Goal: Task Accomplishment & Management: Manage account settings

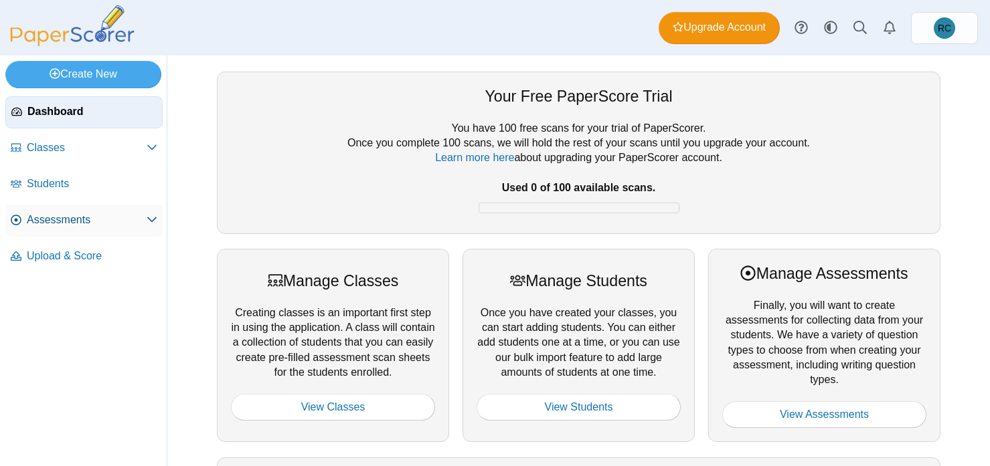
click at [98, 217] on span "Assessments" at bounding box center [87, 220] width 120 height 15
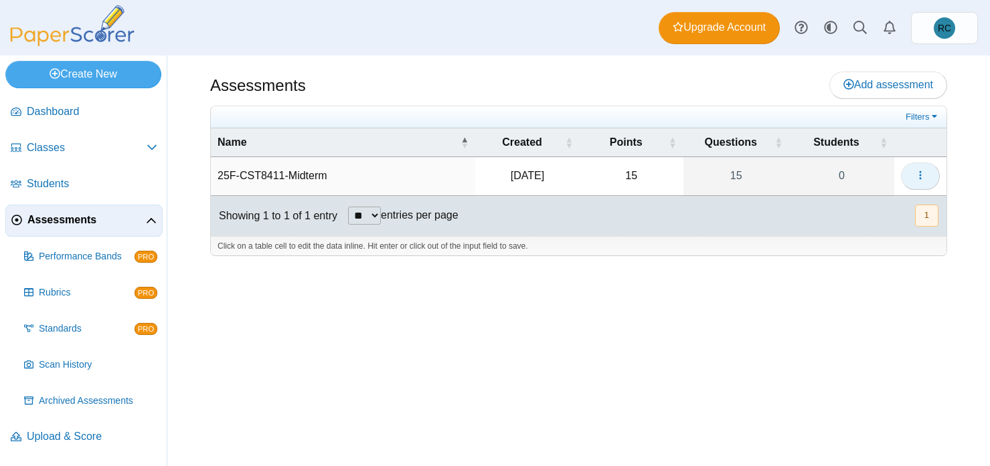
click at [920, 176] on use "button" at bounding box center [920, 175] width 2 height 9
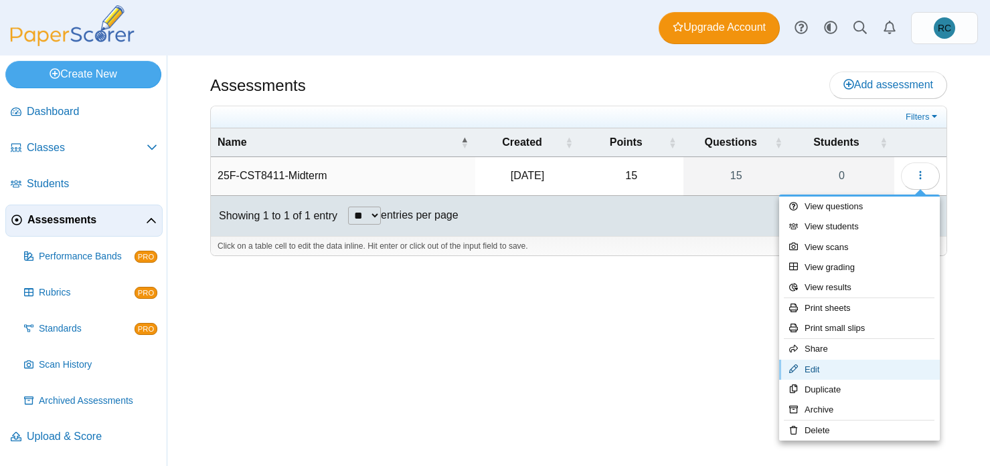
click at [812, 372] on link "Edit" at bounding box center [859, 370] width 161 height 20
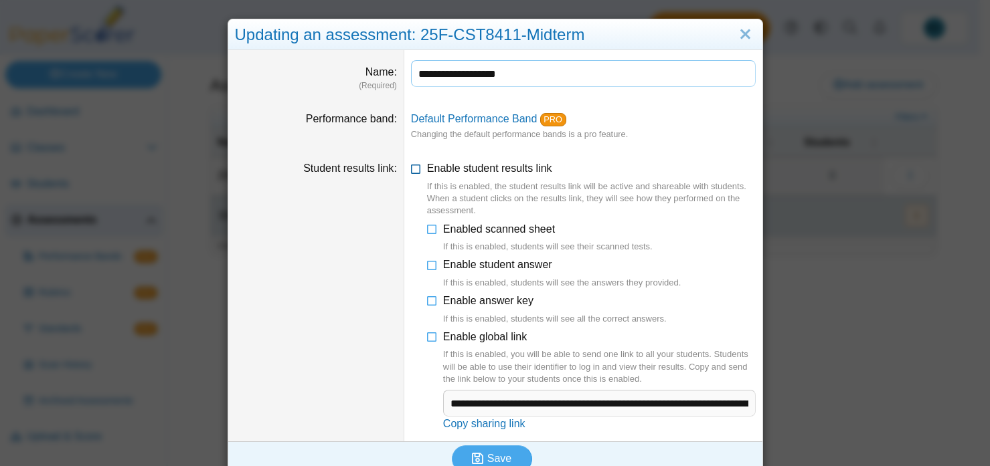
scroll to position [18, 0]
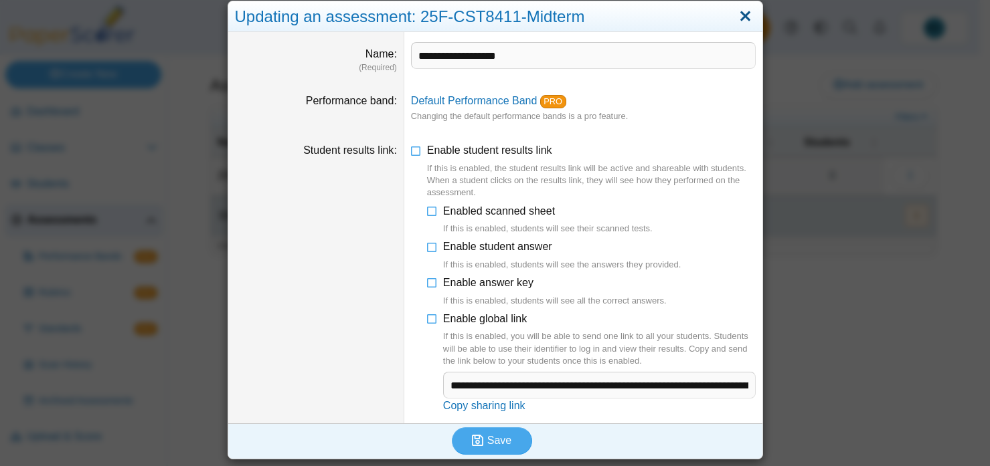
click at [741, 15] on link "Close" at bounding box center [745, 16] width 21 height 23
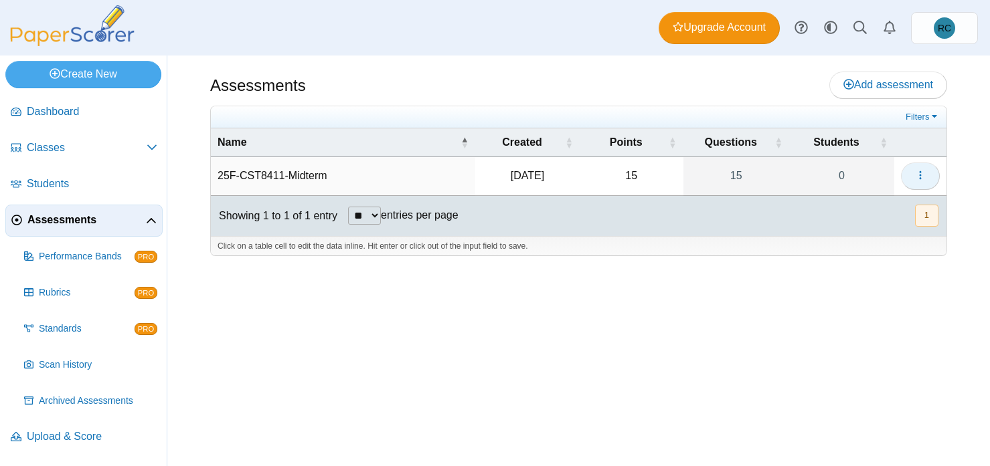
click at [922, 175] on icon "button" at bounding box center [920, 175] width 11 height 11
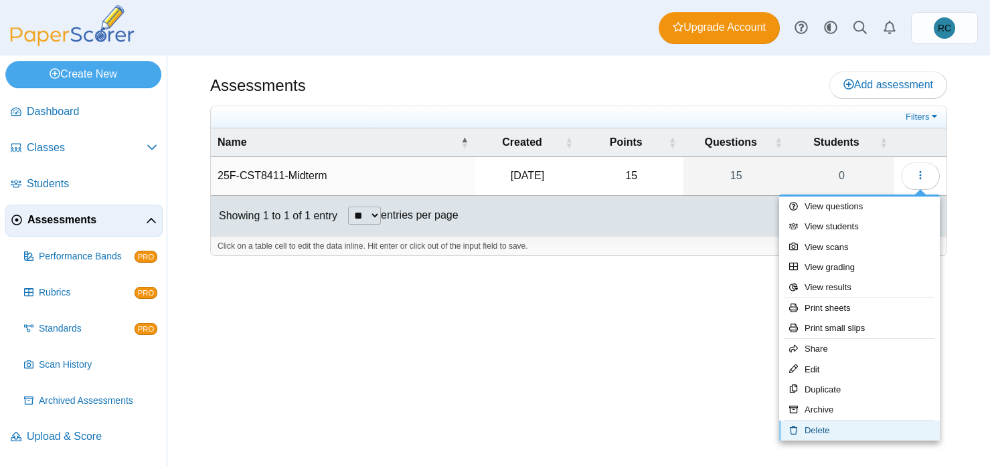
click at [819, 429] on link "Delete" at bounding box center [859, 431] width 161 height 20
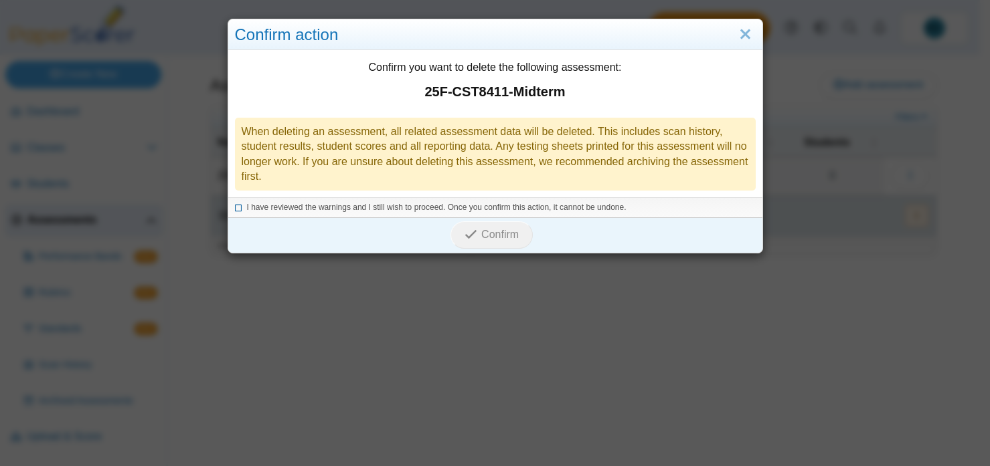
click at [236, 209] on icon at bounding box center [239, 205] width 8 height 7
click at [500, 237] on span "Confirm" at bounding box center [499, 234] width 37 height 11
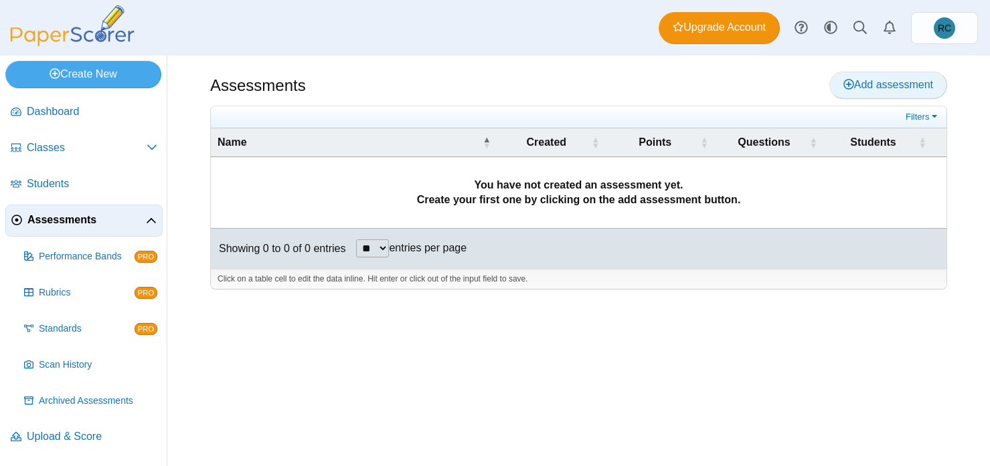
click at [853, 80] on span "Add assessment" at bounding box center [888, 84] width 90 height 11
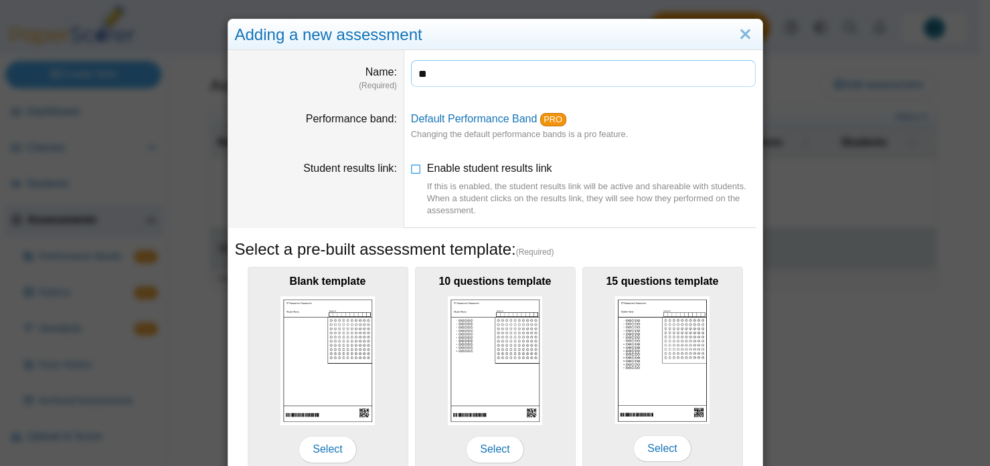
type input "**********"
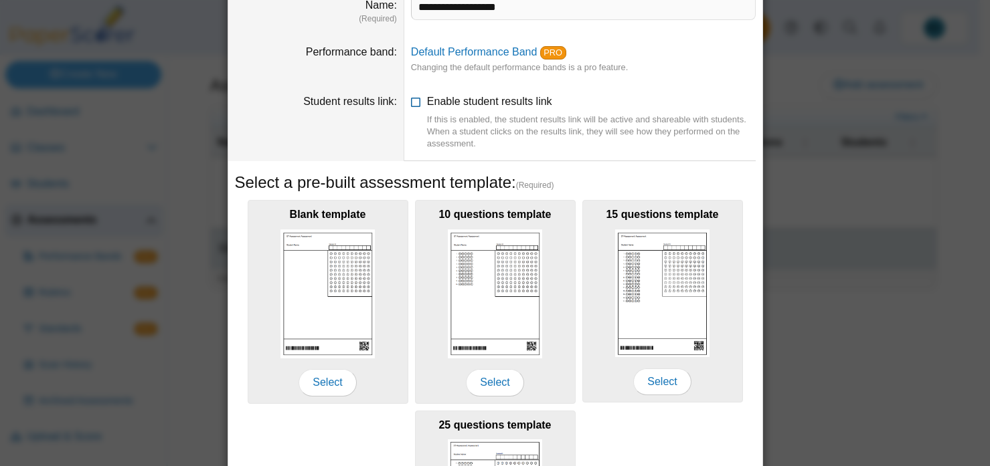
click at [411, 102] on icon at bounding box center [416, 98] width 11 height 9
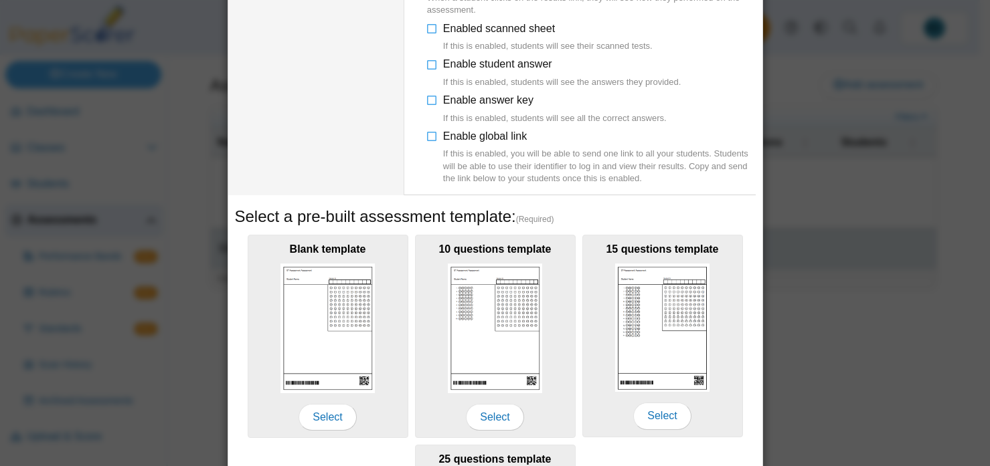
scroll to position [134, 0]
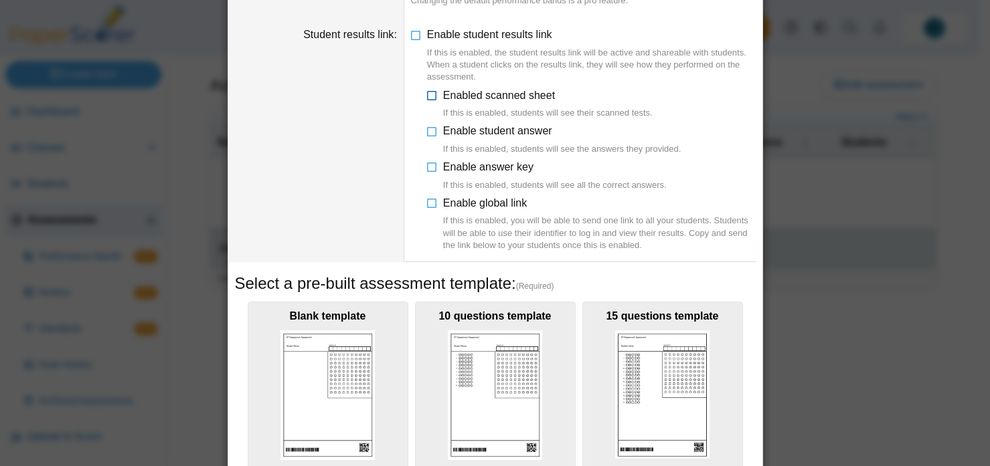
click at [429, 97] on icon at bounding box center [432, 92] width 11 height 9
click at [430, 133] on icon at bounding box center [432, 128] width 11 height 9
click at [427, 166] on icon at bounding box center [432, 164] width 11 height 9
click at [427, 203] on icon at bounding box center [432, 200] width 11 height 9
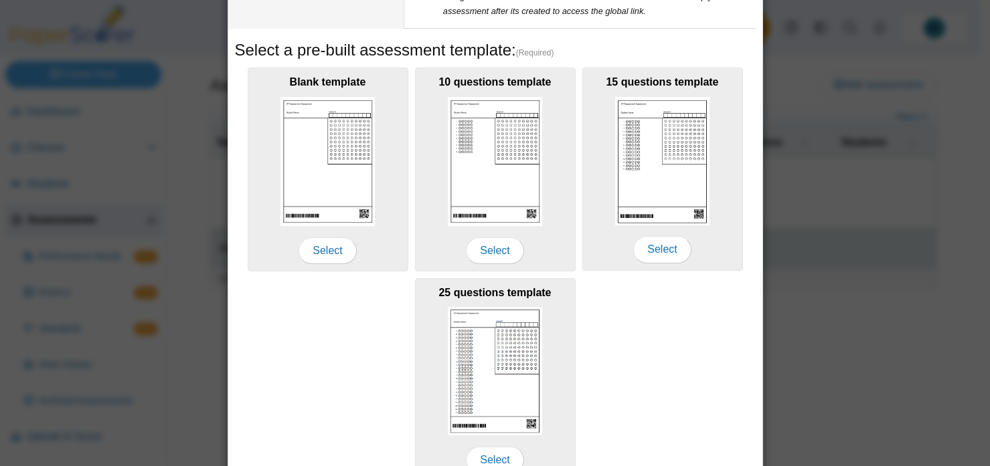
scroll to position [472, 0]
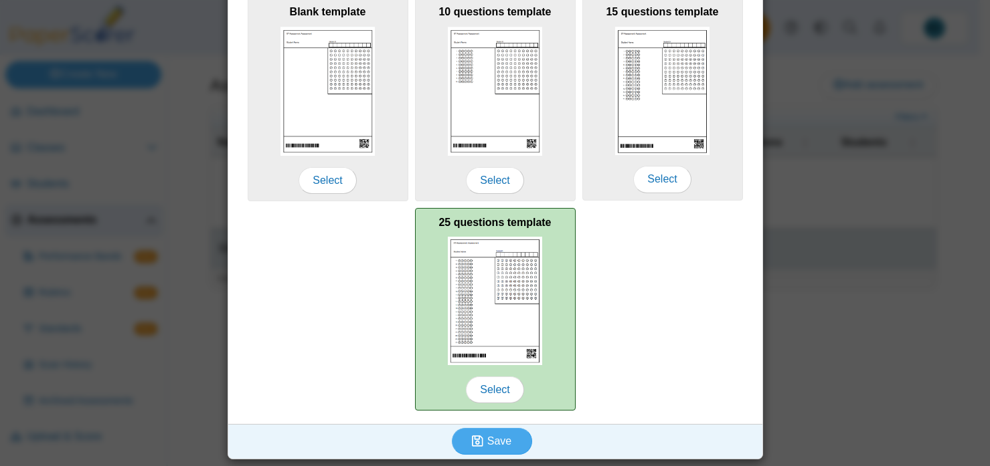
click at [519, 264] on img at bounding box center [495, 301] width 95 height 128
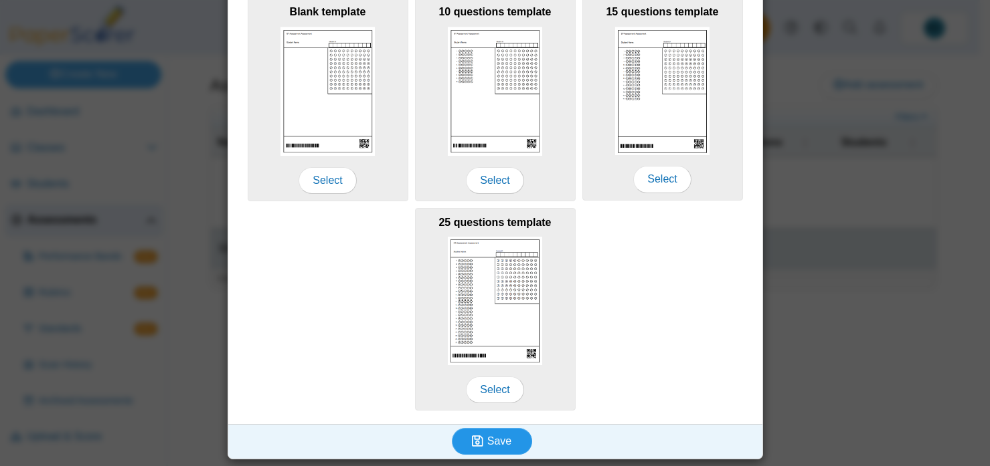
click at [495, 445] on span "Save" at bounding box center [499, 441] width 24 height 11
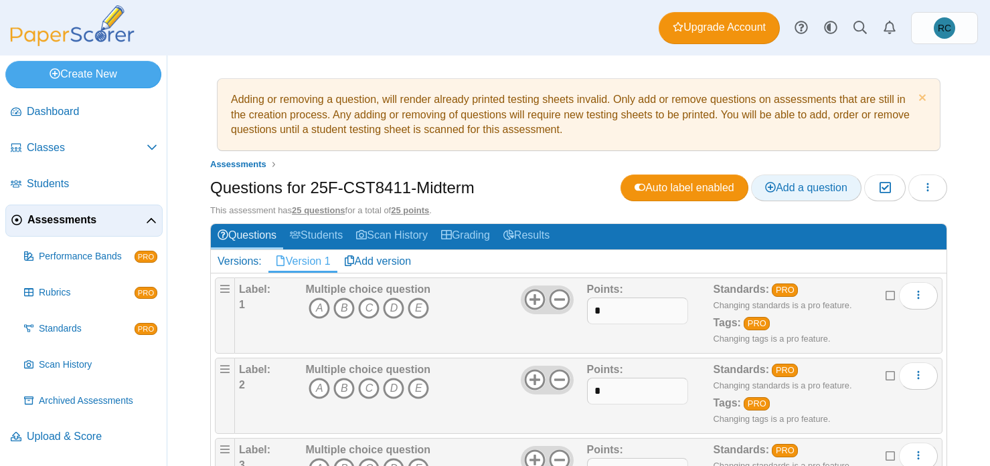
click at [802, 184] on span "Add a question" at bounding box center [806, 187] width 82 height 11
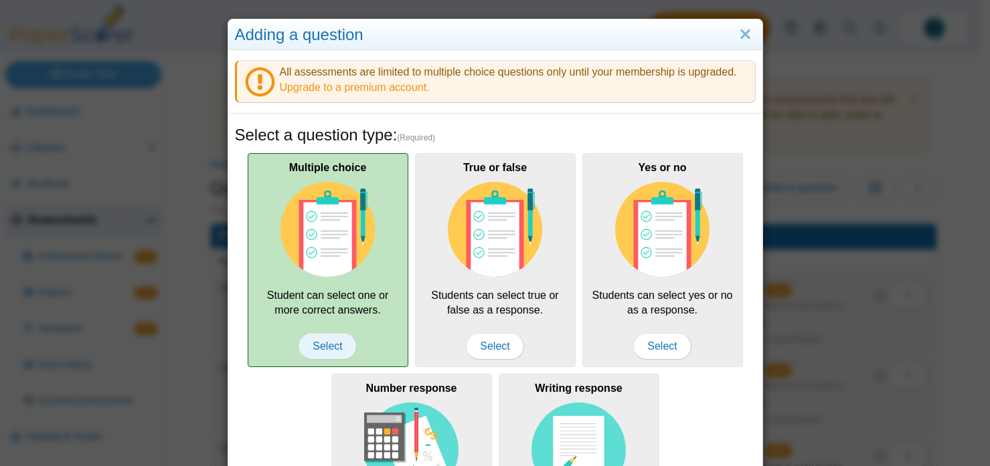
click at [328, 340] on span "Select" at bounding box center [327, 346] width 58 height 27
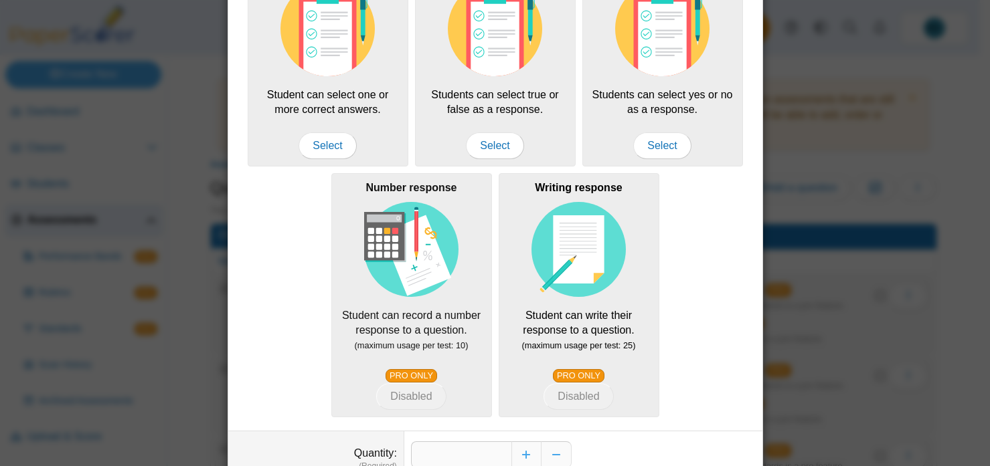
scroll to position [284, 0]
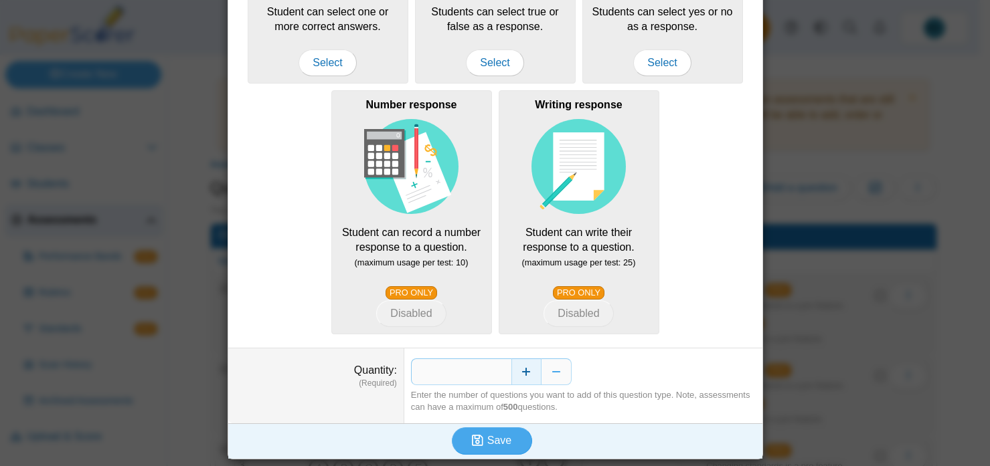
click at [520, 371] on button "Increase" at bounding box center [526, 372] width 30 height 27
type input "*"
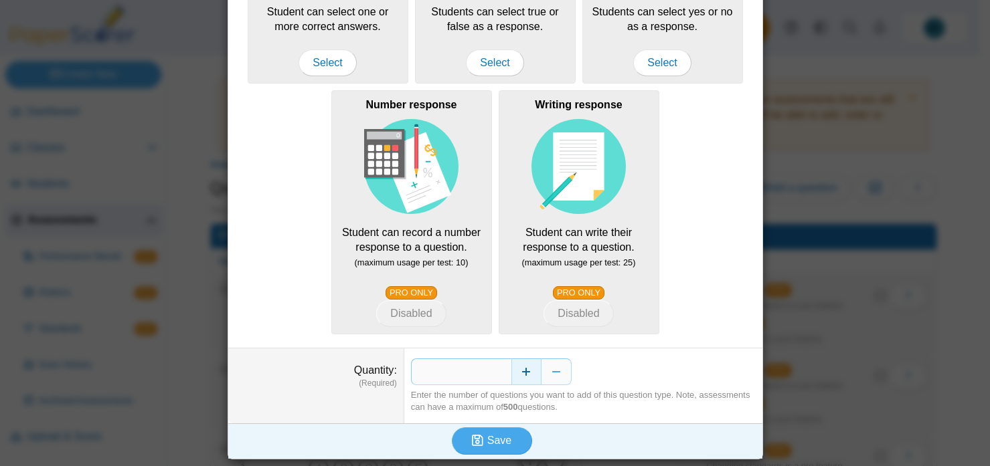
scroll to position [83, 0]
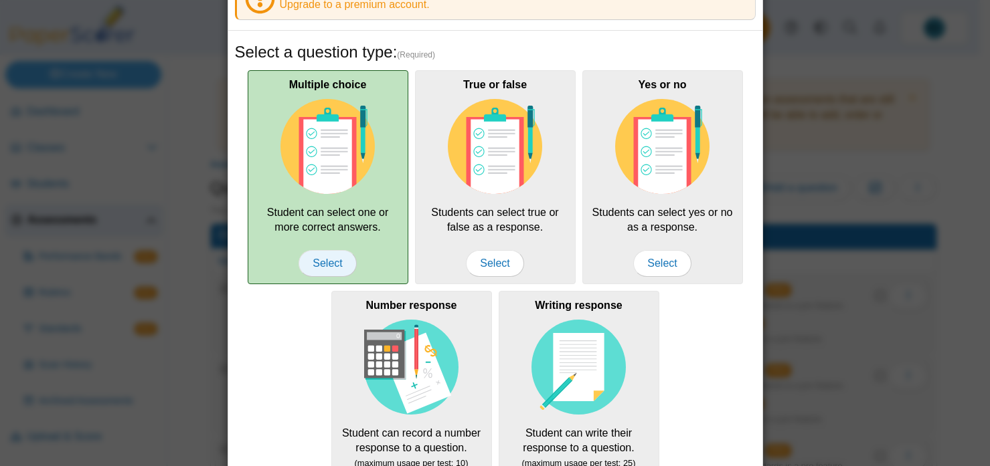
click at [317, 264] on span "Select" at bounding box center [327, 263] width 58 height 27
click at [297, 205] on div "Multiple choice Student can select one or more correct answers. Select" at bounding box center [328, 177] width 161 height 214
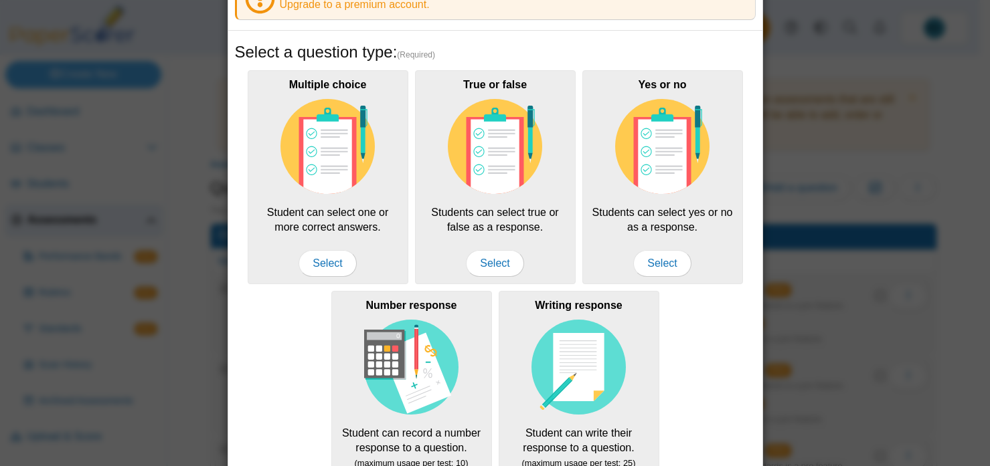
scroll to position [284, 0]
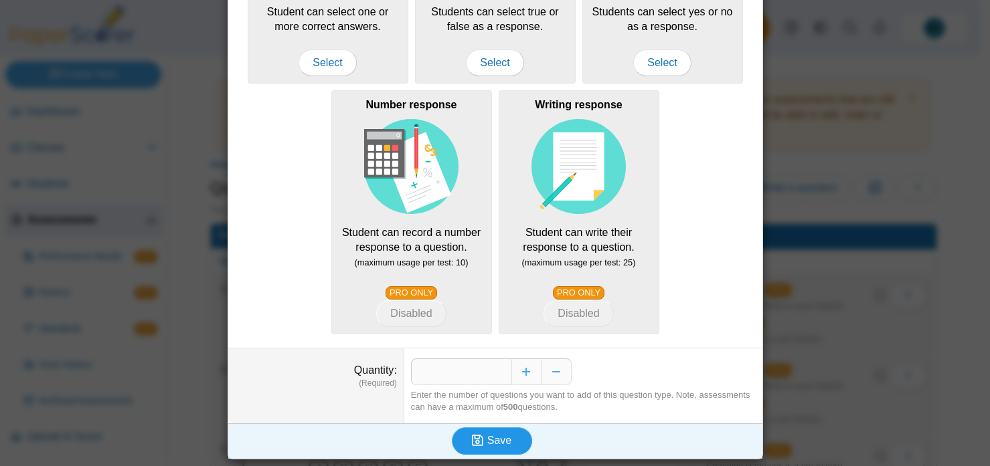
click at [495, 442] on span "Save" at bounding box center [499, 440] width 24 height 11
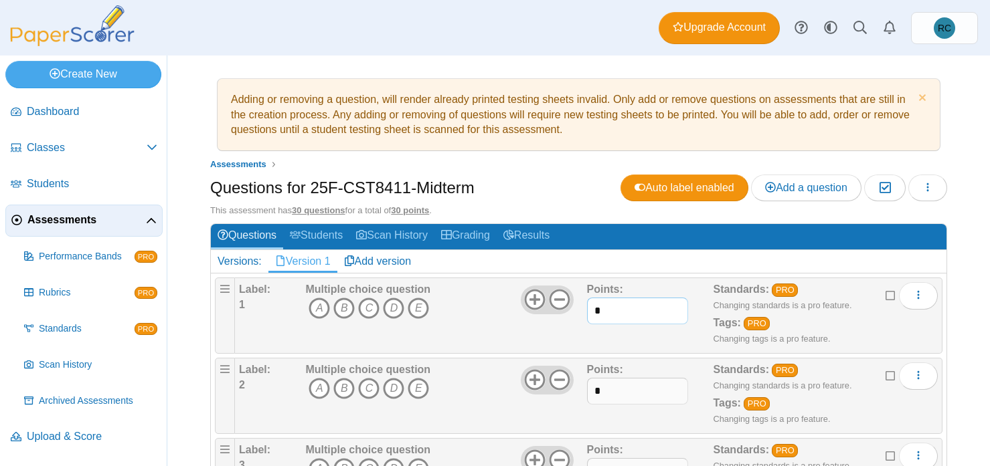
click at [598, 313] on input "*" at bounding box center [637, 311] width 101 height 27
type input "**"
click at [616, 396] on input "*" at bounding box center [637, 391] width 101 height 27
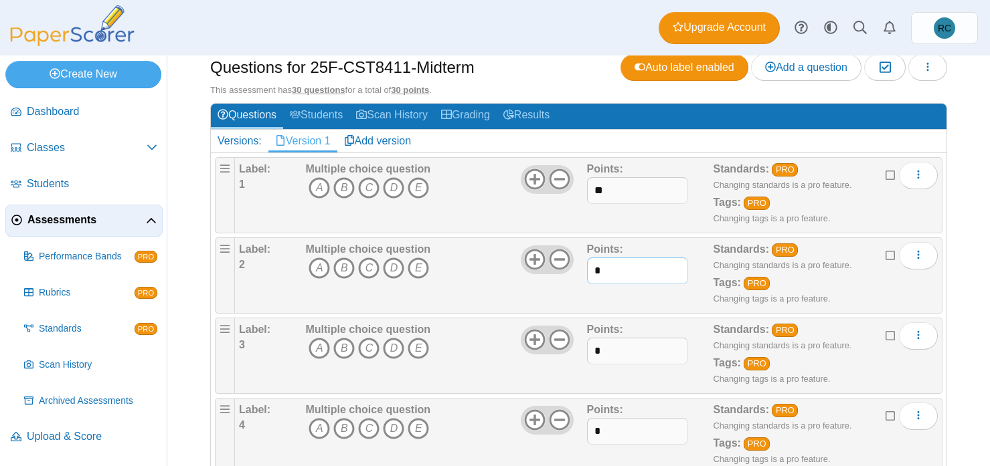
scroll to position [201, 0]
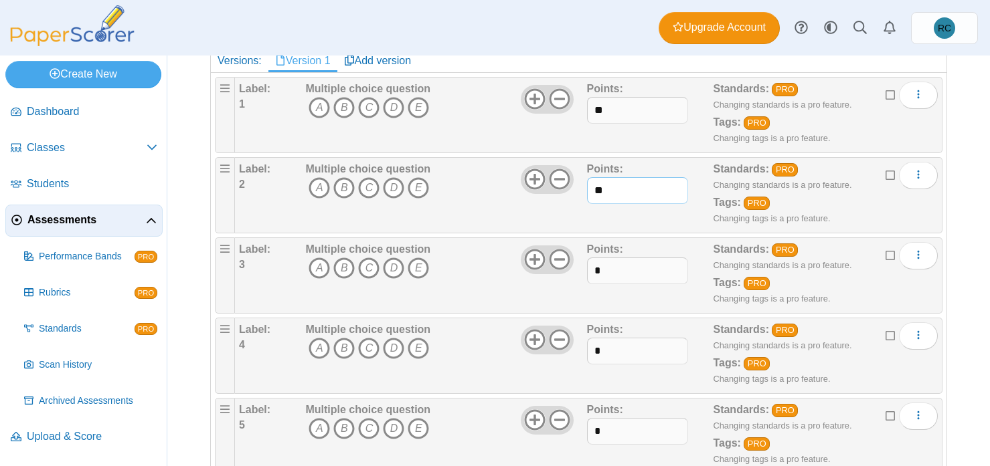
type input "**"
click at [618, 272] on input "*" at bounding box center [637, 271] width 101 height 27
type input "**"
click at [632, 342] on input "*" at bounding box center [637, 351] width 101 height 27
type input "*"
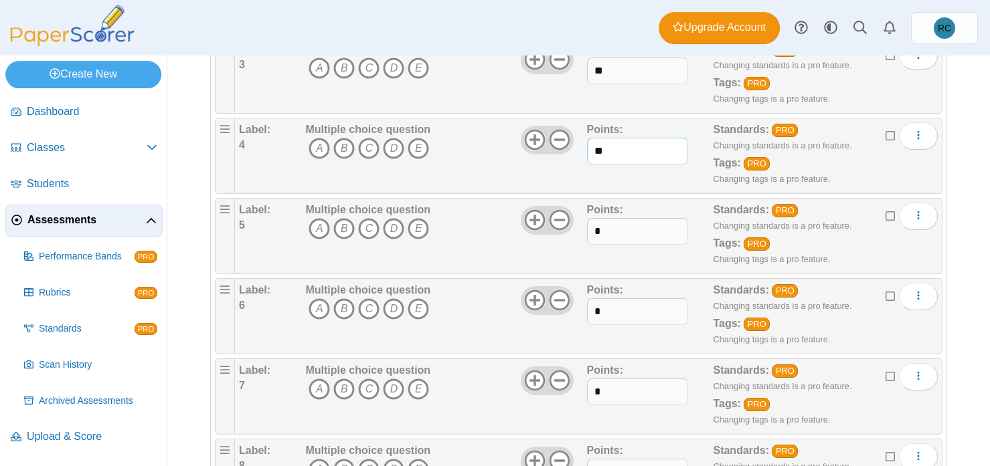
scroll to position [402, 0]
type input "**"
click at [641, 238] on input "*" at bounding box center [637, 230] width 101 height 27
type input "**"
click at [624, 308] on input "*" at bounding box center [637, 311] width 101 height 27
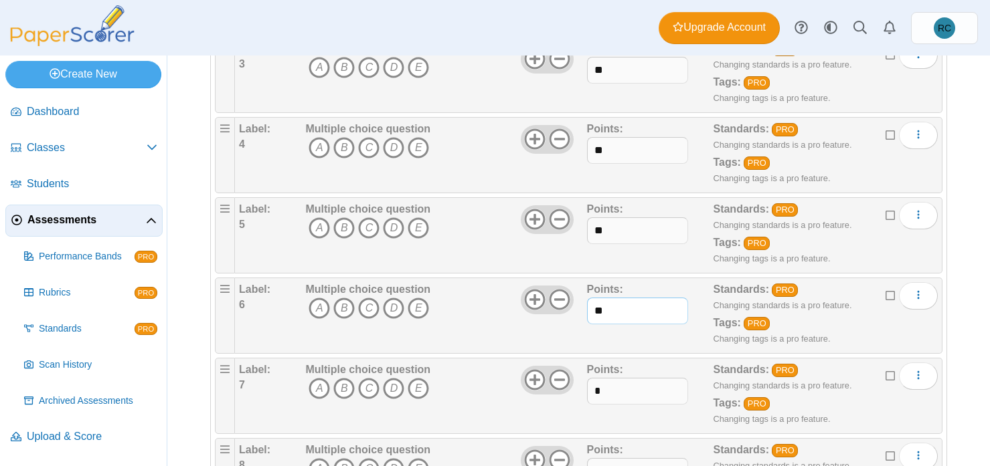
type input "**"
click at [607, 387] on input "*" at bounding box center [637, 391] width 101 height 27
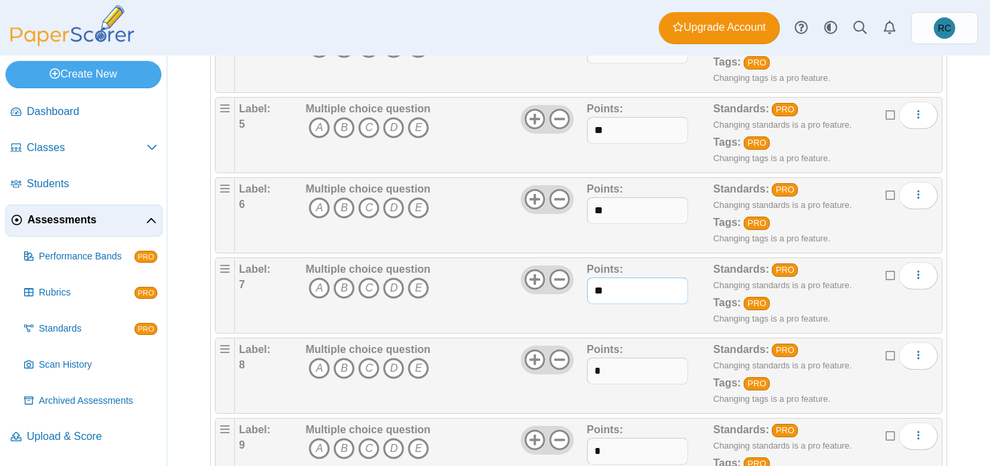
scroll to position [535, 0]
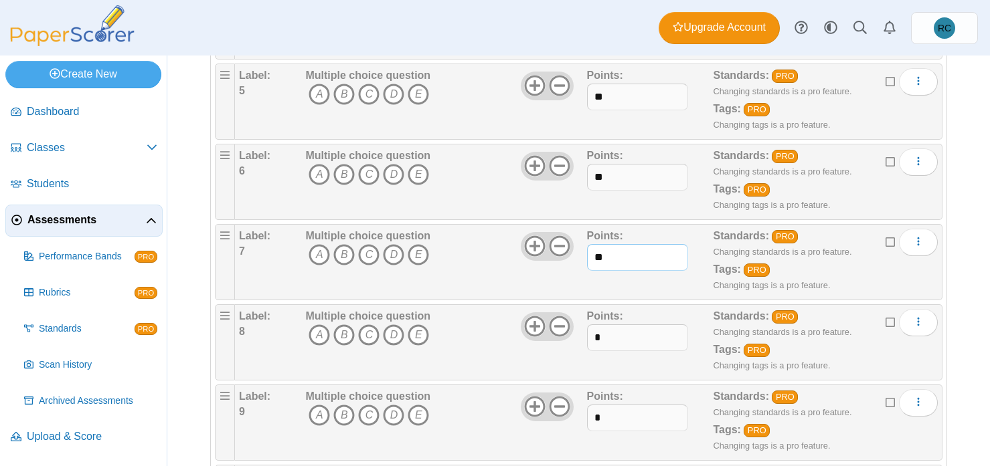
type input "**"
click at [614, 345] on input "*" at bounding box center [637, 338] width 101 height 27
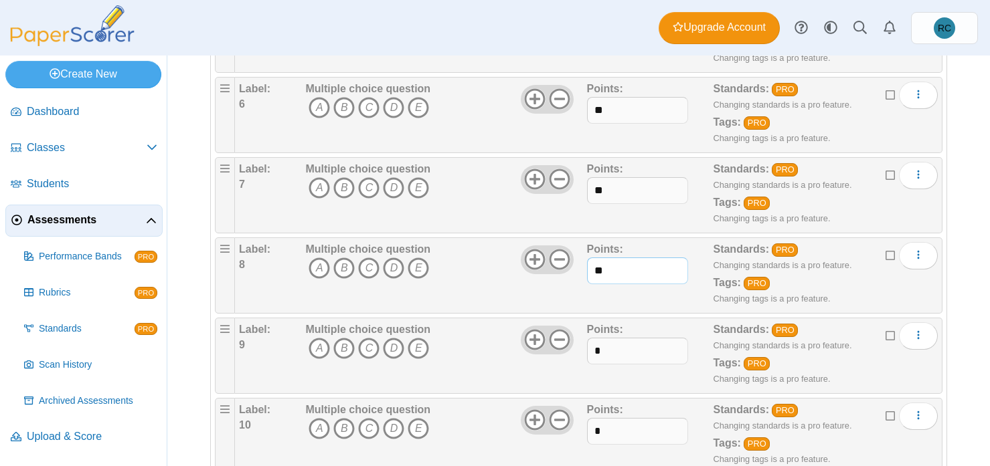
type input "**"
click at [614, 345] on input "*" at bounding box center [637, 351] width 101 height 27
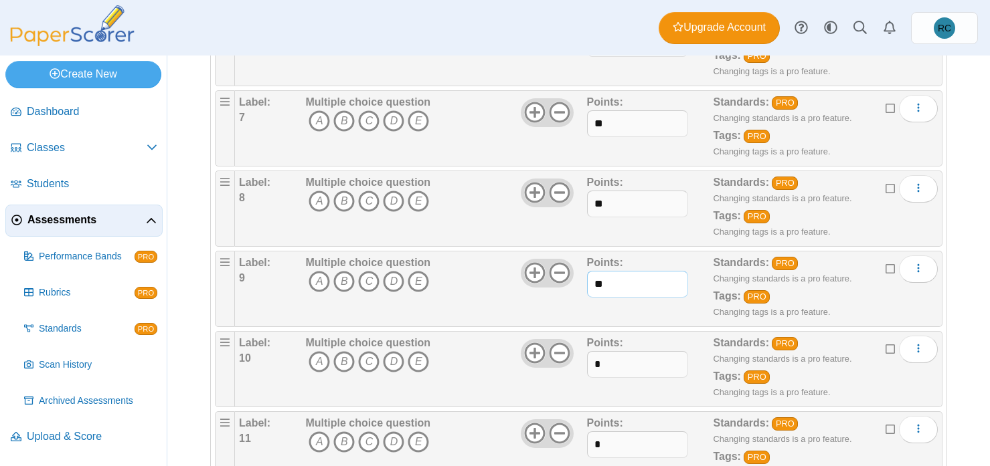
type input "**"
click at [610, 356] on input "*" at bounding box center [637, 364] width 101 height 27
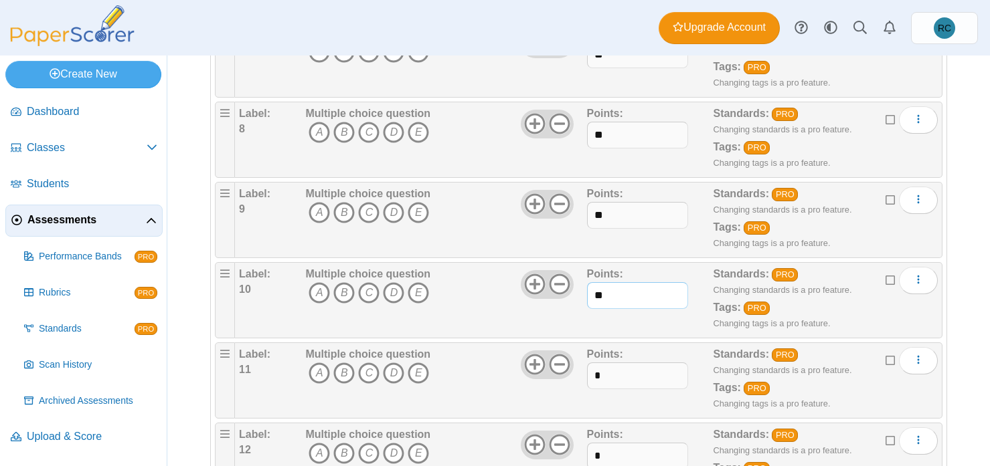
scroll to position [803, 0]
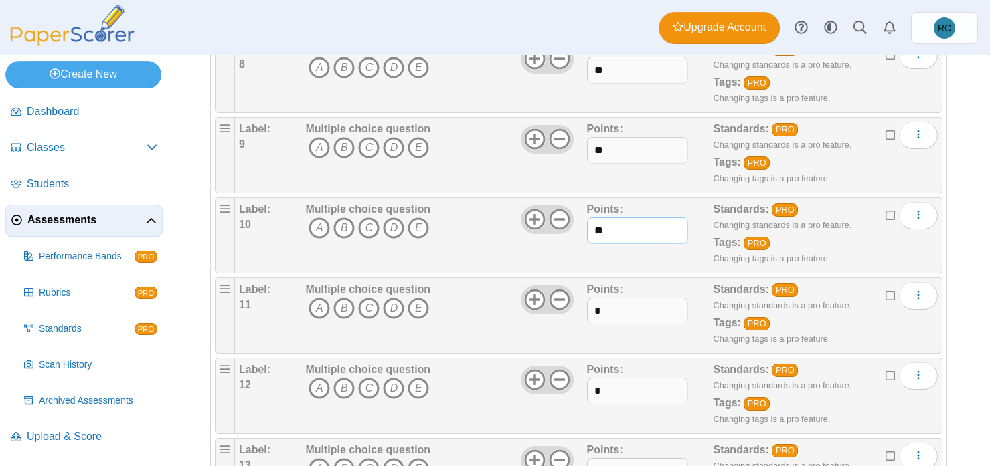
type input "**"
click at [611, 316] on input "*" at bounding box center [637, 311] width 101 height 27
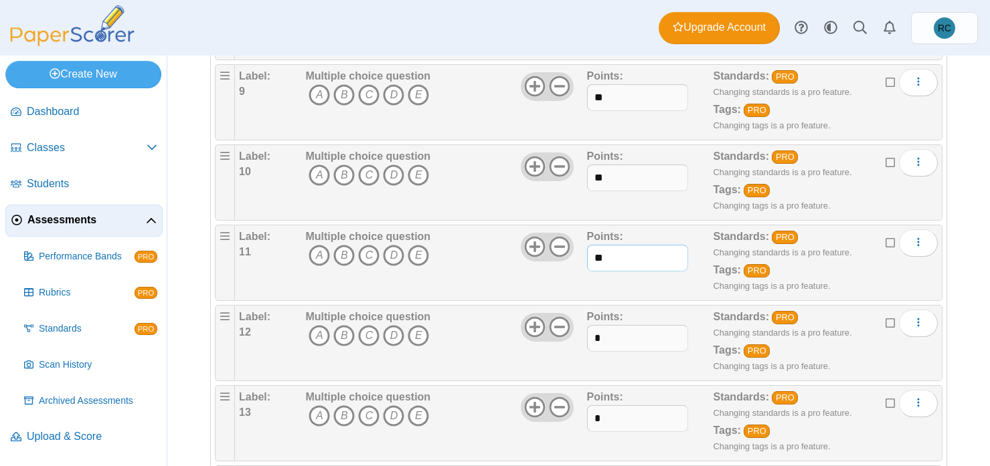
scroll to position [937, 0]
type input "**"
click at [602, 258] on input "*" at bounding box center [637, 257] width 101 height 27
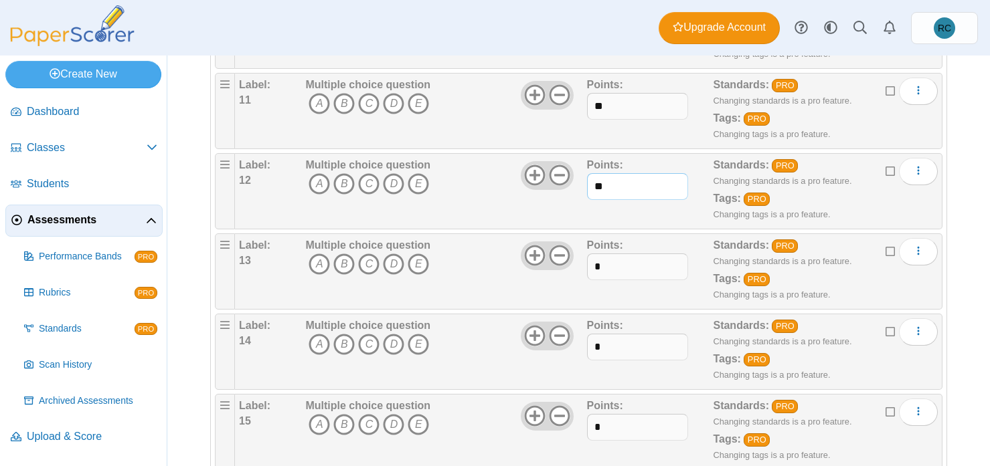
scroll to position [1071, 0]
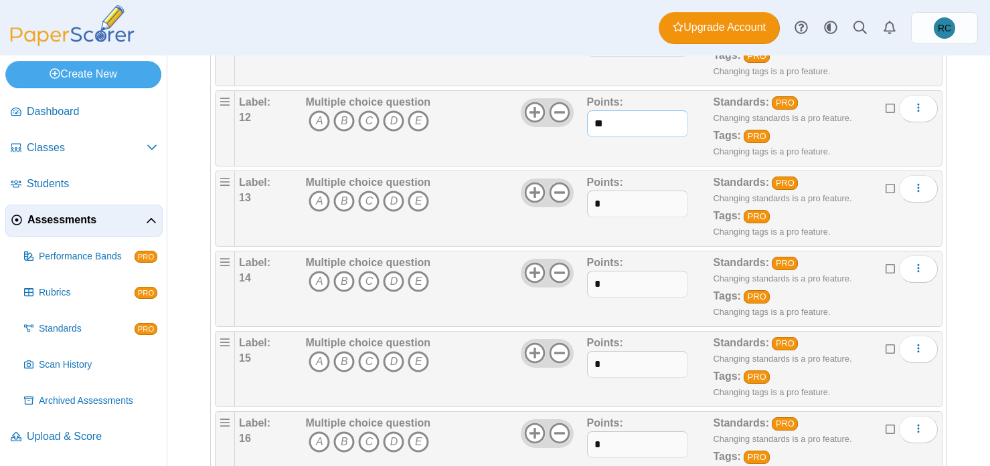
type input "**"
click at [598, 205] on input "*" at bounding box center [637, 204] width 101 height 27
type input "**"
click at [615, 280] on input "*" at bounding box center [637, 284] width 101 height 27
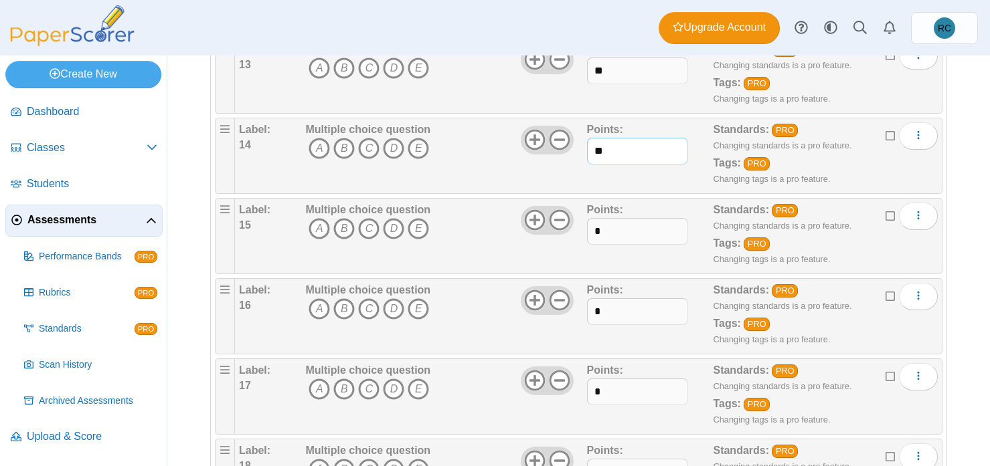
scroll to position [1205, 0]
type input "**"
click at [611, 236] on input "*" at bounding box center [637, 230] width 101 height 27
type input "**"
click at [611, 306] on input "*" at bounding box center [637, 311] width 101 height 27
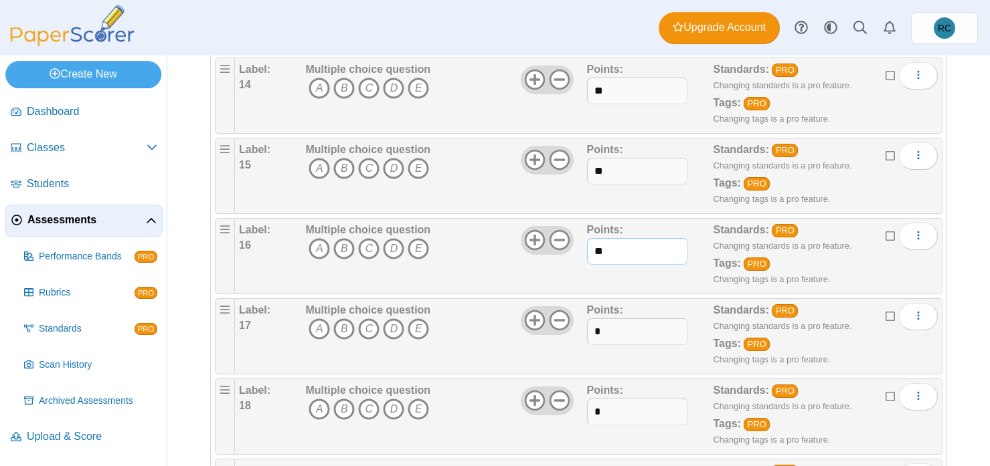
scroll to position [1338, 0]
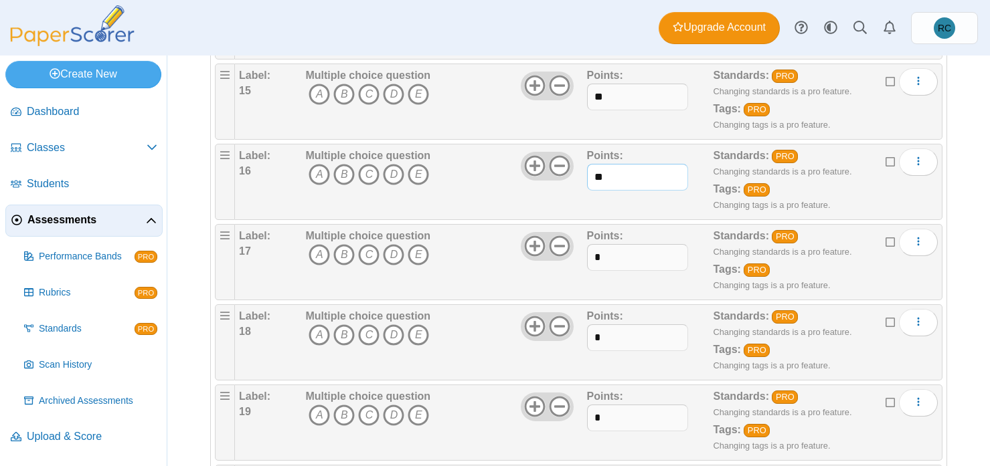
type input "**"
click at [611, 256] on input "*" at bounding box center [637, 257] width 101 height 27
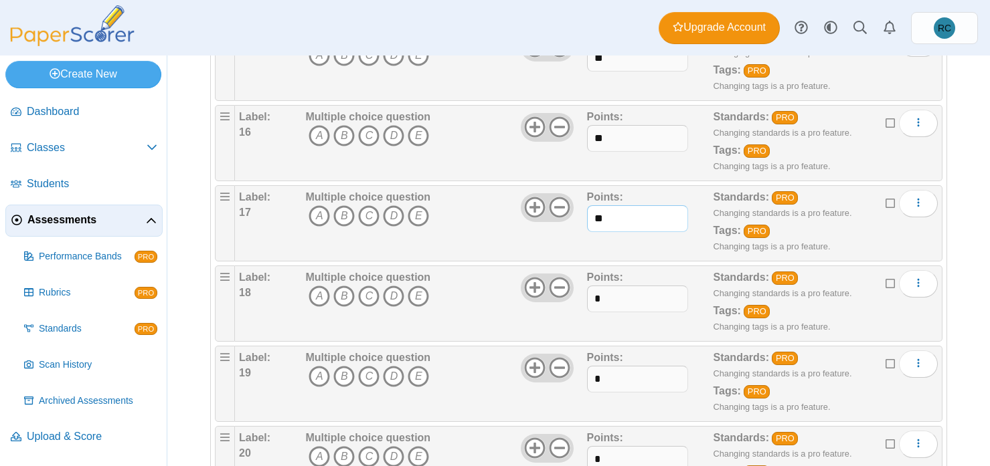
scroll to position [1405, 0]
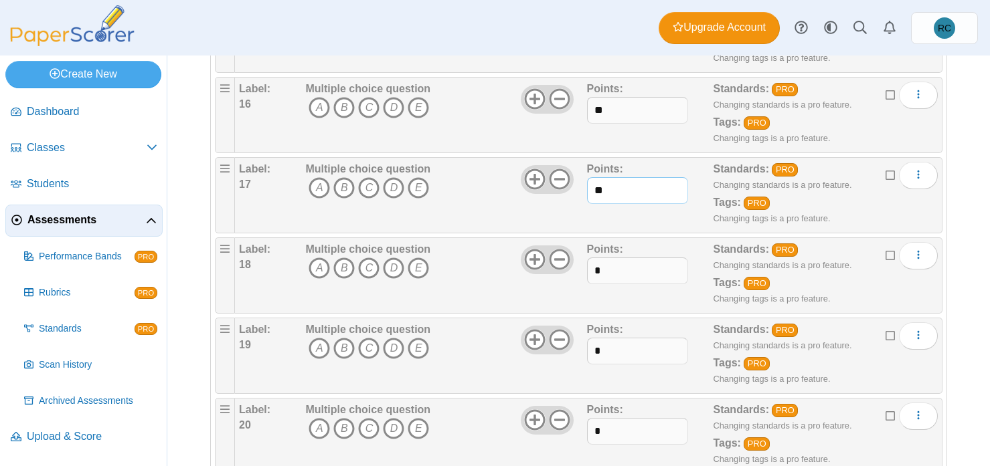
type input "**"
click at [613, 267] on input "*" at bounding box center [637, 271] width 101 height 27
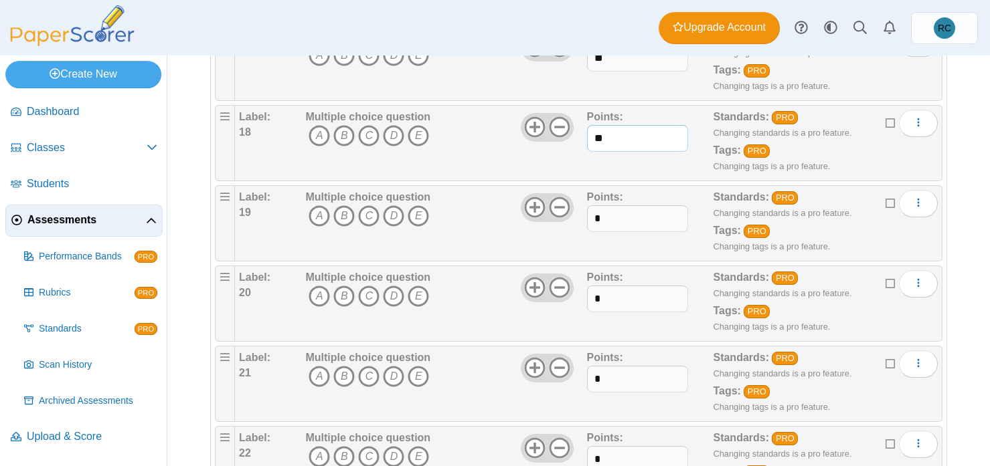
scroll to position [1539, 0]
type input "**"
click at [606, 219] on input "*" at bounding box center [637, 217] width 101 height 27
type input "**"
click at [612, 295] on input "*" at bounding box center [637, 297] width 101 height 27
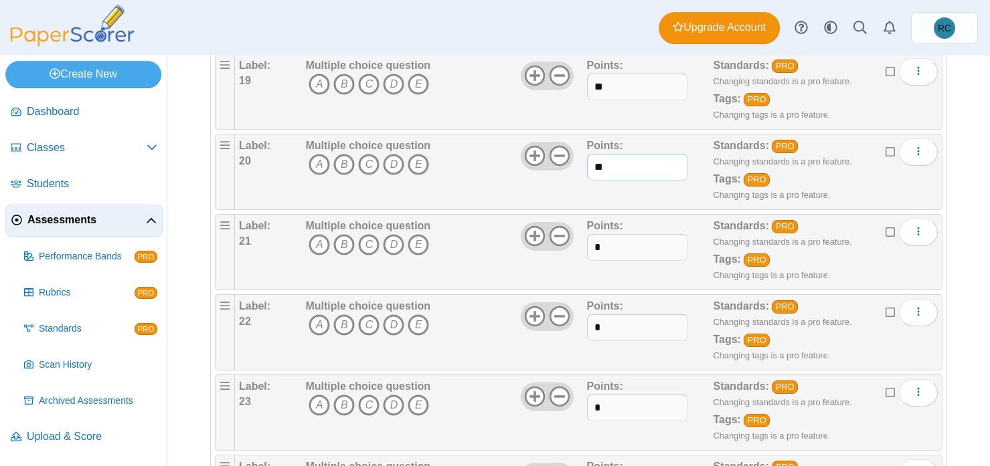
scroll to position [1673, 0]
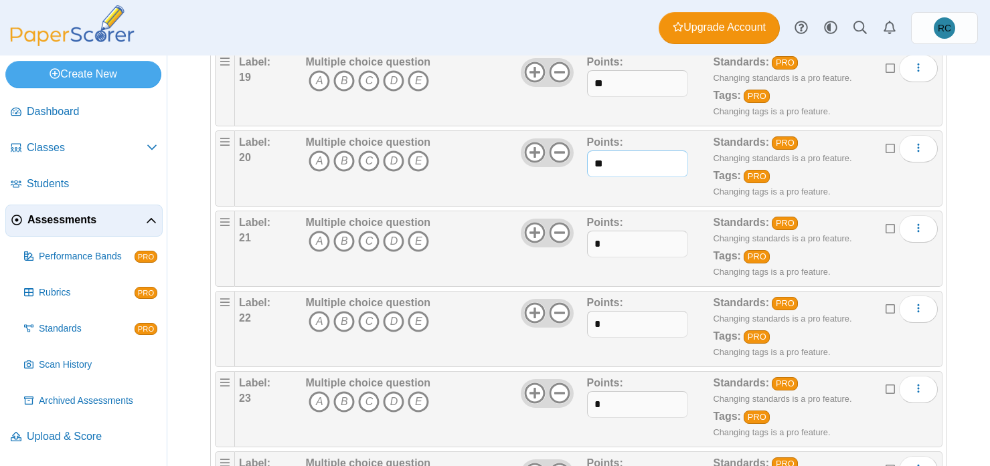
type input "**"
click at [609, 244] on input "*" at bounding box center [637, 244] width 101 height 27
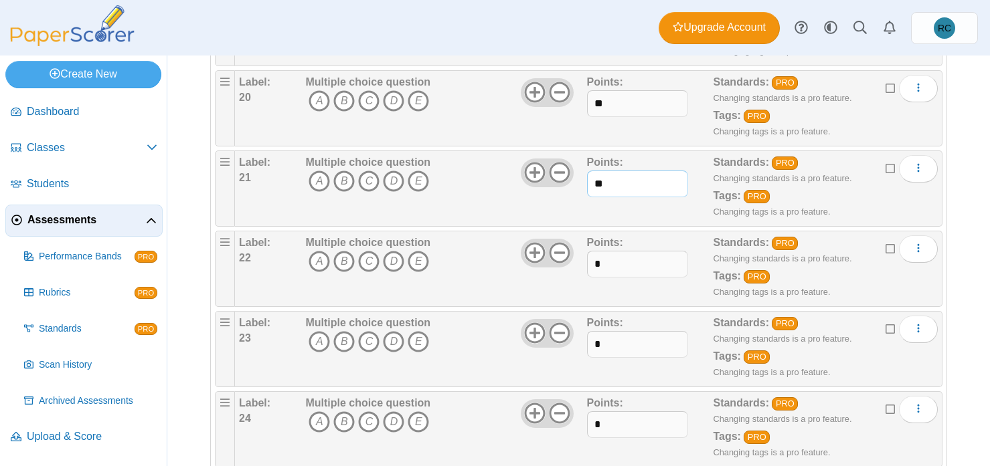
scroll to position [1740, 0]
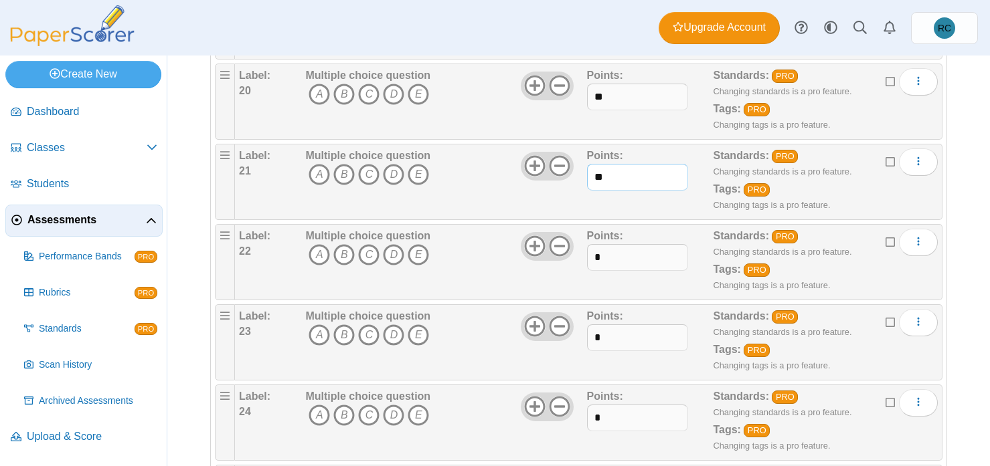
type input "**"
click at [610, 249] on input "*" at bounding box center [637, 257] width 101 height 27
type input "**"
click at [612, 334] on input "*" at bounding box center [637, 338] width 101 height 27
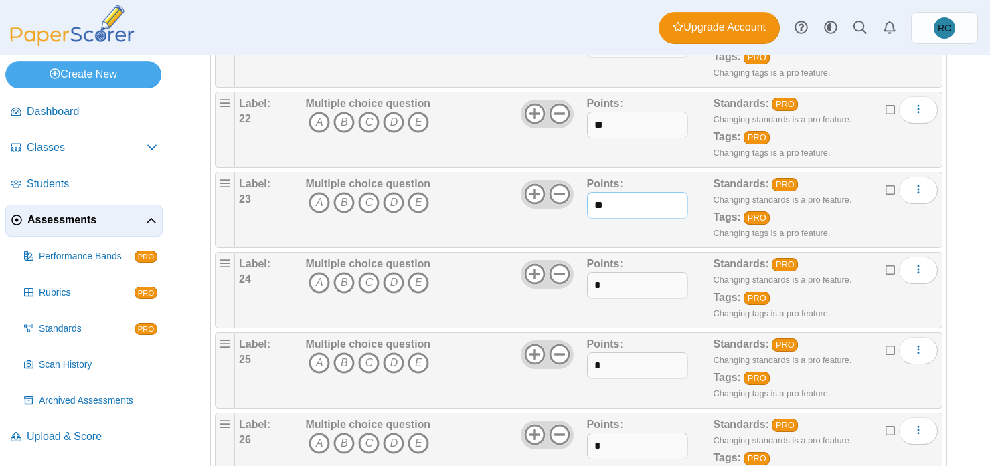
scroll to position [1874, 0]
type input "**"
click at [608, 290] on input "*" at bounding box center [637, 284] width 101 height 27
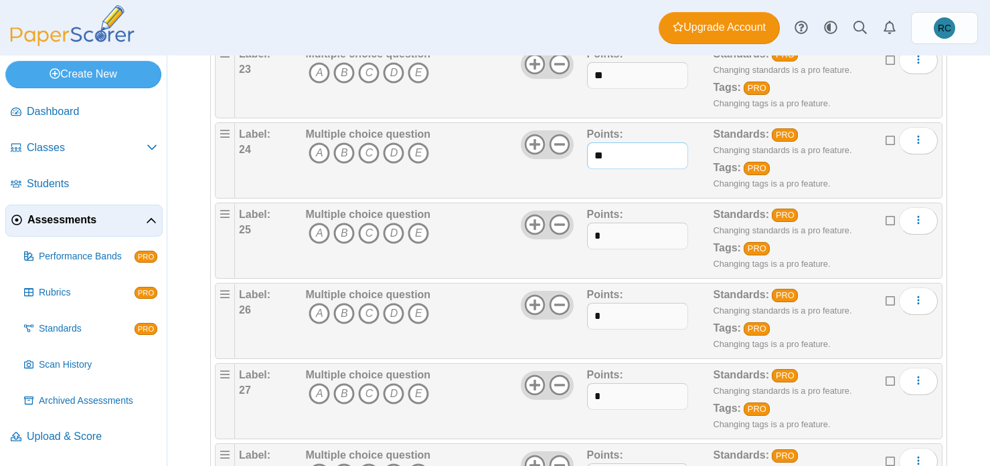
scroll to position [2008, 0]
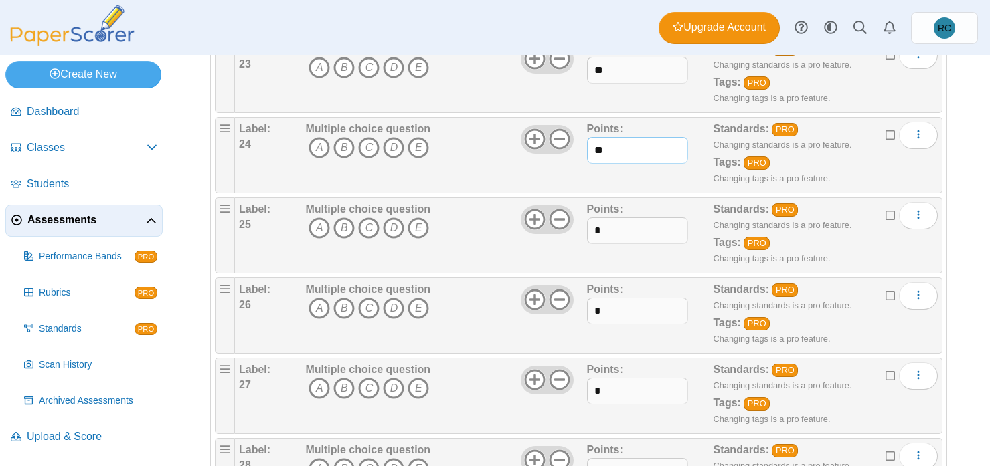
type input "**"
click at [599, 228] on input "*" at bounding box center [637, 230] width 101 height 27
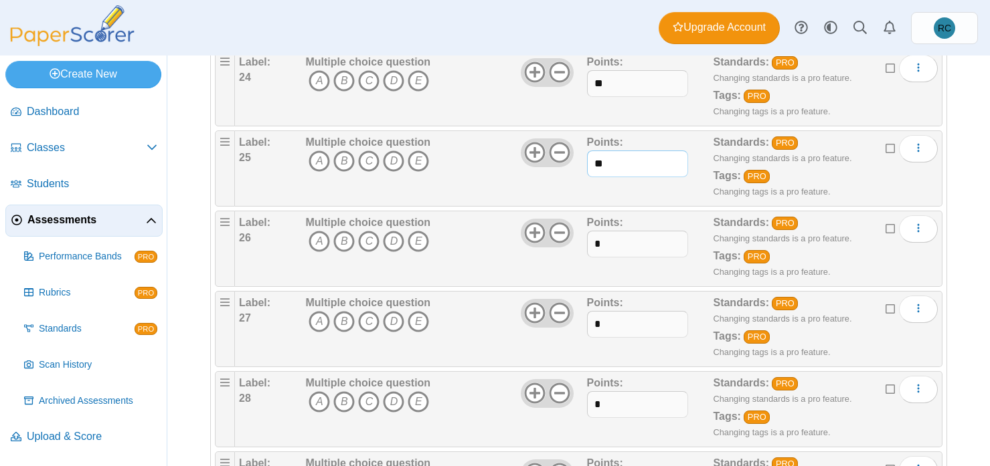
type input "**"
click at [603, 238] on input "*" at bounding box center [637, 244] width 101 height 27
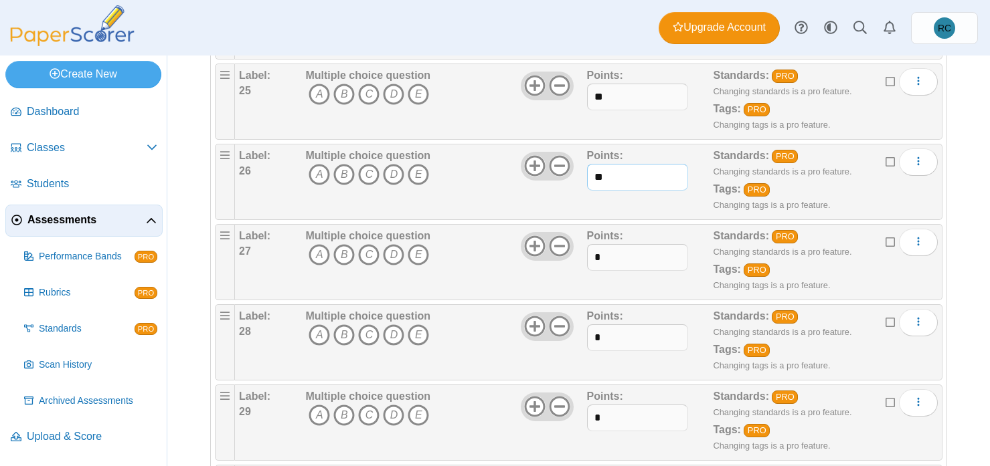
type input "**"
click at [605, 251] on input "*" at bounding box center [637, 257] width 101 height 27
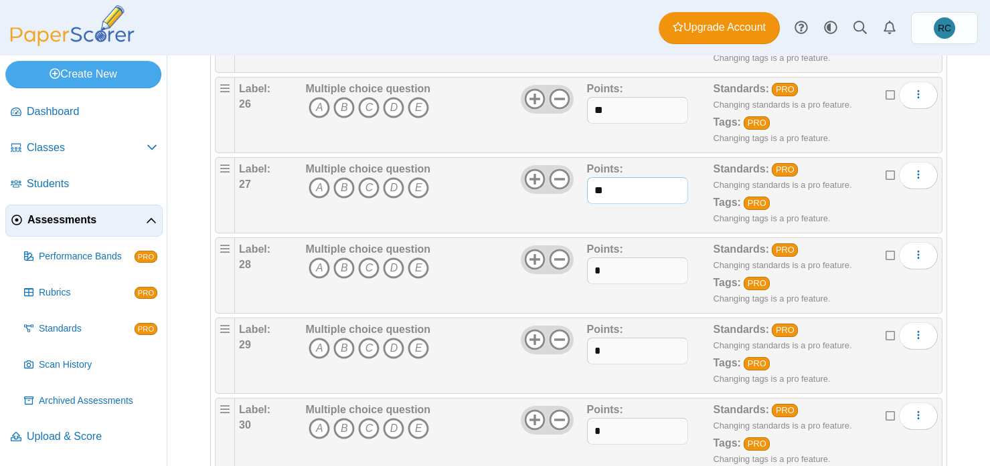
type input "**"
click at [609, 267] on input "*" at bounding box center [637, 271] width 101 height 27
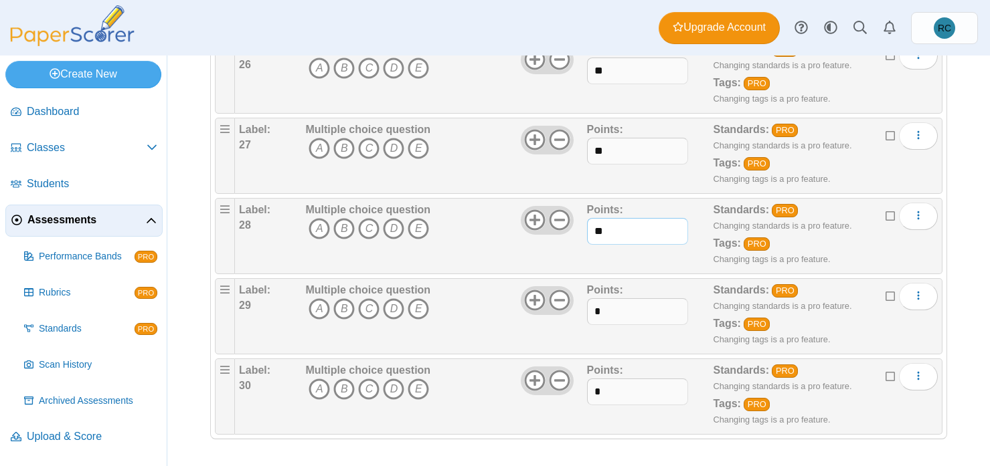
type input "**"
click at [608, 303] on input "*" at bounding box center [637, 311] width 101 height 27
type input "**"
click at [604, 388] on input "*" at bounding box center [637, 392] width 101 height 27
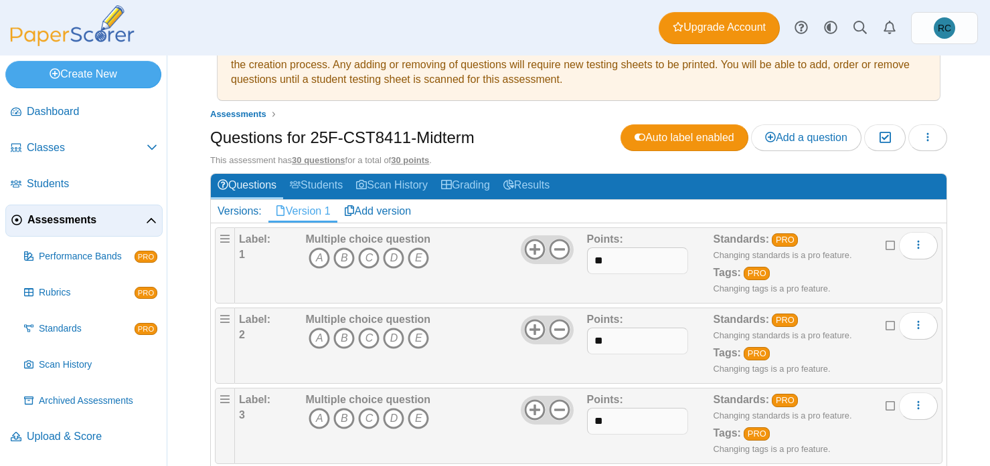
scroll to position [0, 0]
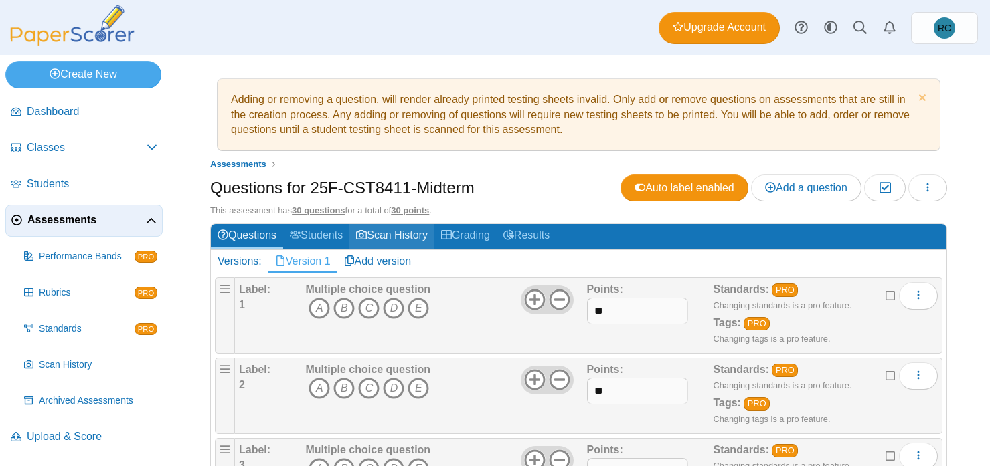
type input "**"
click at [417, 238] on link "Scan History" at bounding box center [391, 236] width 85 height 25
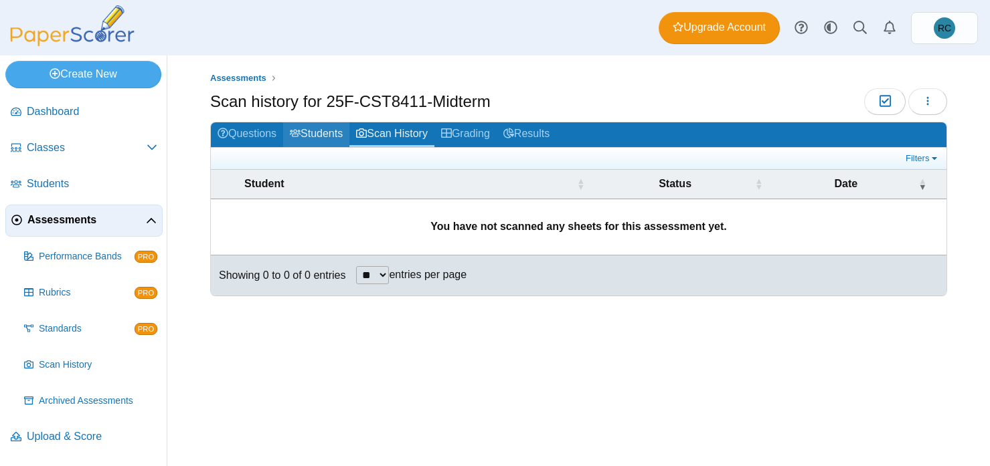
click at [317, 132] on link "Students" at bounding box center [316, 134] width 66 height 25
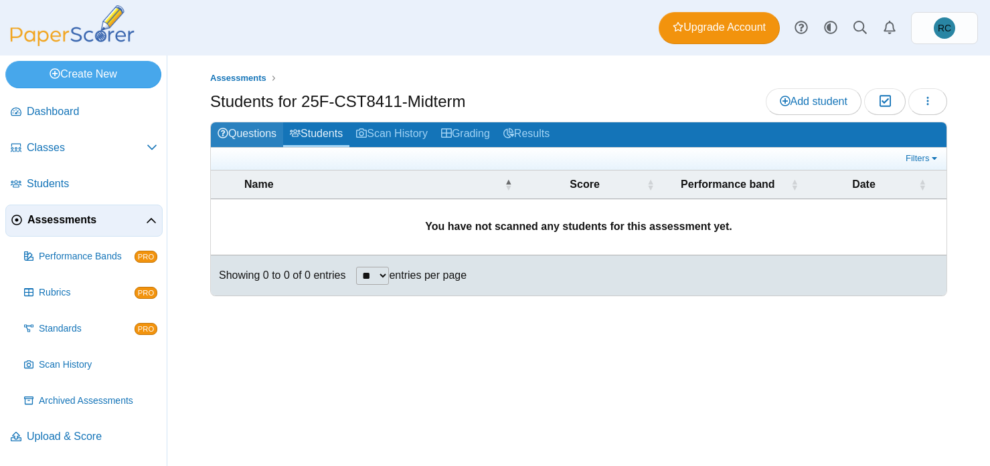
click at [257, 137] on link "Questions" at bounding box center [247, 134] width 72 height 25
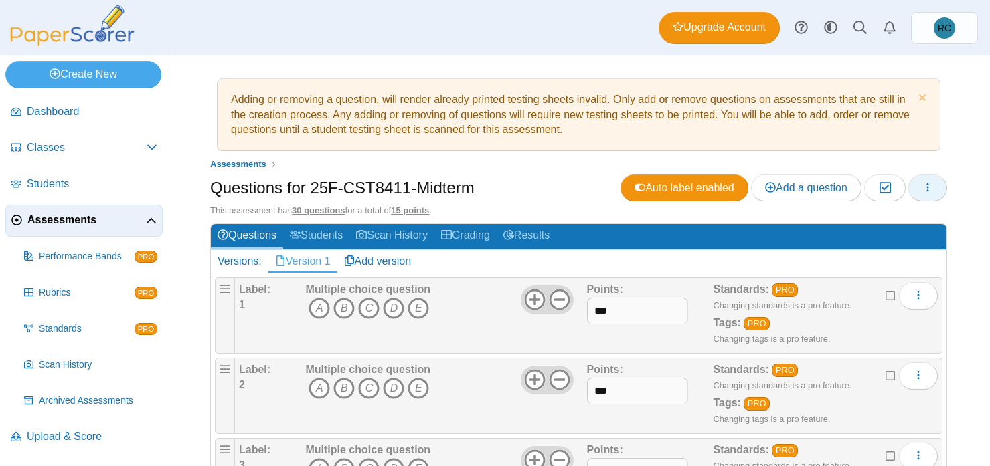
click at [923, 192] on button "button" at bounding box center [927, 188] width 39 height 27
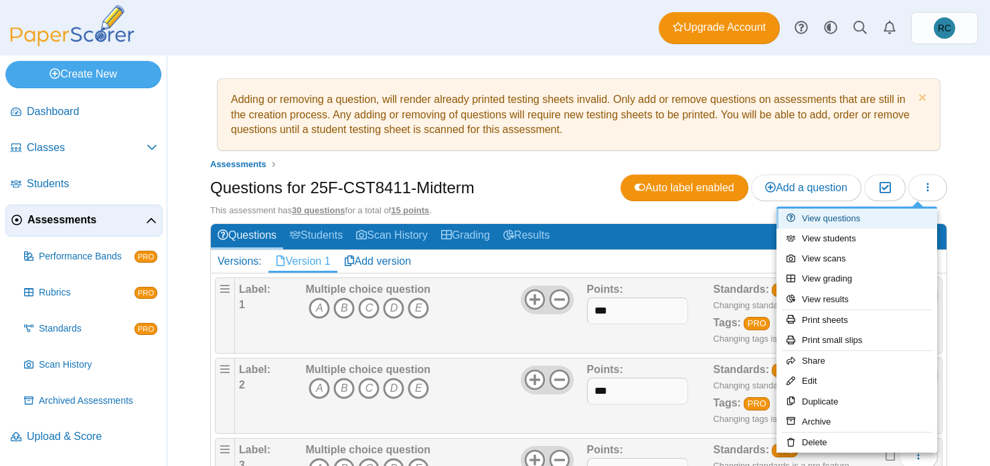
click at [829, 222] on link "View questions" at bounding box center [856, 219] width 161 height 20
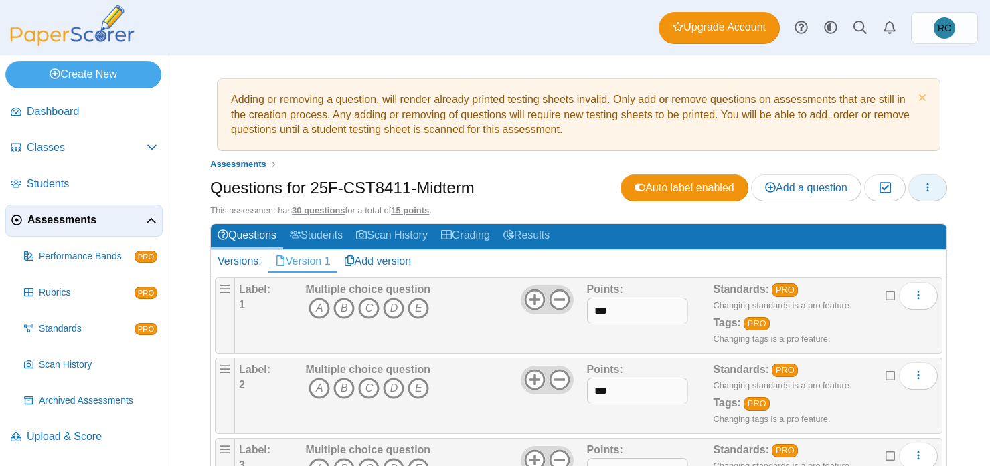
click at [922, 191] on icon "button" at bounding box center [927, 187] width 11 height 11
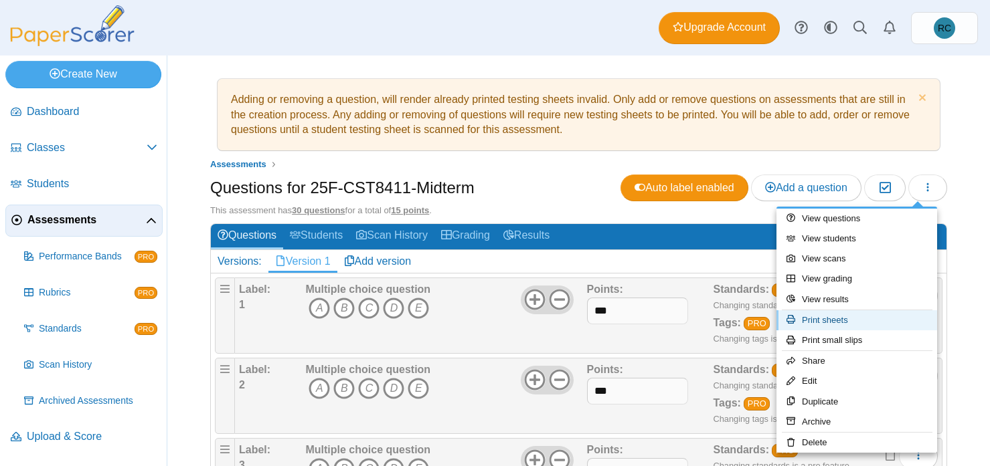
click at [836, 324] on link "Print sheets" at bounding box center [856, 320] width 161 height 20
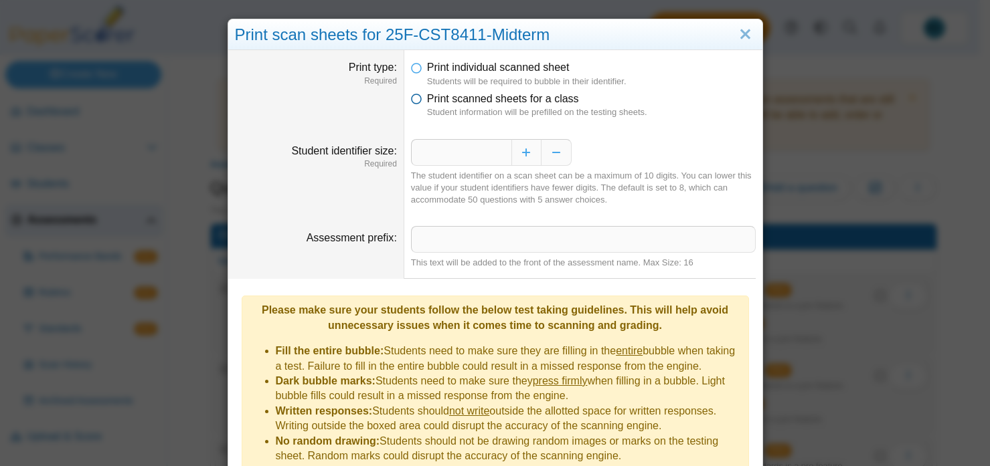
click at [413, 100] on icon at bounding box center [416, 96] width 11 height 9
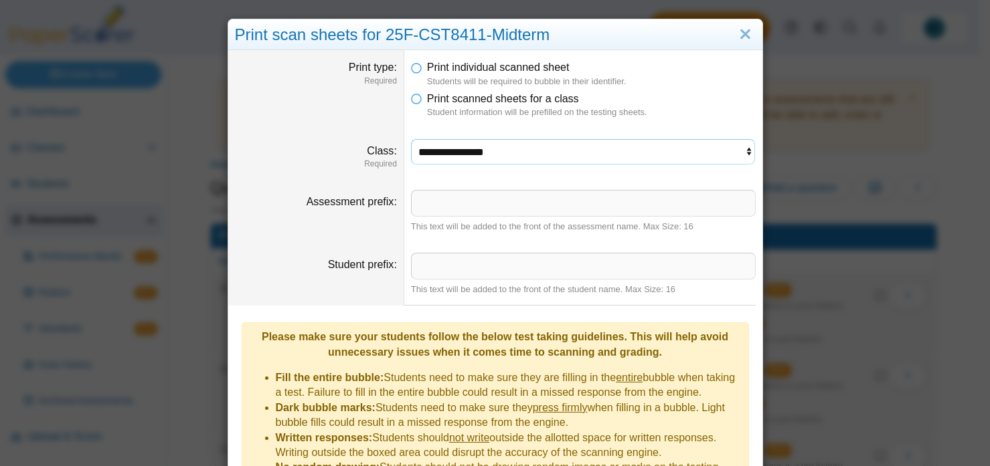
click at [739, 149] on select "**********" at bounding box center [583, 151] width 345 height 25
select select "**********"
click at [411, 139] on select "**********" at bounding box center [583, 151] width 345 height 25
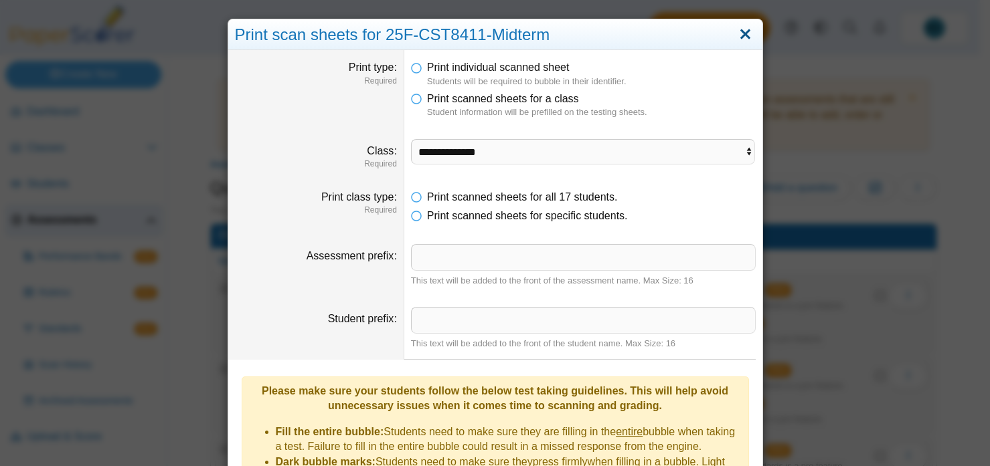
click at [738, 33] on link "Close" at bounding box center [745, 34] width 21 height 23
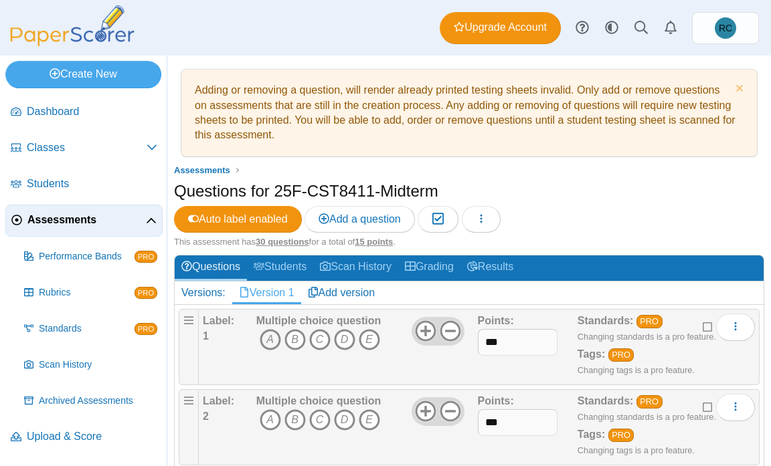
click at [268, 341] on icon "A" at bounding box center [270, 339] width 21 height 21
click at [323, 419] on icon "C" at bounding box center [319, 420] width 21 height 21
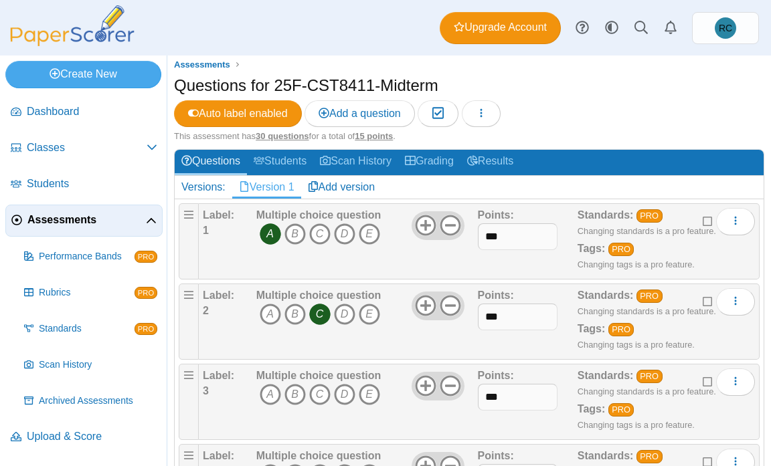
scroll to position [134, 0]
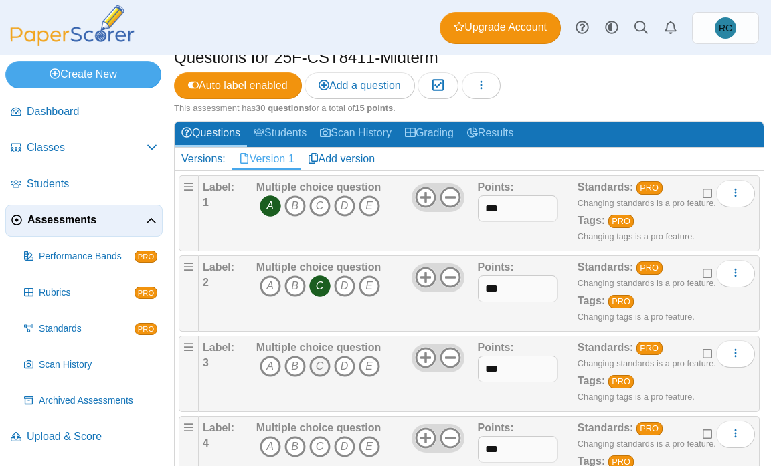
click at [318, 367] on icon "C" at bounding box center [319, 366] width 21 height 21
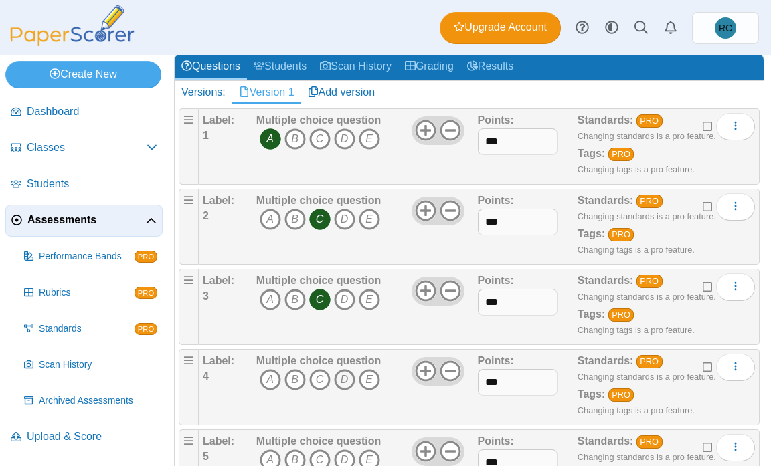
click at [344, 380] on icon "D" at bounding box center [344, 379] width 21 height 21
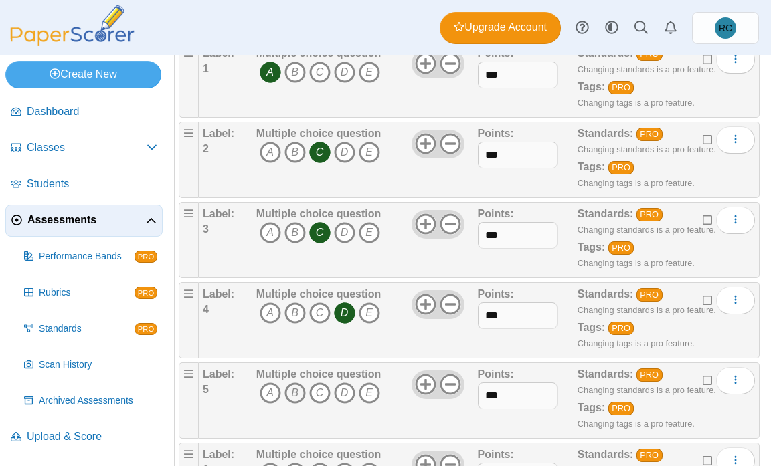
click at [296, 393] on icon "B" at bounding box center [294, 393] width 21 height 21
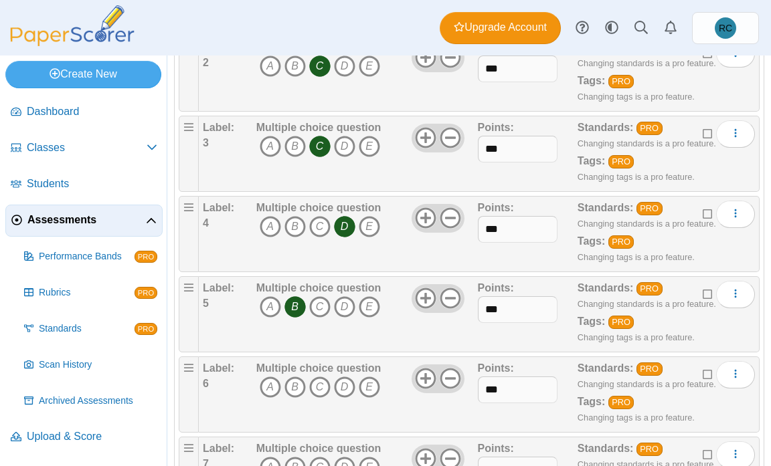
scroll to position [402, 0]
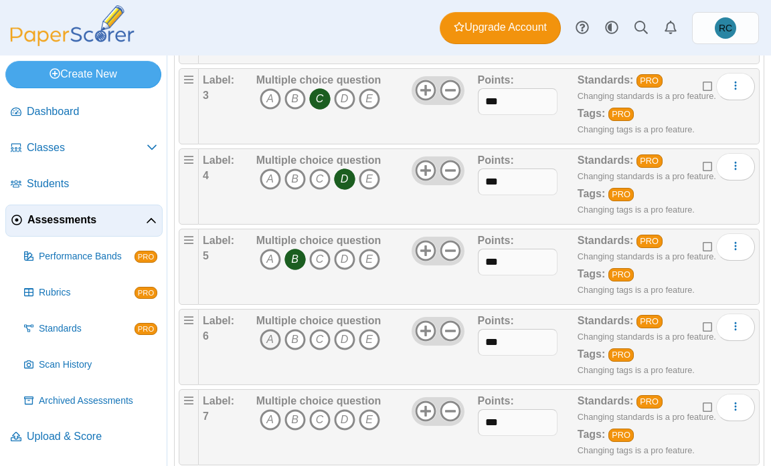
click at [270, 339] on icon "A" at bounding box center [270, 339] width 21 height 21
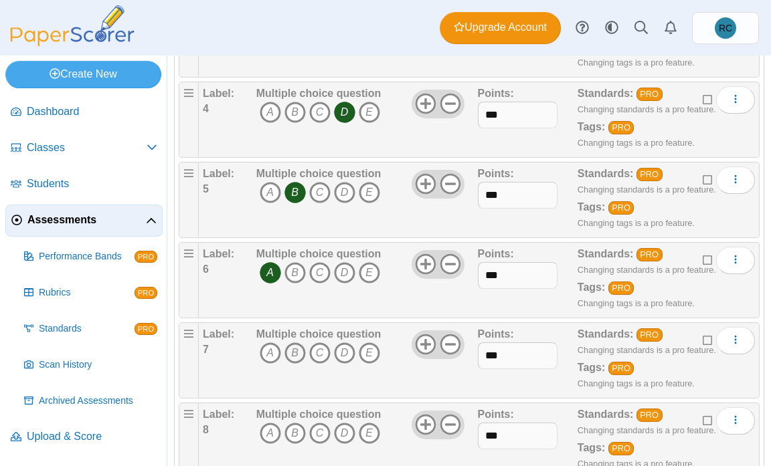
click at [293, 354] on icon "B" at bounding box center [294, 353] width 21 height 21
click at [288, 430] on icon "B" at bounding box center [294, 433] width 21 height 21
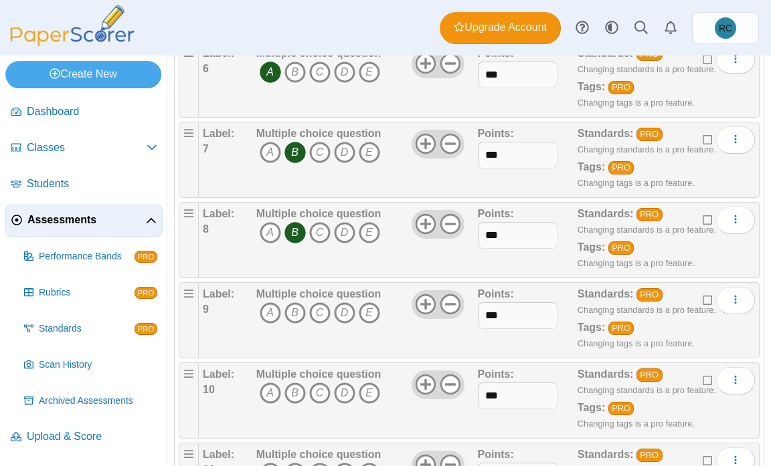
scroll to position [736, 0]
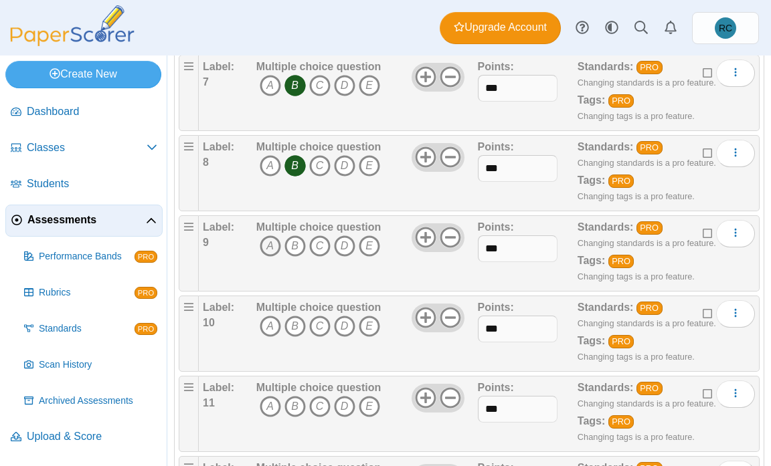
click at [264, 245] on icon "A" at bounding box center [270, 246] width 21 height 21
click at [323, 325] on icon "C" at bounding box center [319, 326] width 21 height 21
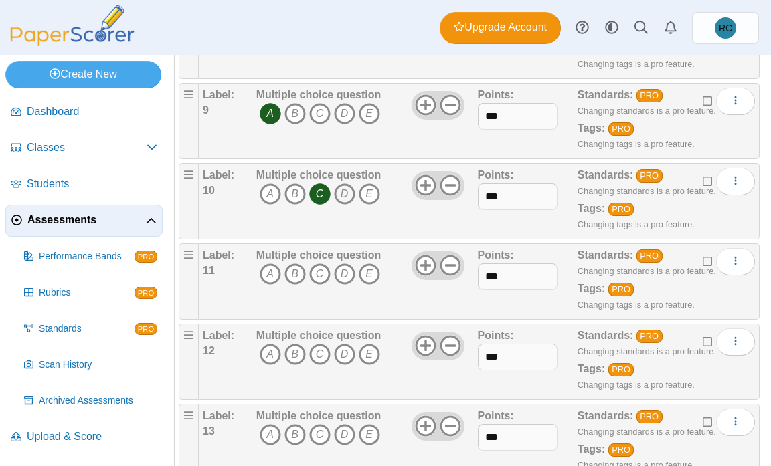
scroll to position [870, 0]
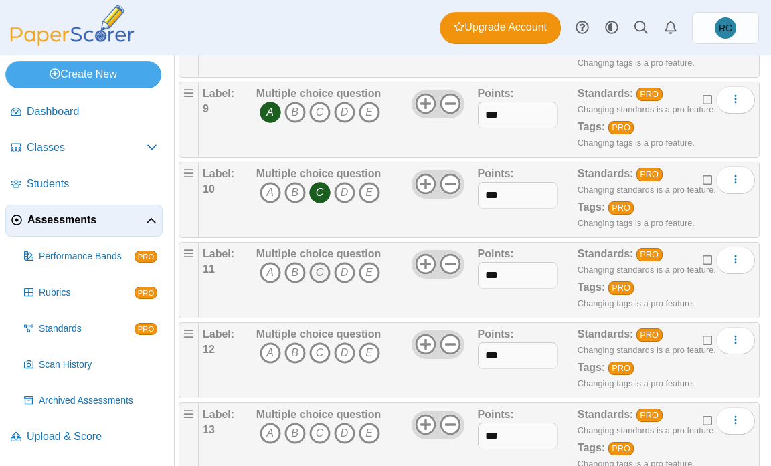
click at [323, 273] on icon "C" at bounding box center [319, 272] width 21 height 21
click at [315, 272] on icon "C" at bounding box center [319, 272] width 21 height 21
click at [293, 353] on icon "B" at bounding box center [294, 353] width 21 height 21
click at [323, 431] on icon "C" at bounding box center [319, 433] width 21 height 21
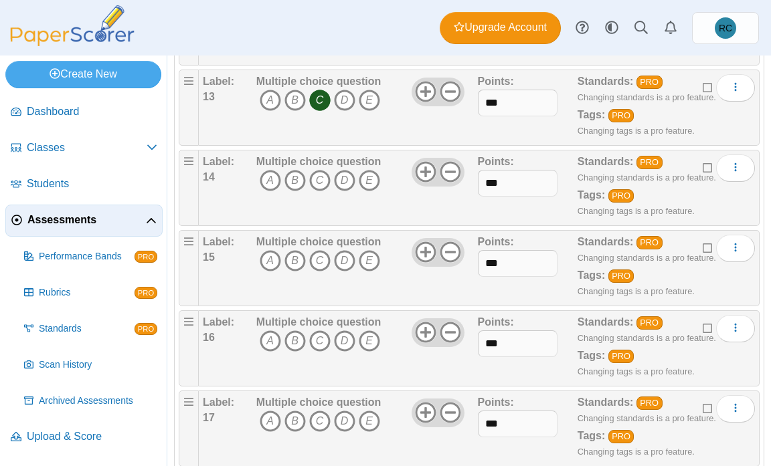
scroll to position [1205, 0]
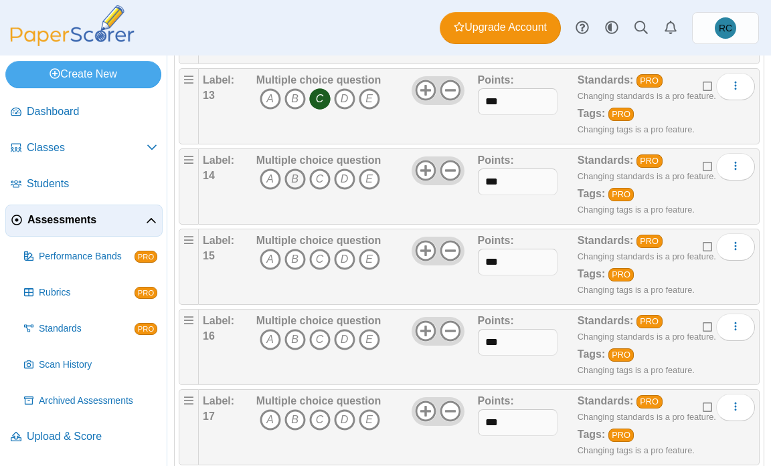
click at [294, 179] on icon "B" at bounding box center [294, 179] width 21 height 21
click at [311, 257] on icon "C" at bounding box center [319, 259] width 21 height 21
click at [293, 341] on icon "B" at bounding box center [294, 339] width 21 height 21
click at [268, 417] on icon "A" at bounding box center [270, 420] width 21 height 21
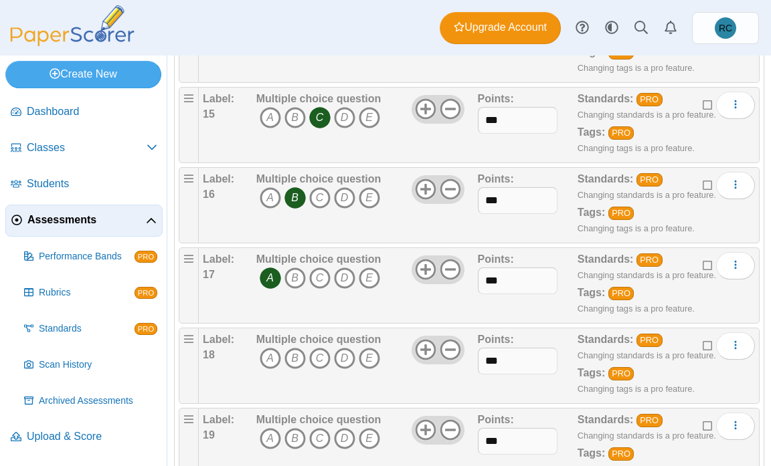
scroll to position [1405, 0]
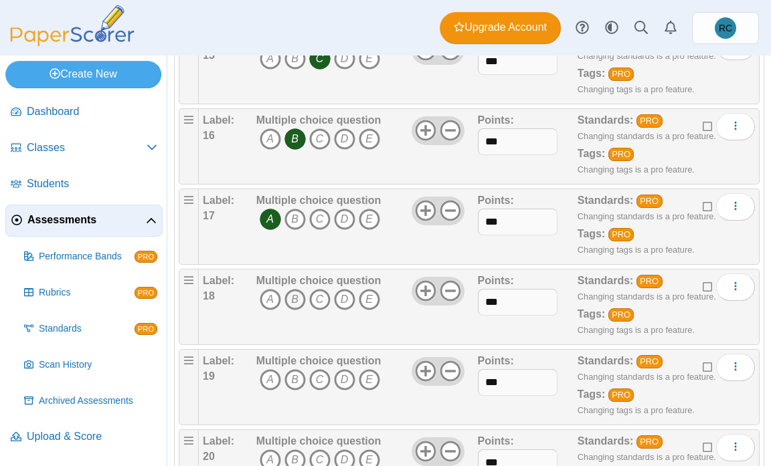
click at [295, 297] on icon "B" at bounding box center [294, 299] width 21 height 21
click at [266, 377] on icon "A" at bounding box center [270, 379] width 21 height 21
click at [272, 455] on icon "A" at bounding box center [270, 460] width 21 height 21
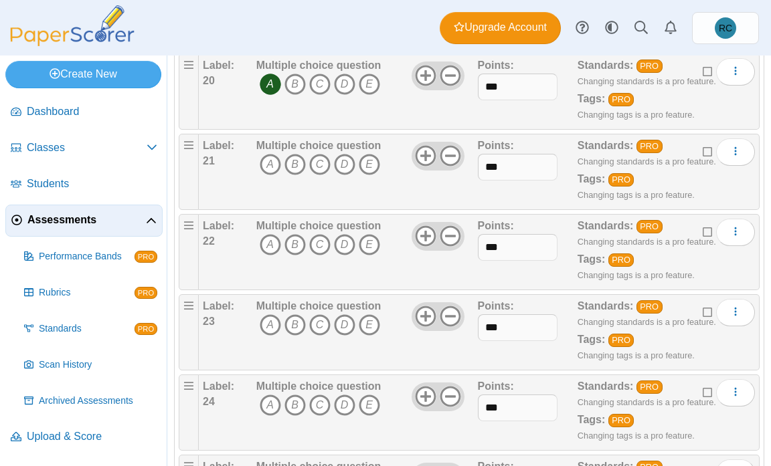
scroll to position [1807, 0]
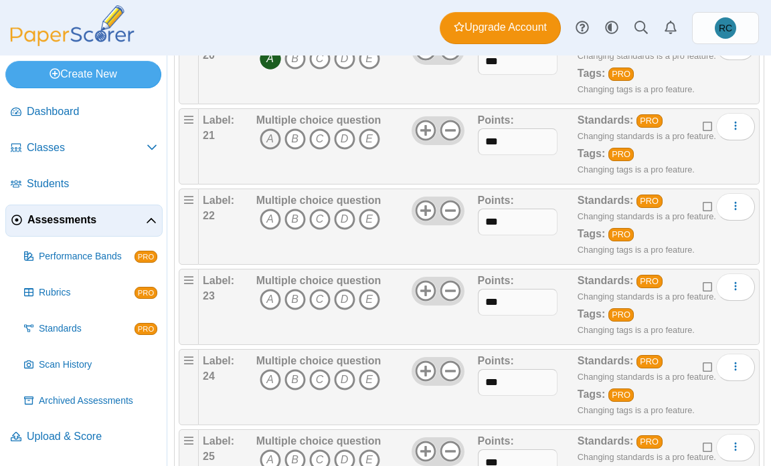
click at [267, 137] on icon "A" at bounding box center [270, 138] width 21 height 21
click at [266, 221] on icon "A" at bounding box center [270, 219] width 21 height 21
click at [267, 296] on icon "A" at bounding box center [270, 299] width 21 height 21
click at [269, 381] on icon "A" at bounding box center [270, 379] width 21 height 21
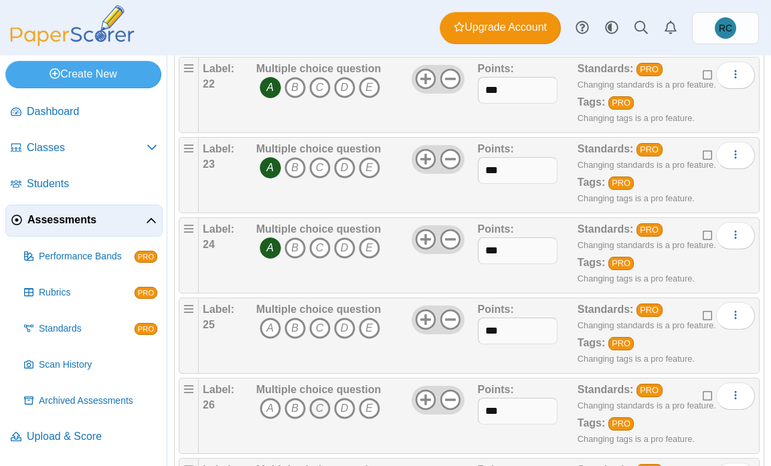
scroll to position [1941, 0]
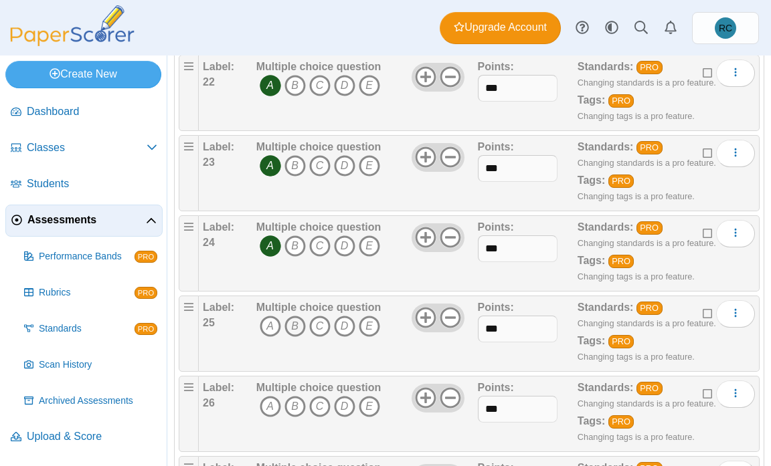
click at [293, 323] on icon "B" at bounding box center [294, 326] width 21 height 21
click at [268, 408] on icon "A" at bounding box center [270, 406] width 21 height 21
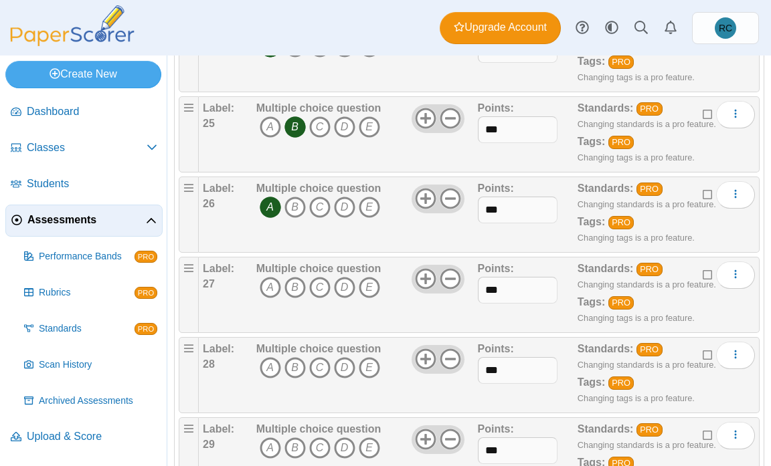
scroll to position [2141, 0]
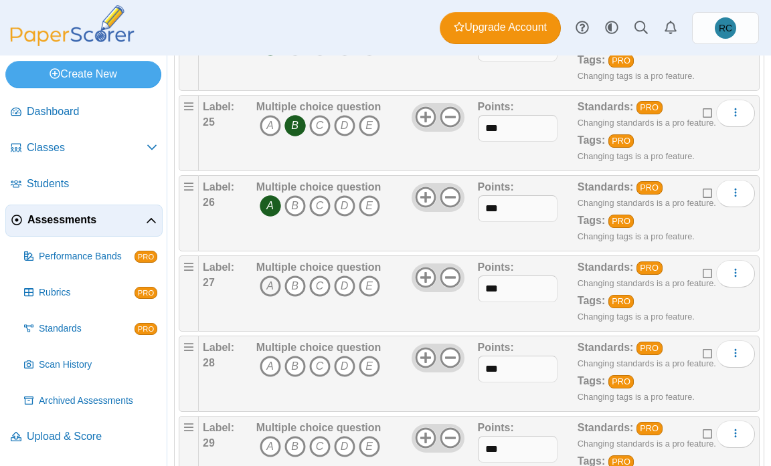
click at [268, 290] on icon "A" at bounding box center [270, 286] width 21 height 21
click at [293, 365] on icon "B" at bounding box center [294, 366] width 21 height 21
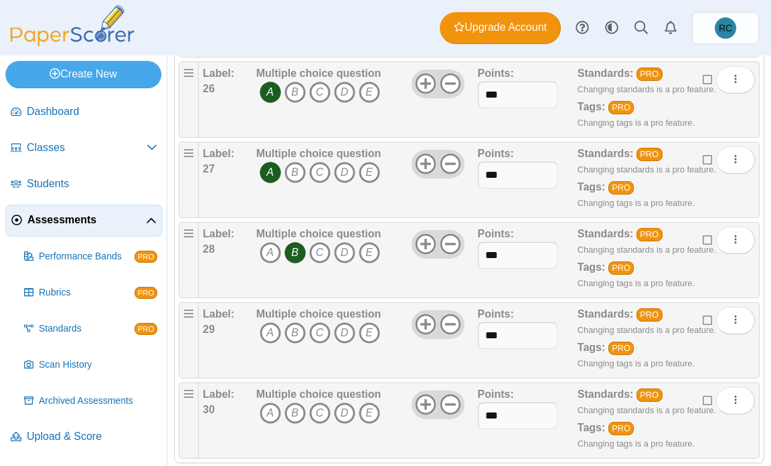
scroll to position [2275, 0]
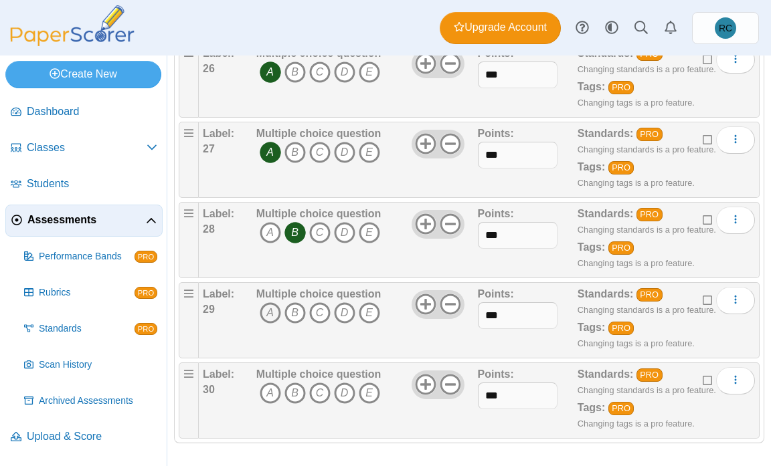
click at [271, 313] on icon "A" at bounding box center [270, 312] width 21 height 21
click at [266, 389] on icon "A" at bounding box center [270, 393] width 21 height 21
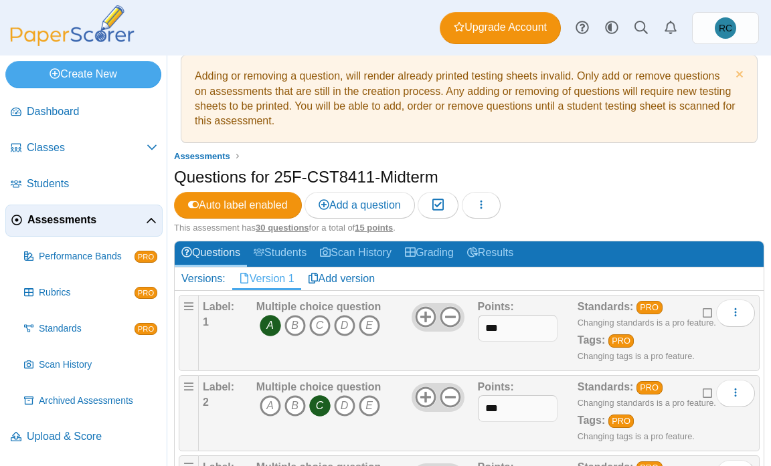
scroll to position [0, 0]
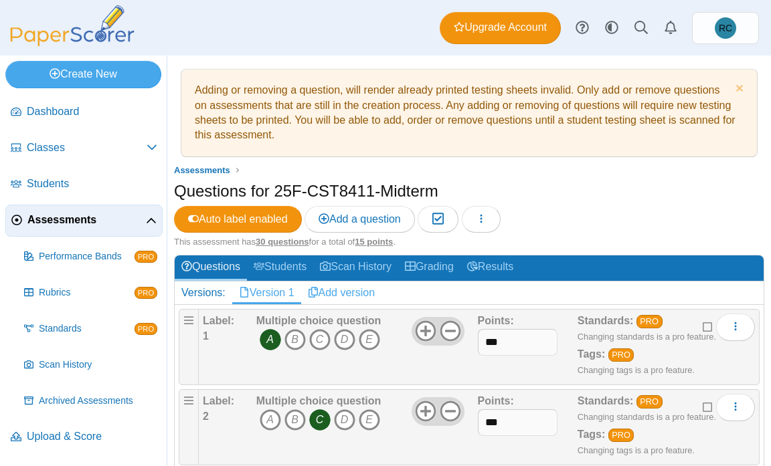
click at [366, 292] on link "Add version" at bounding box center [341, 293] width 81 height 23
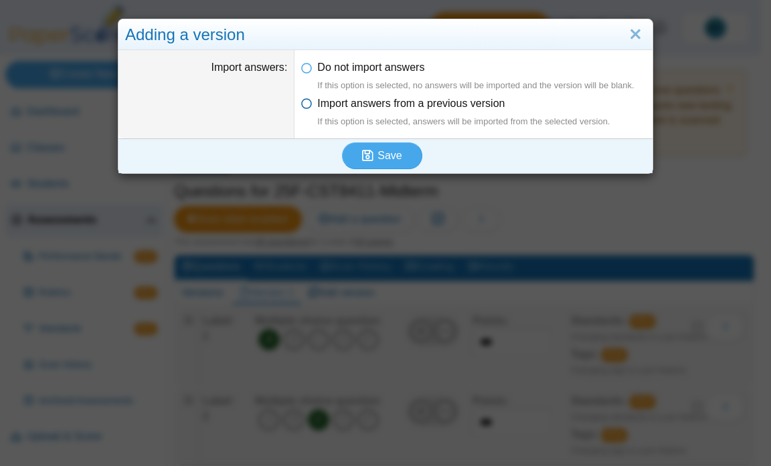
click at [301, 105] on icon at bounding box center [306, 100] width 11 height 9
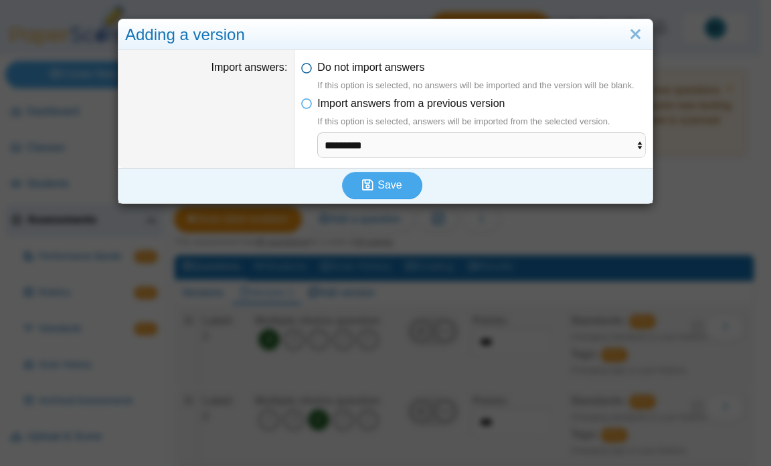
click at [301, 70] on icon at bounding box center [306, 64] width 11 height 9
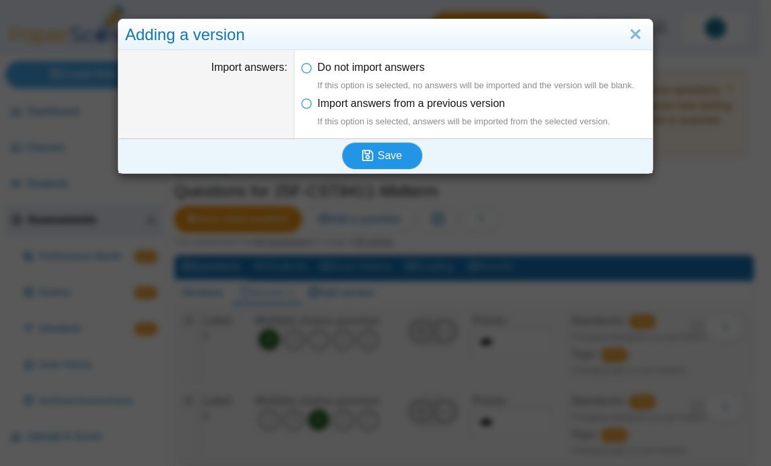
click at [379, 153] on span "Save" at bounding box center [389, 155] width 24 height 11
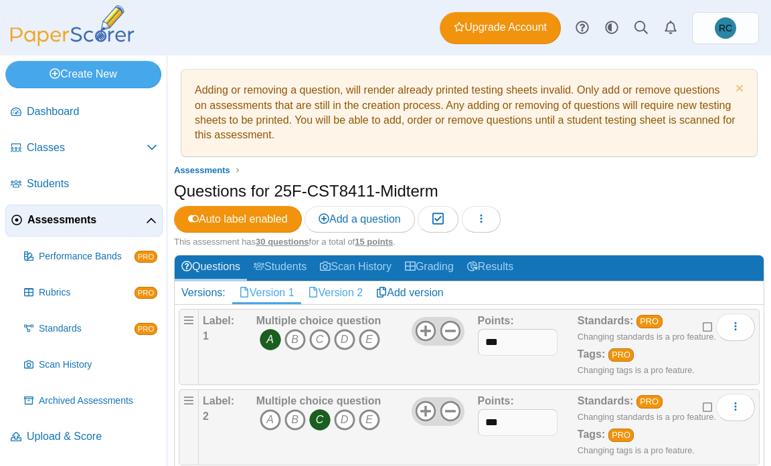
click at [362, 295] on link "Version 2" at bounding box center [335, 293] width 69 height 23
click at [319, 339] on icon "C" at bounding box center [319, 339] width 21 height 21
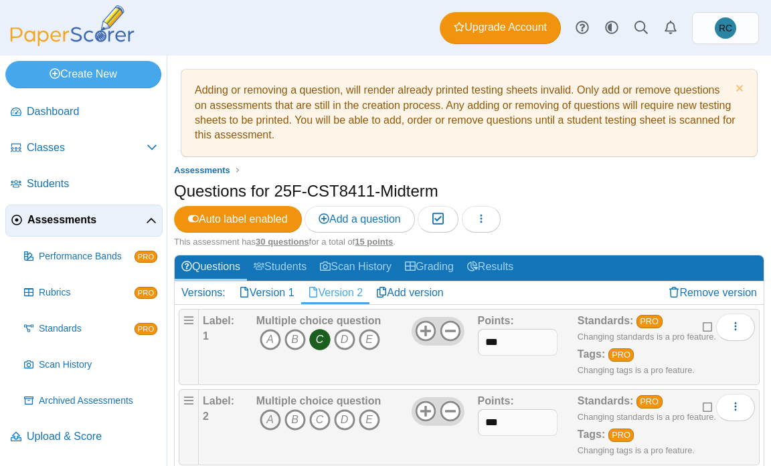
click at [270, 414] on icon "A" at bounding box center [270, 420] width 21 height 21
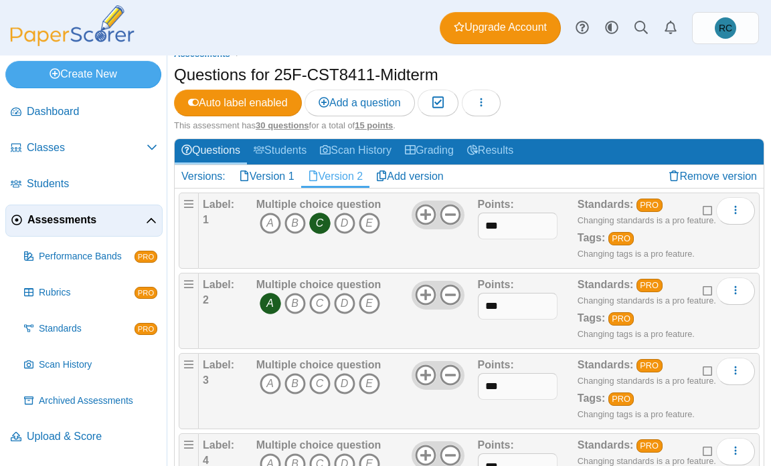
scroll to position [201, 0]
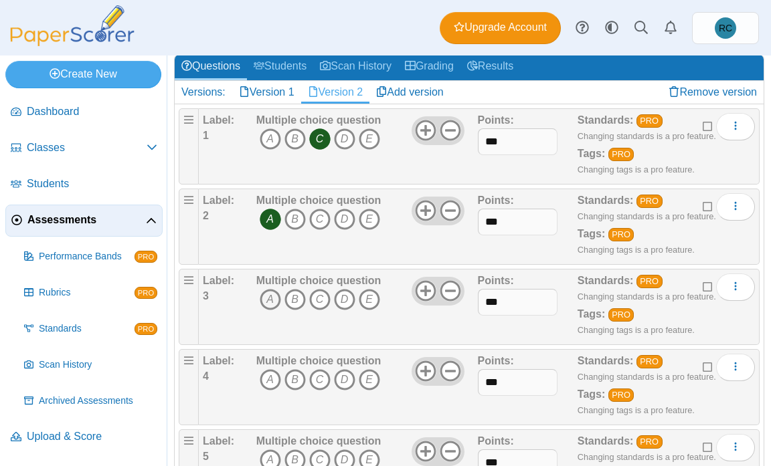
click at [268, 298] on icon "A" at bounding box center [270, 299] width 21 height 21
click at [294, 381] on icon "B" at bounding box center [294, 379] width 21 height 21
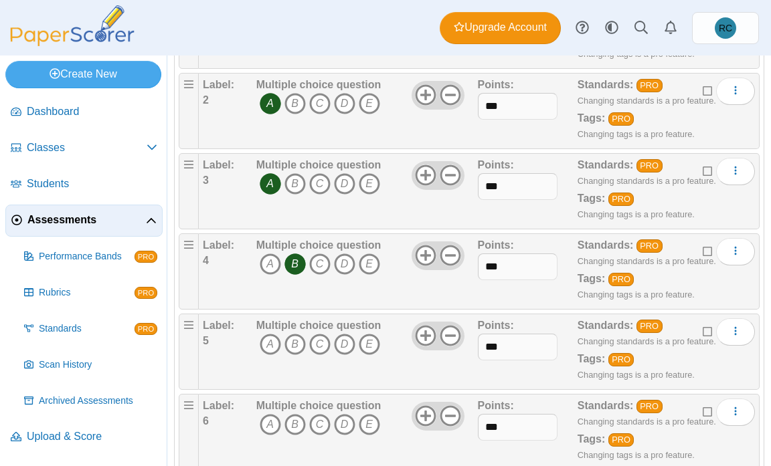
scroll to position [335, 0]
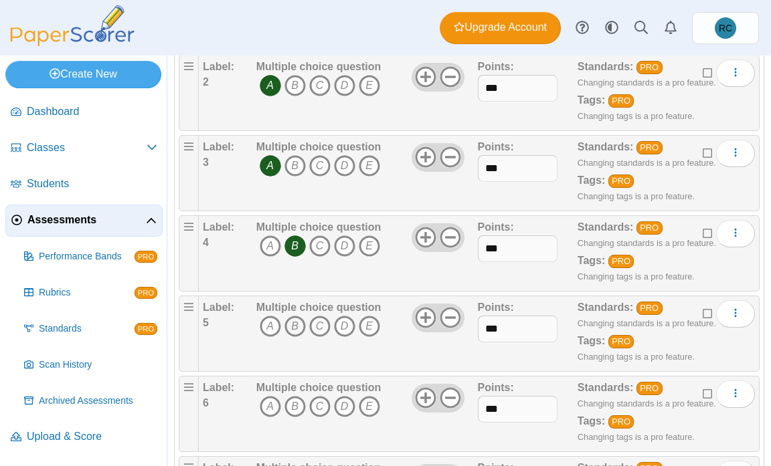
click at [288, 325] on icon "B" at bounding box center [294, 326] width 21 height 21
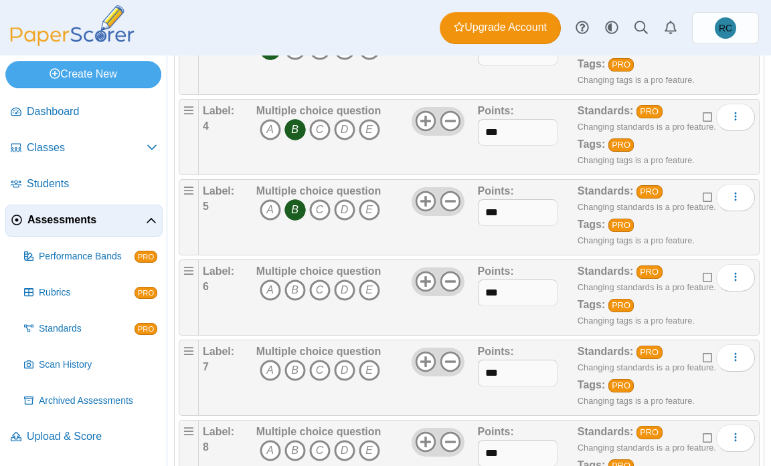
scroll to position [468, 0]
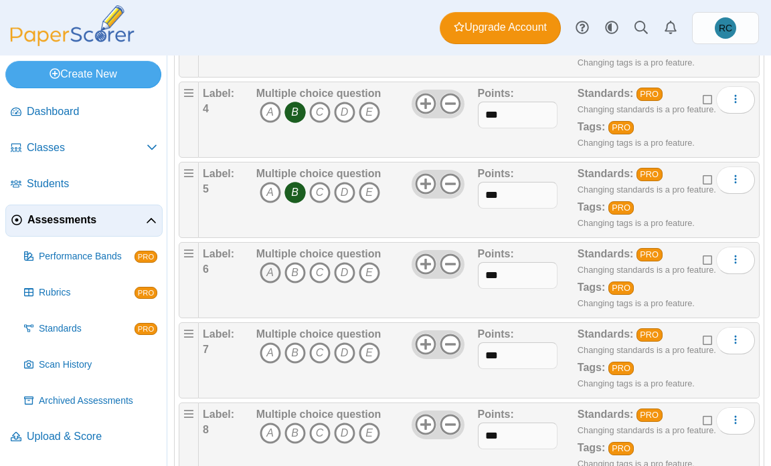
click at [270, 268] on icon "A" at bounding box center [270, 272] width 21 height 21
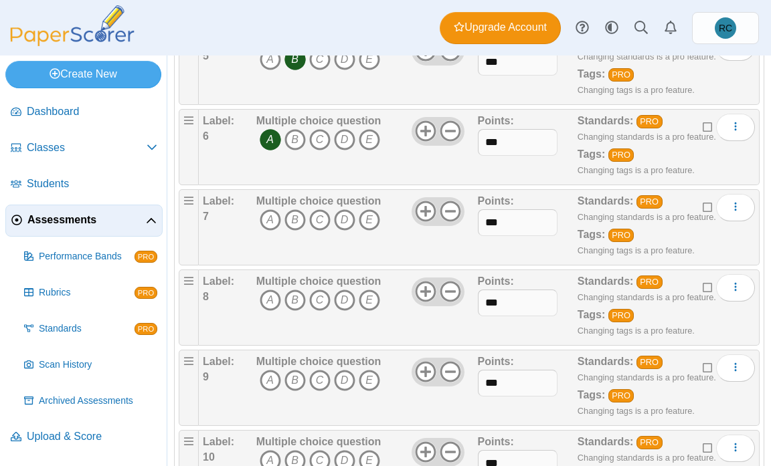
scroll to position [602, 0]
click at [290, 219] on icon "B" at bounding box center [294, 219] width 21 height 21
click at [315, 302] on icon "C" at bounding box center [319, 299] width 21 height 21
click at [320, 384] on icon "C" at bounding box center [319, 379] width 21 height 21
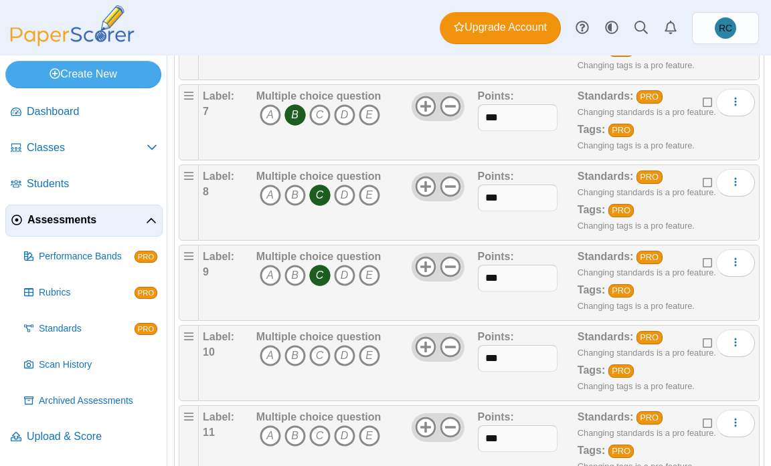
scroll to position [736, 0]
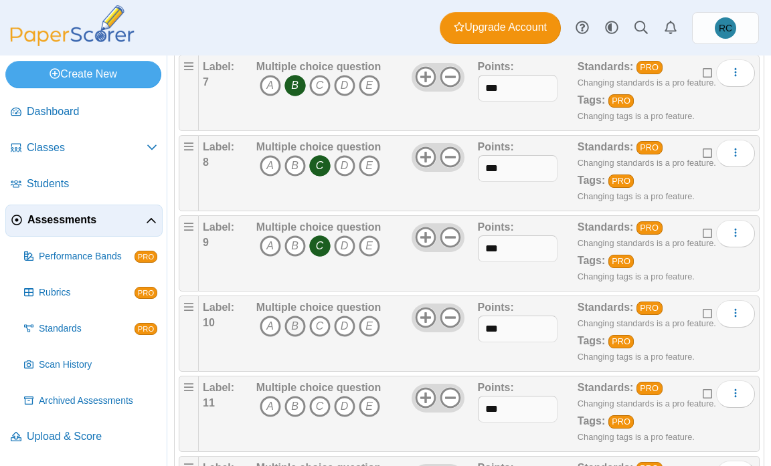
click at [297, 329] on icon "B" at bounding box center [294, 326] width 21 height 21
click at [346, 406] on icon "D" at bounding box center [344, 406] width 21 height 21
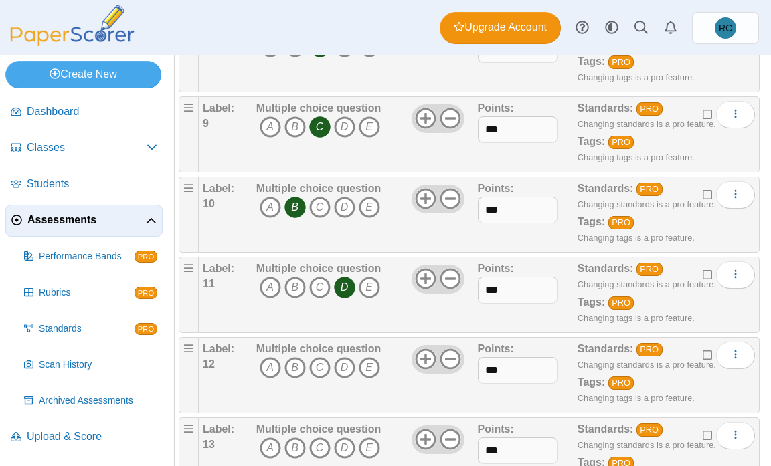
scroll to position [937, 0]
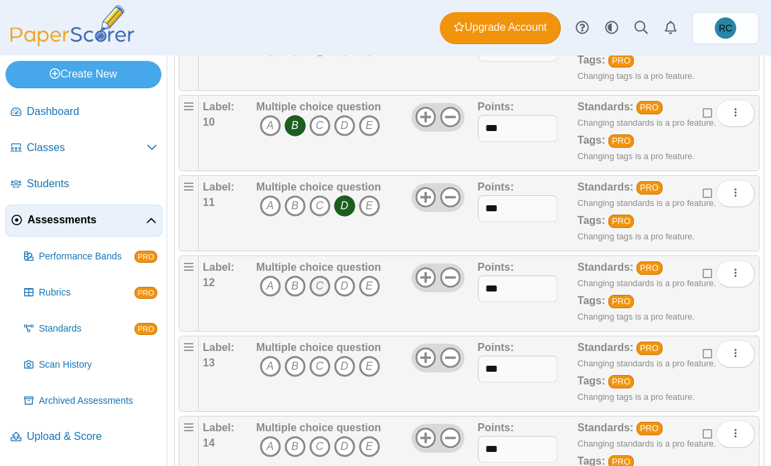
click at [317, 288] on icon "C" at bounding box center [319, 286] width 21 height 21
click at [295, 363] on icon "B" at bounding box center [294, 366] width 21 height 21
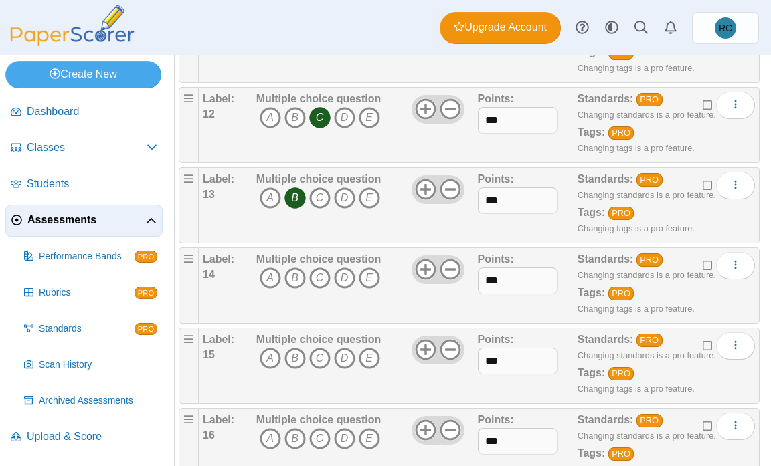
scroll to position [1138, 0]
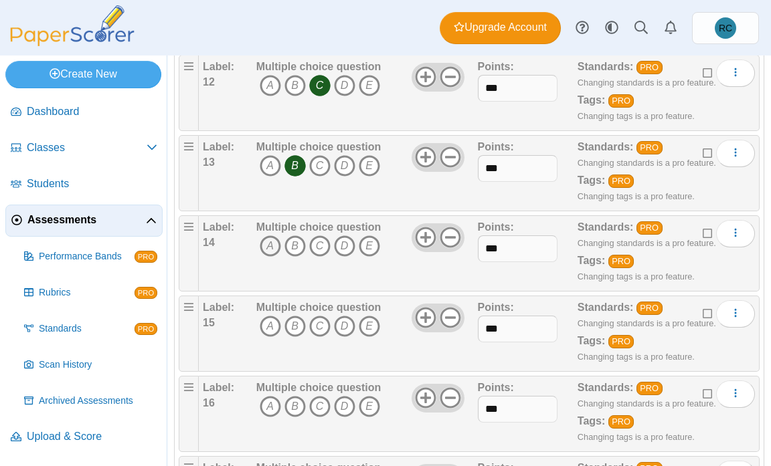
click at [270, 246] on icon "A" at bounding box center [270, 246] width 21 height 21
click at [298, 329] on icon "B" at bounding box center [294, 326] width 21 height 21
click at [268, 406] on icon "A" at bounding box center [270, 406] width 21 height 21
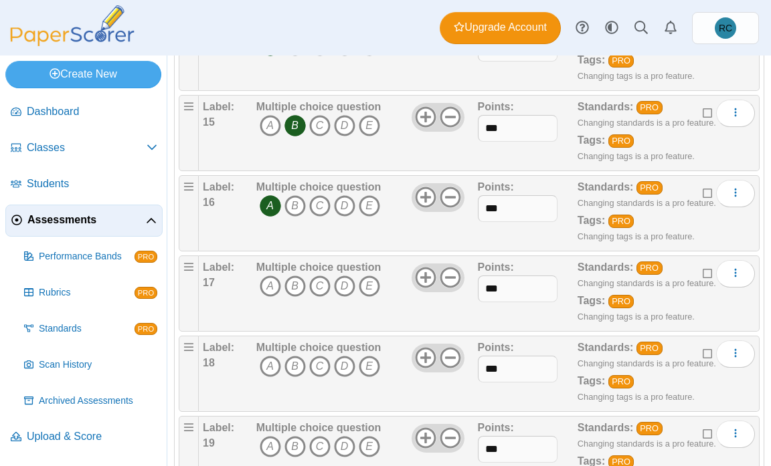
scroll to position [1405, 0]
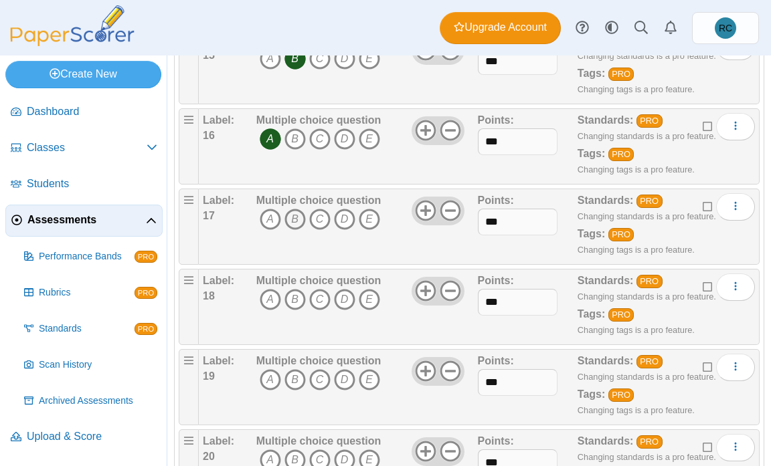
click at [295, 221] on icon "B" at bounding box center [294, 219] width 21 height 21
click at [321, 300] on icon "C" at bounding box center [319, 299] width 21 height 21
click at [271, 375] on icon "A" at bounding box center [270, 379] width 21 height 21
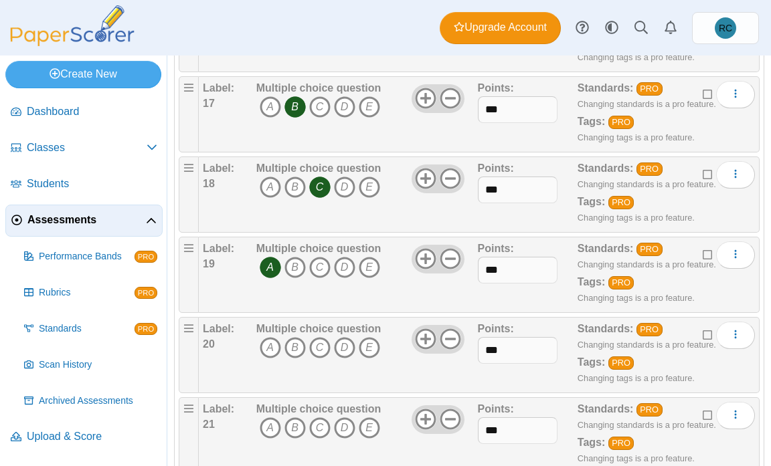
scroll to position [1539, 0]
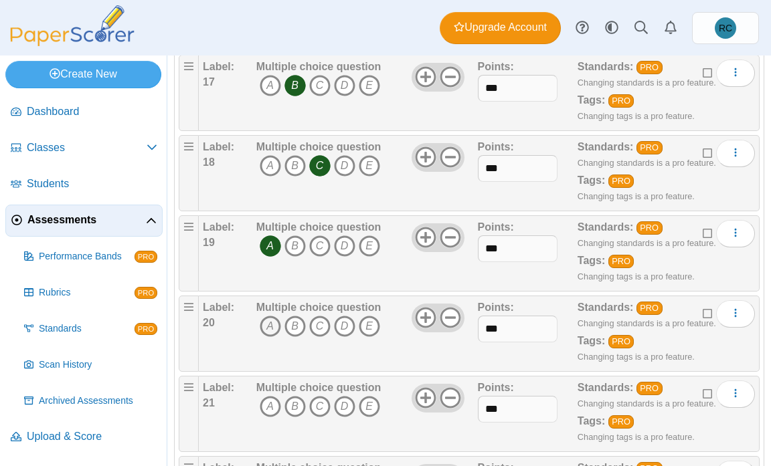
click at [265, 329] on icon "A" at bounding box center [270, 326] width 21 height 21
click at [321, 402] on icon "C" at bounding box center [319, 406] width 21 height 21
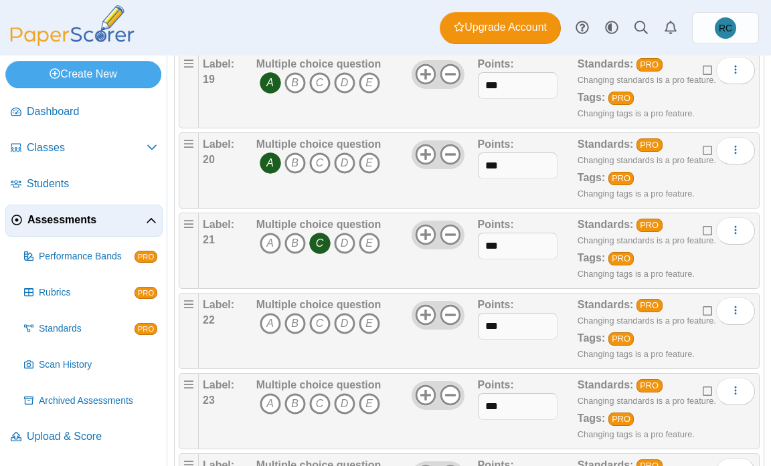
scroll to position [1740, 0]
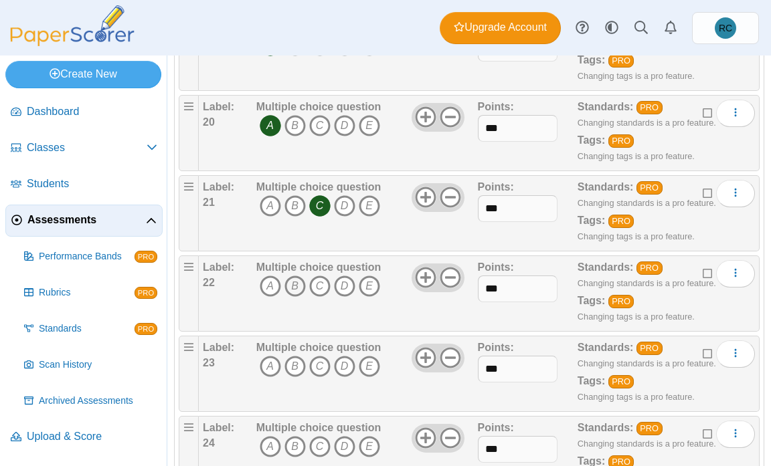
click at [296, 284] on icon "B" at bounding box center [294, 286] width 21 height 21
click at [298, 363] on icon "B" at bounding box center [294, 366] width 21 height 21
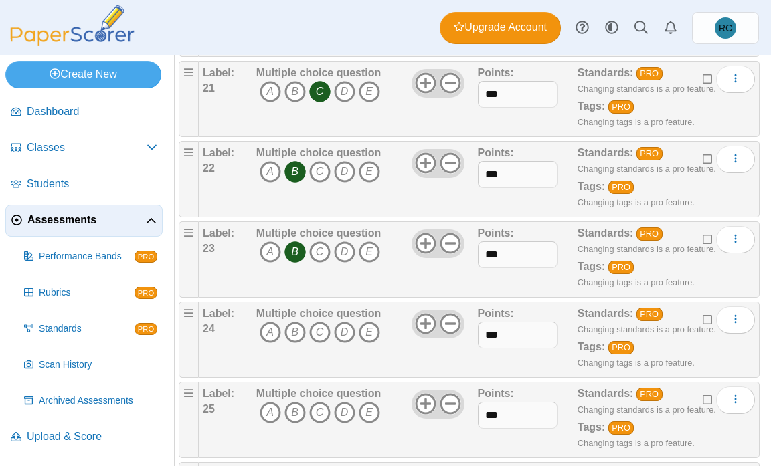
scroll to position [1941, 0]
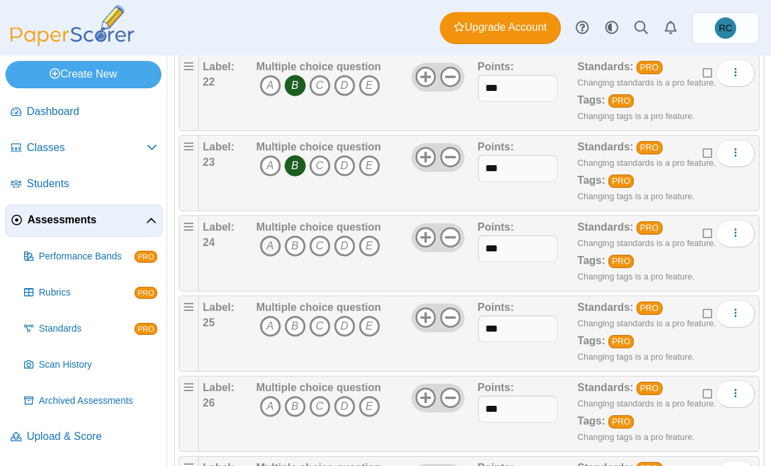
click at [268, 248] on icon "A" at bounding box center [270, 246] width 21 height 21
click at [266, 327] on icon "A" at bounding box center [270, 326] width 21 height 21
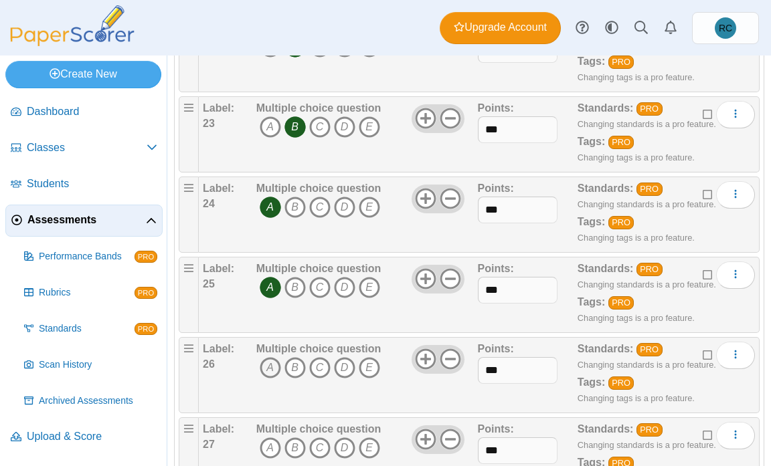
scroll to position [2074, 0]
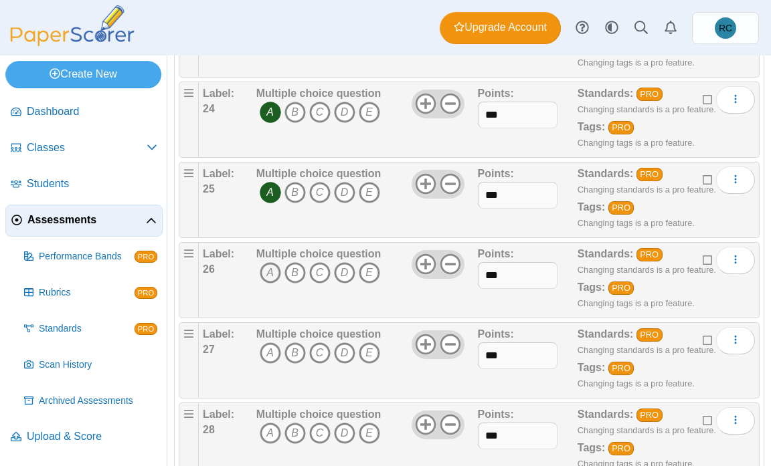
click at [266, 270] on icon "A" at bounding box center [270, 272] width 21 height 21
click at [266, 347] on icon "A" at bounding box center [270, 353] width 21 height 21
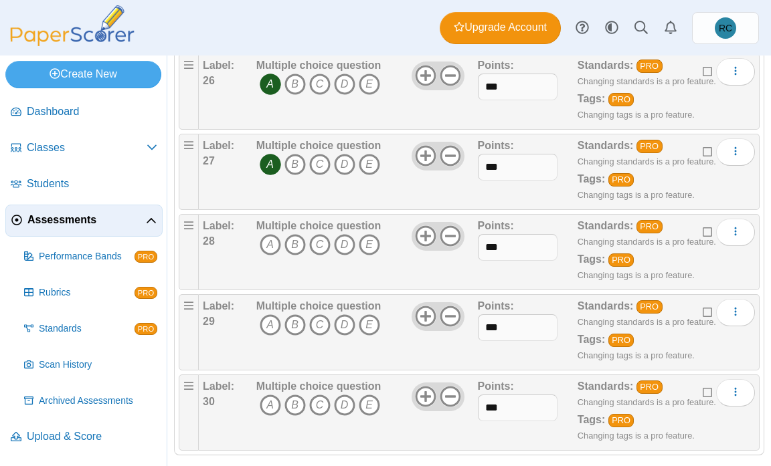
scroll to position [2275, 0]
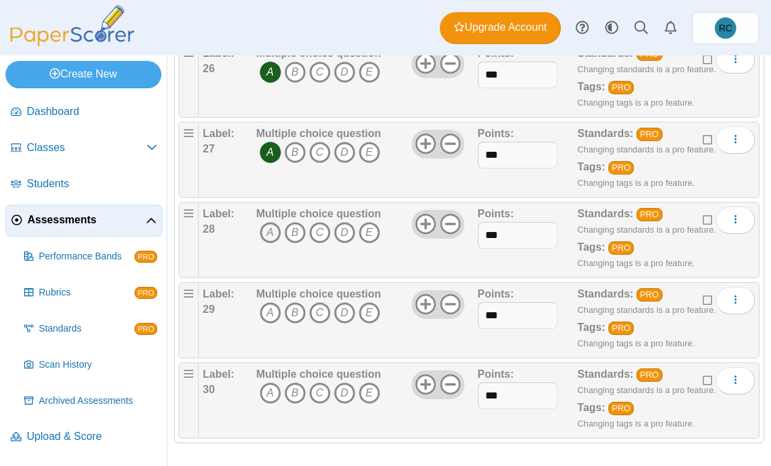
click at [272, 232] on icon "A" at bounding box center [270, 232] width 21 height 21
click at [271, 313] on icon "A" at bounding box center [270, 312] width 21 height 21
click at [271, 393] on icon "A" at bounding box center [270, 393] width 21 height 21
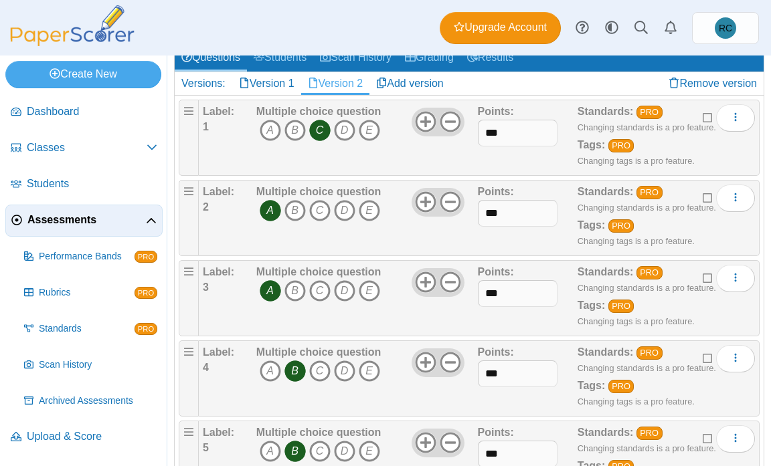
scroll to position [0, 0]
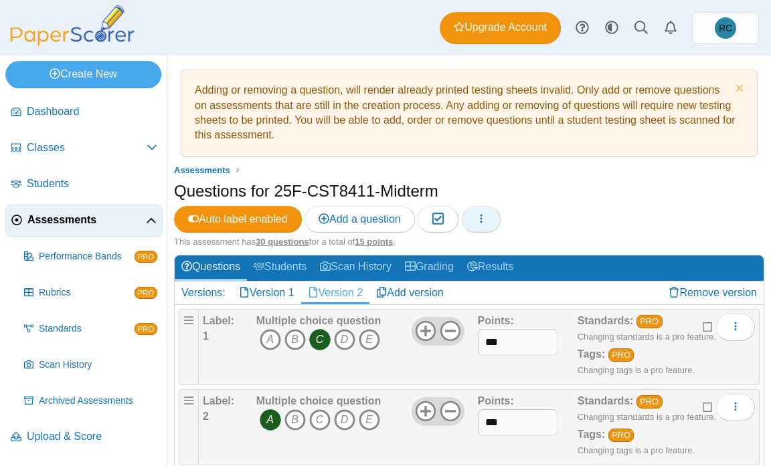
click at [486, 219] on icon "button" at bounding box center [481, 218] width 11 height 11
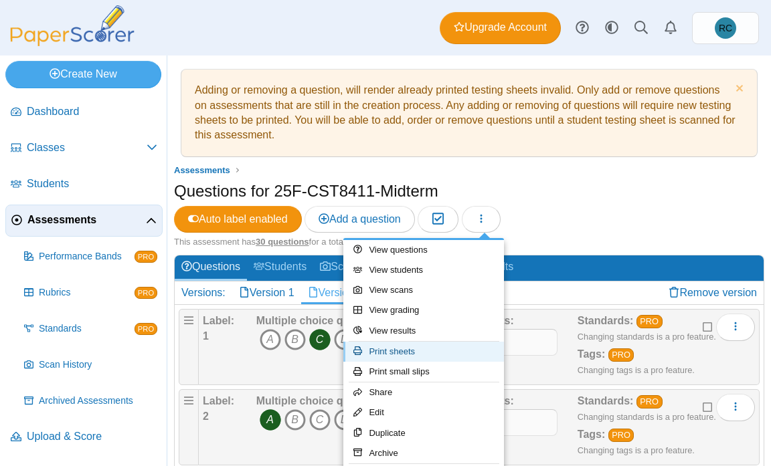
click at [420, 349] on link "Print sheets" at bounding box center [423, 352] width 161 height 20
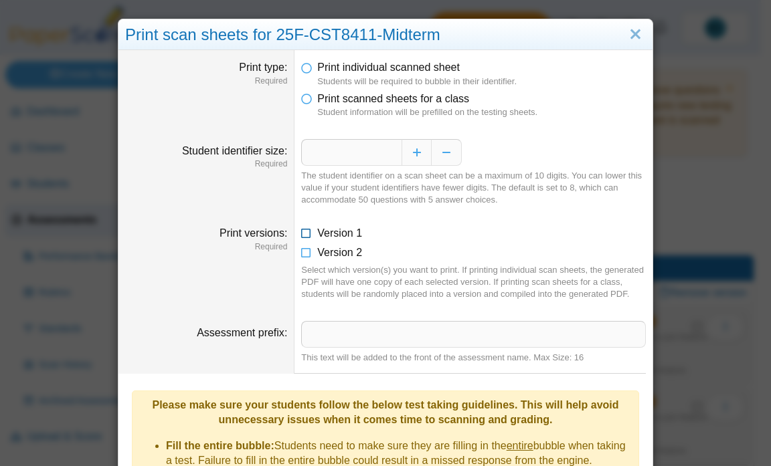
click at [301, 234] on icon at bounding box center [306, 230] width 11 height 9
click at [302, 255] on icon at bounding box center [306, 250] width 11 height 9
click at [302, 101] on icon at bounding box center [306, 96] width 11 height 9
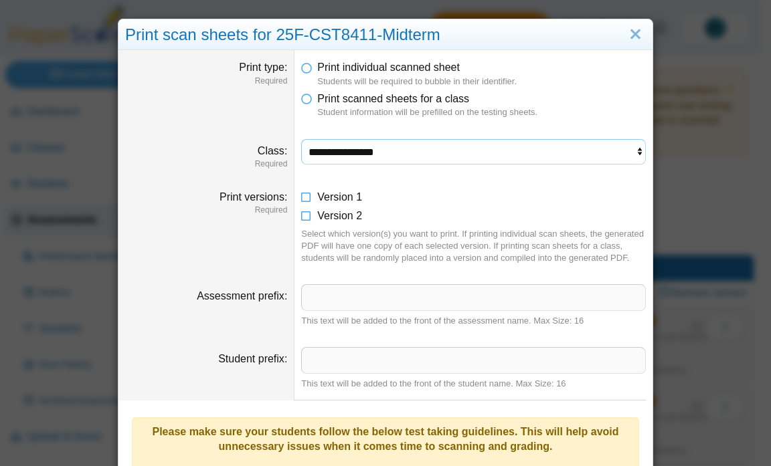
click at [348, 153] on select "**********" at bounding box center [473, 151] width 345 height 25
select select "**********"
click at [301, 139] on select "**********" at bounding box center [473, 151] width 345 height 25
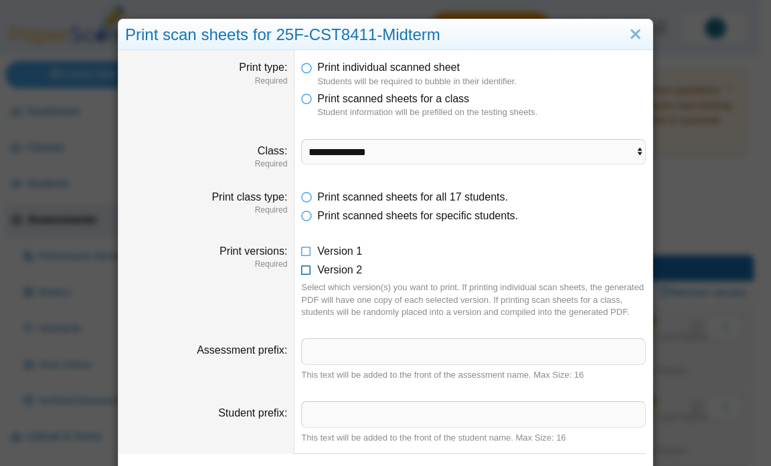
click at [302, 271] on icon at bounding box center [306, 267] width 11 height 9
click at [301, 70] on icon at bounding box center [306, 64] width 11 height 9
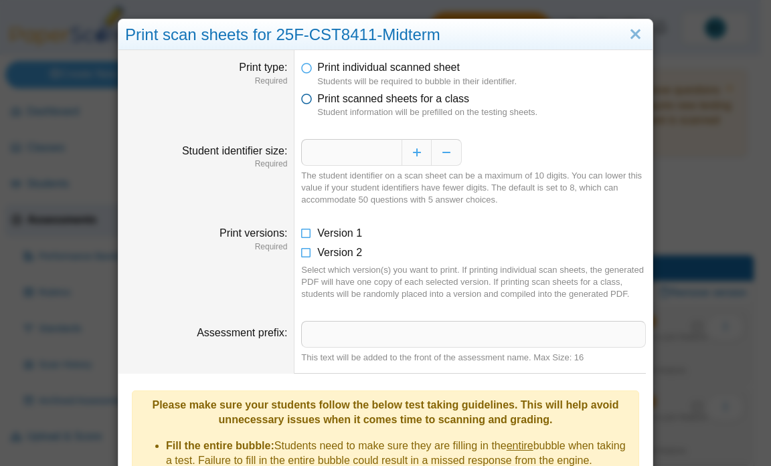
click at [301, 100] on icon at bounding box center [306, 96] width 11 height 9
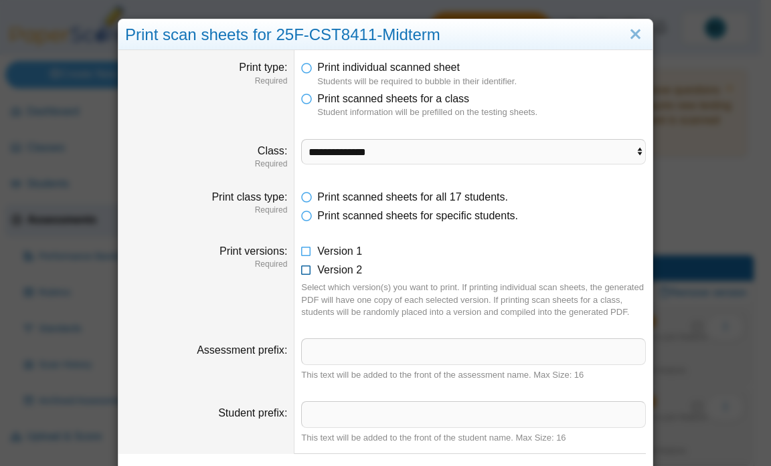
click at [301, 267] on icon at bounding box center [306, 267] width 11 height 9
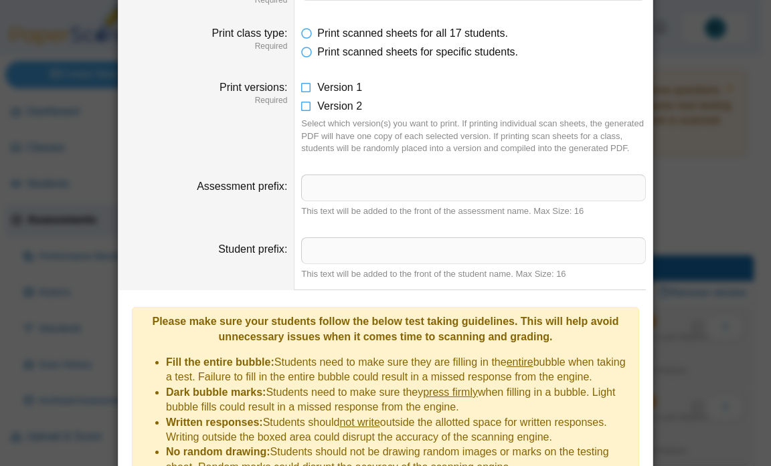
scroll to position [201, 0]
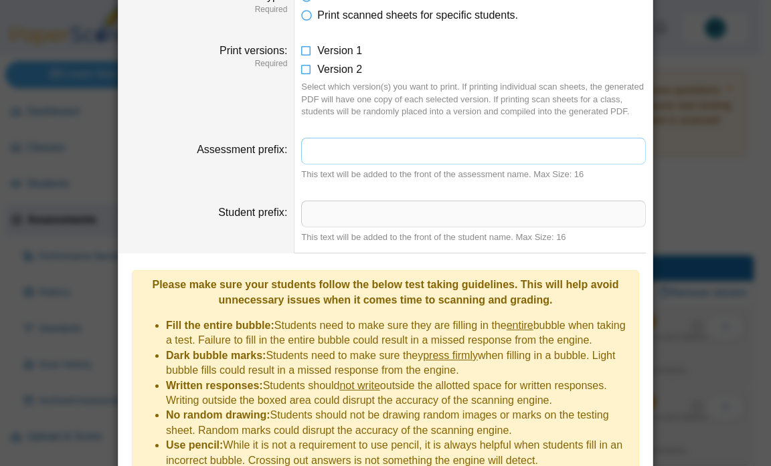
click at [360, 161] on input "Assessment prefix" at bounding box center [473, 151] width 345 height 27
type input "*******"
click at [336, 209] on input "Student prefix" at bounding box center [473, 214] width 345 height 27
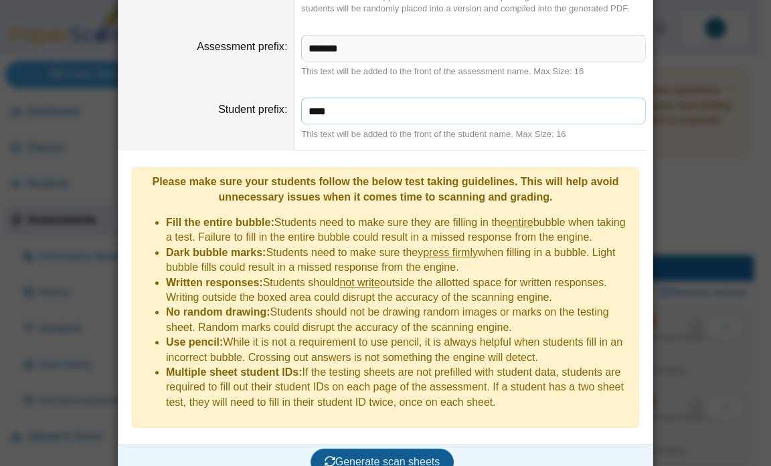
type input "****"
click at [406, 456] on span "Generate scan sheets" at bounding box center [383, 461] width 116 height 11
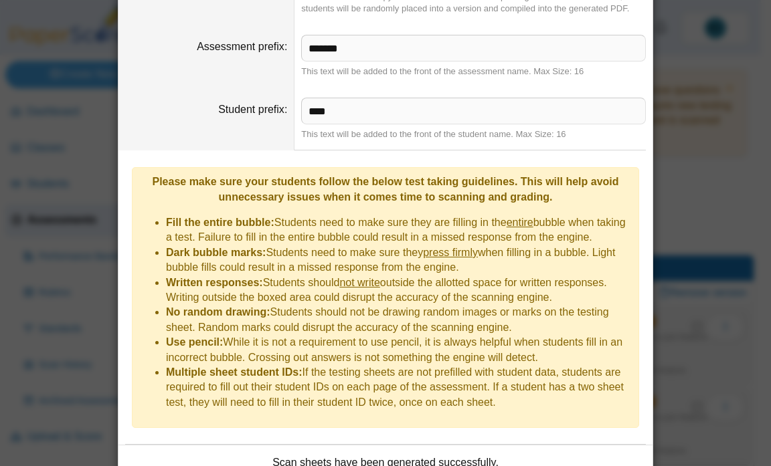
scroll to position [453, 0]
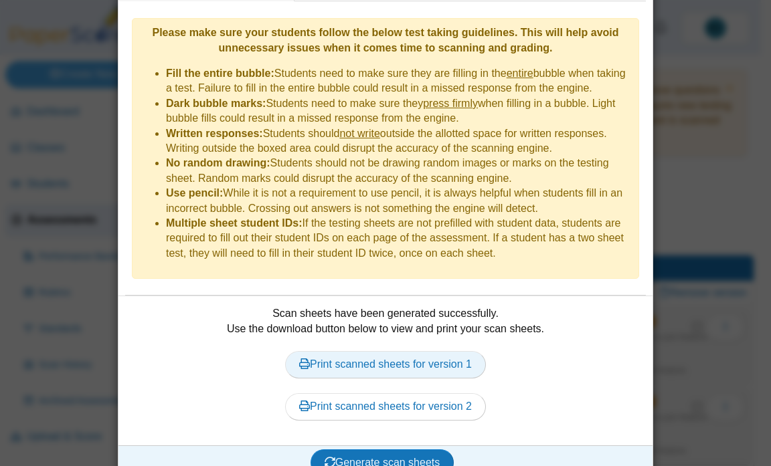
click at [453, 351] on link "Print scanned sheets for version 1" at bounding box center [385, 364] width 201 height 27
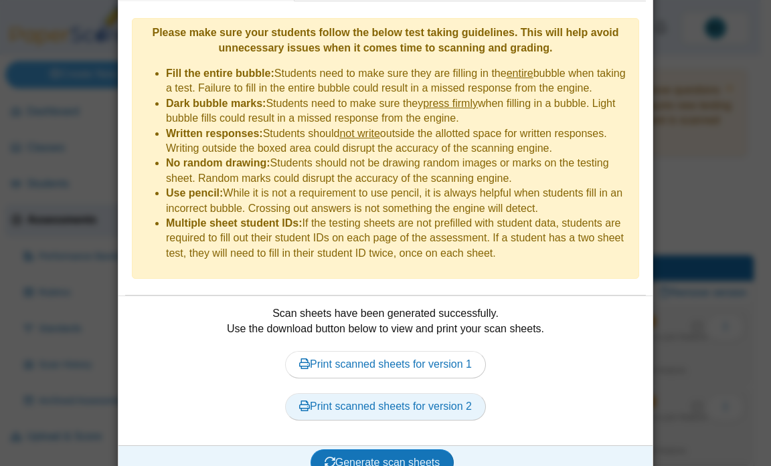
click at [442, 393] on link "Print scanned sheets for version 2" at bounding box center [385, 406] width 201 height 27
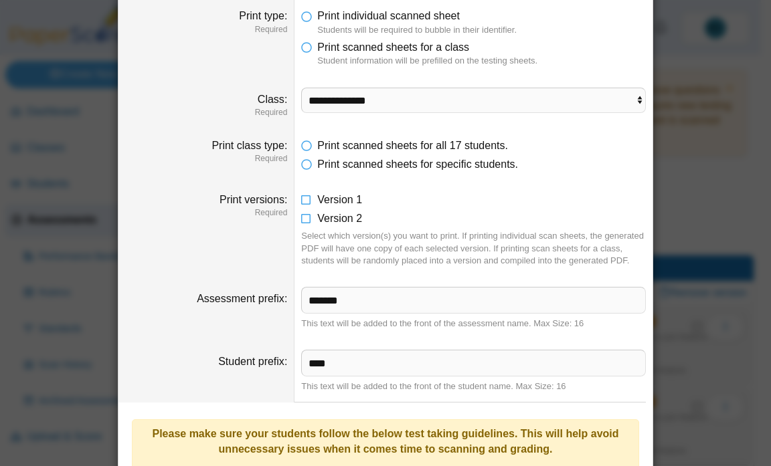
scroll to position [0, 0]
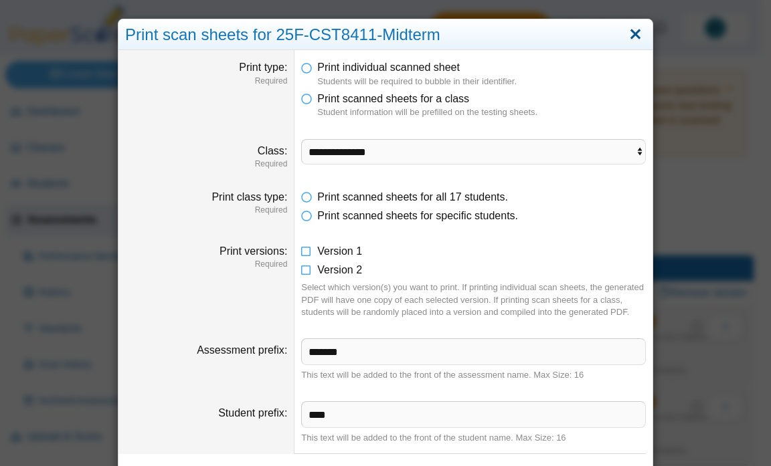
click at [625, 33] on link "Close" at bounding box center [635, 34] width 21 height 23
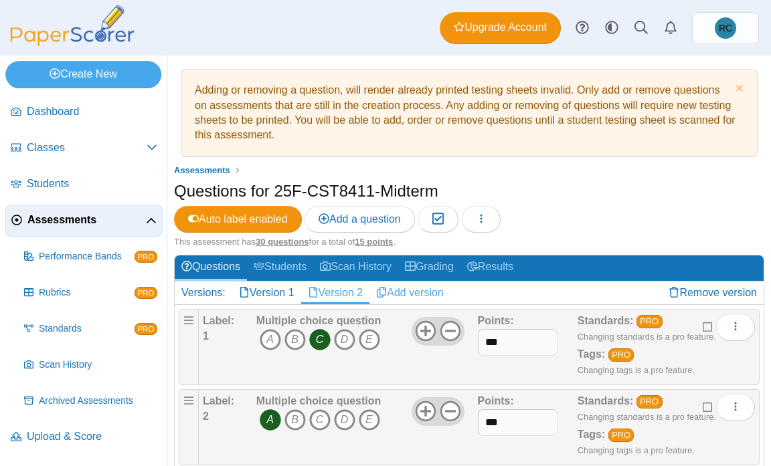
click at [412, 292] on link "Add version" at bounding box center [409, 293] width 81 height 23
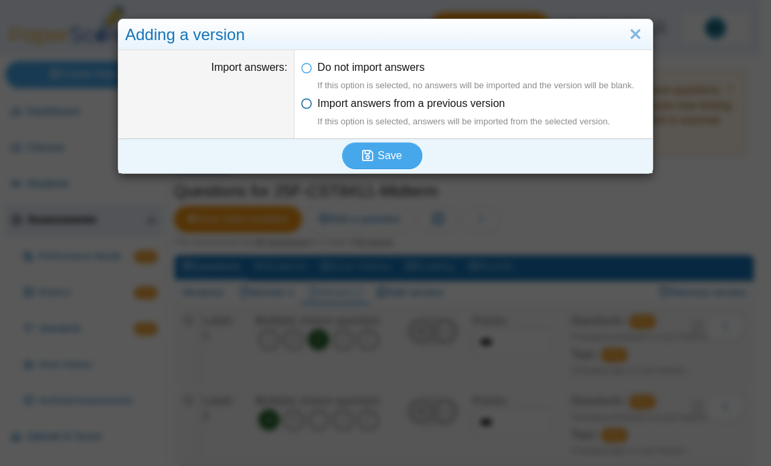
click at [301, 105] on icon at bounding box center [306, 100] width 11 height 9
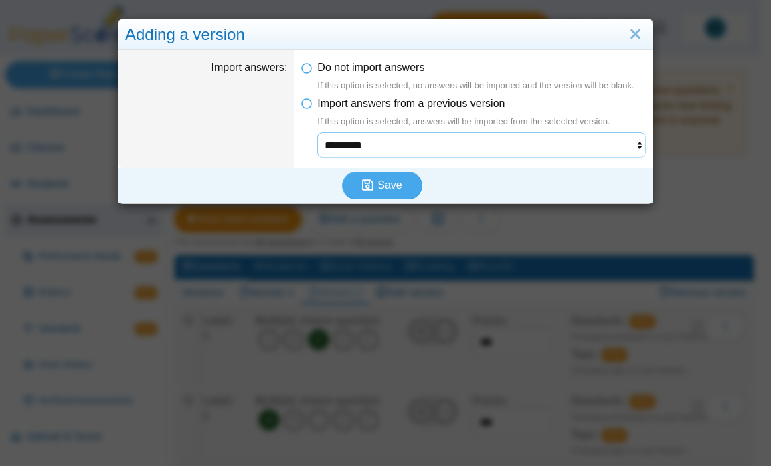
click at [373, 151] on select "********* *********" at bounding box center [481, 144] width 329 height 25
click at [249, 127] on dt "Import answers" at bounding box center [206, 109] width 176 height 118
click at [378, 187] on span "Save" at bounding box center [389, 184] width 24 height 11
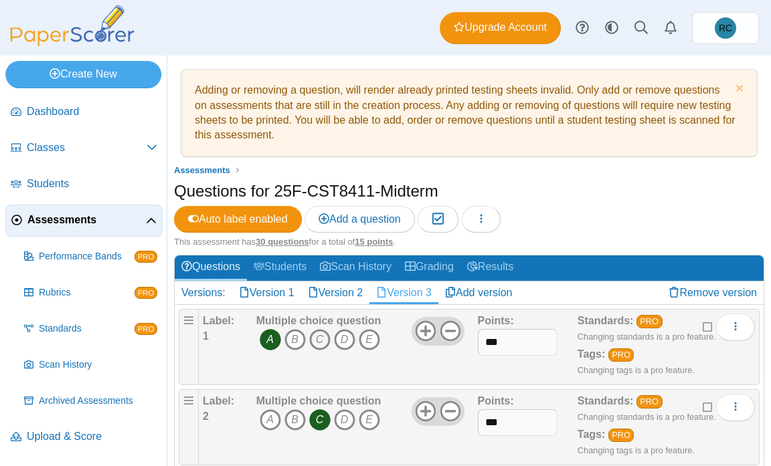
click at [321, 335] on icon "C" at bounding box center [319, 339] width 21 height 21
click at [272, 336] on icon "A" at bounding box center [270, 339] width 21 height 21
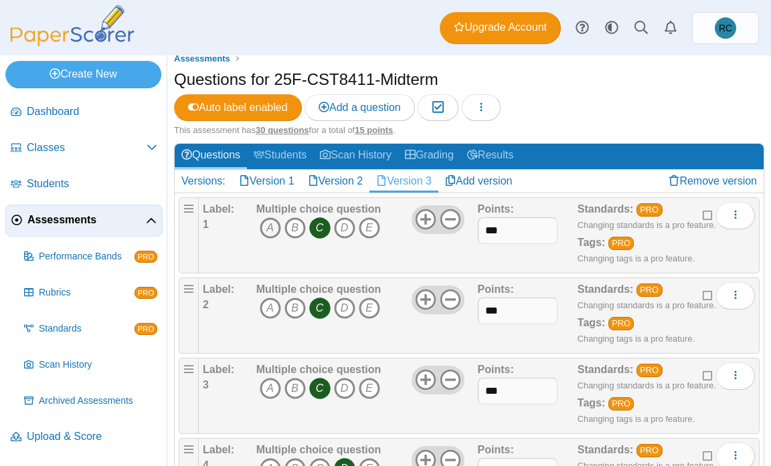
scroll to position [134, 0]
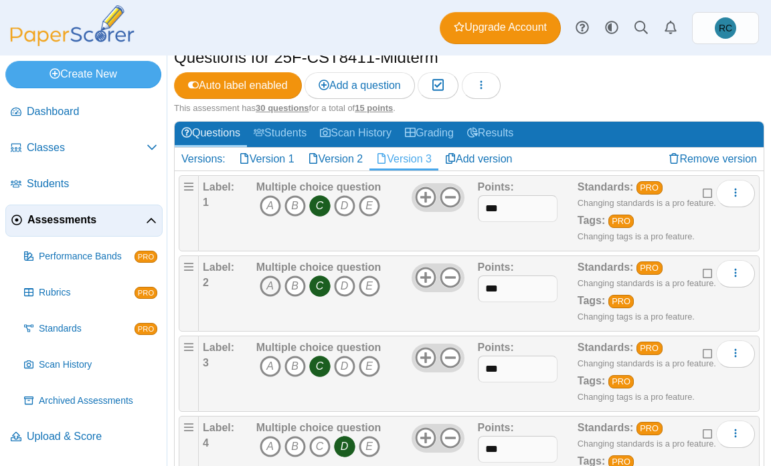
click at [274, 291] on icon "A" at bounding box center [270, 286] width 21 height 21
click at [322, 286] on icon "C" at bounding box center [319, 286] width 21 height 21
click at [583, 100] on div "Questions for 25F-CST8411-Midterm Auto label enabled Add a question Moderation …" at bounding box center [469, 74] width 590 height 56
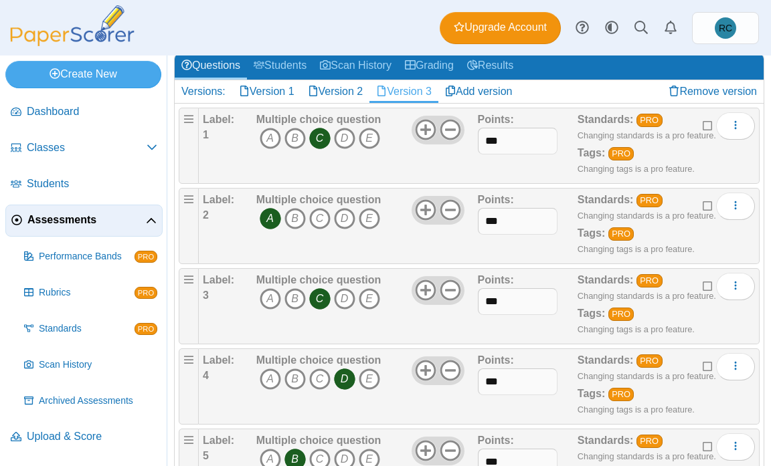
scroll to position [268, 0]
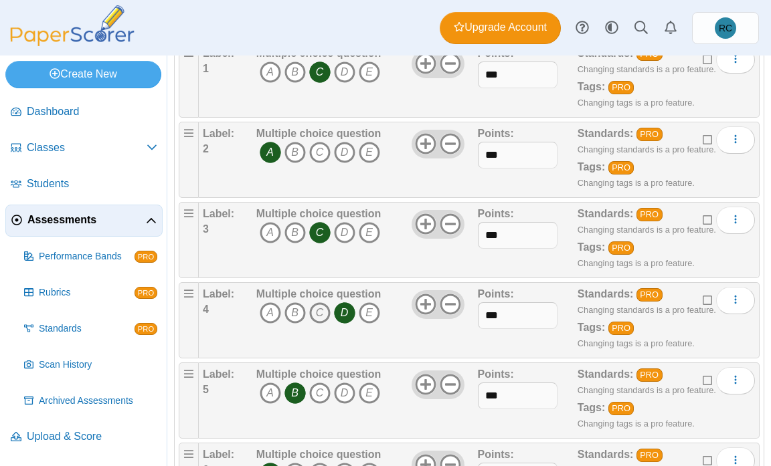
click at [321, 317] on icon "C" at bounding box center [319, 312] width 21 height 21
click at [343, 315] on icon "D" at bounding box center [344, 312] width 21 height 21
click at [270, 389] on icon "A" at bounding box center [270, 393] width 21 height 21
click at [293, 392] on icon "B" at bounding box center [294, 393] width 21 height 21
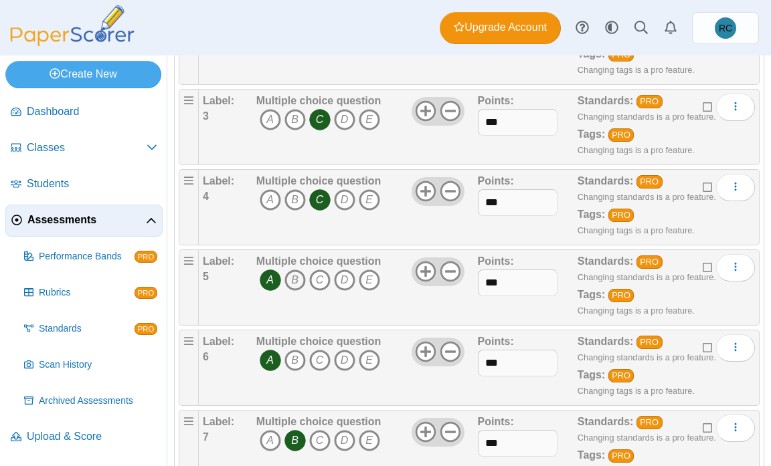
scroll to position [468, 0]
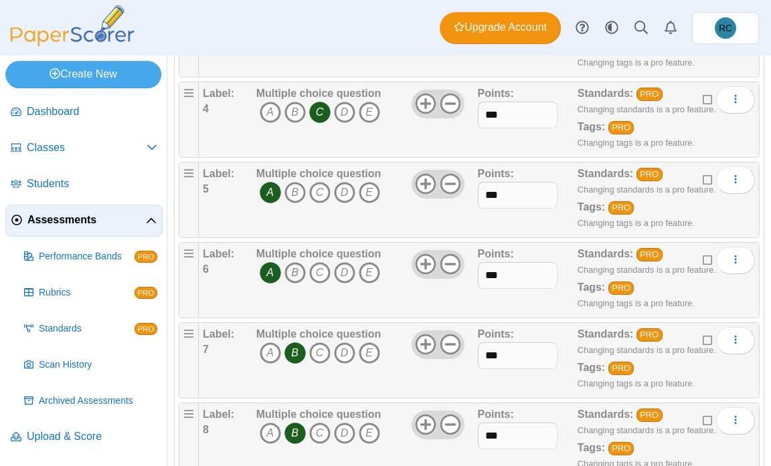
click at [288, 272] on icon "B" at bounding box center [294, 272] width 21 height 21
click at [271, 275] on icon "A" at bounding box center [270, 272] width 21 height 21
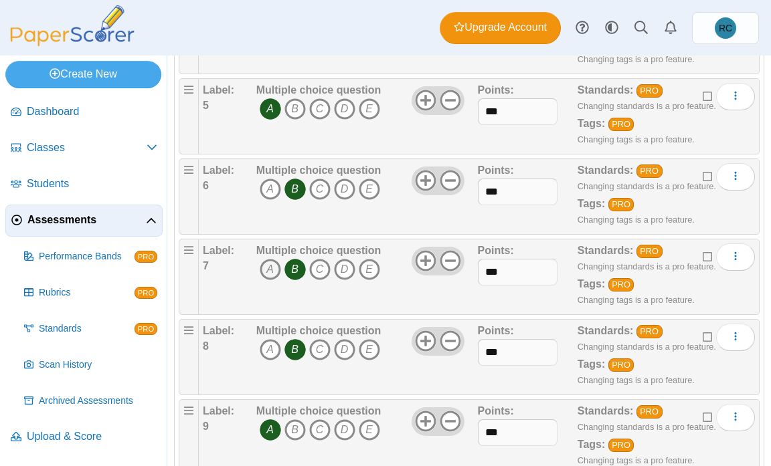
scroll to position [602, 0]
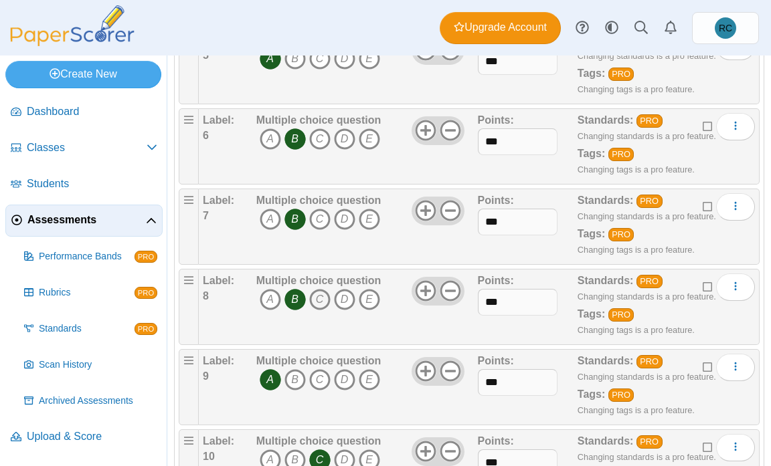
click at [323, 298] on icon "C" at bounding box center [319, 299] width 21 height 21
click at [300, 304] on icon "B" at bounding box center [294, 299] width 21 height 21
click at [350, 381] on icon "D" at bounding box center [344, 379] width 21 height 21
click at [272, 381] on icon "A" at bounding box center [270, 379] width 21 height 21
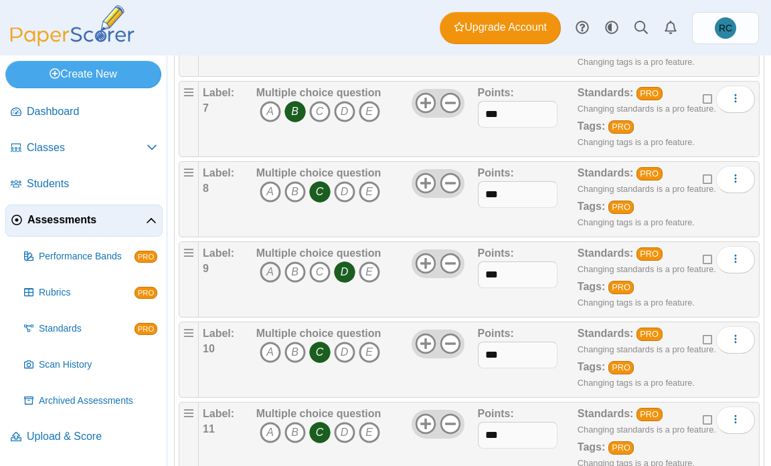
scroll to position [736, 0]
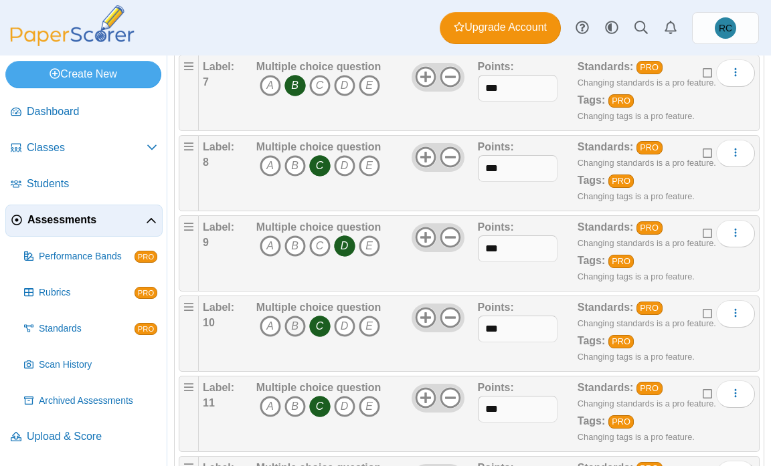
click at [290, 328] on icon "B" at bounding box center [294, 326] width 21 height 21
click at [323, 325] on icon "C" at bounding box center [319, 326] width 21 height 21
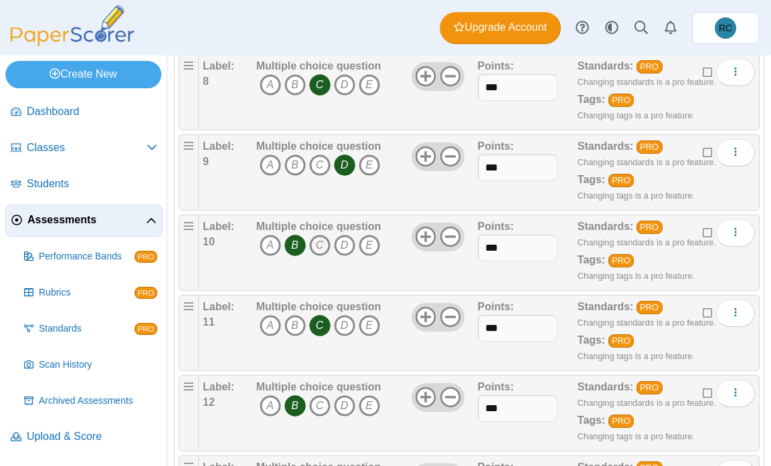
scroll to position [870, 0]
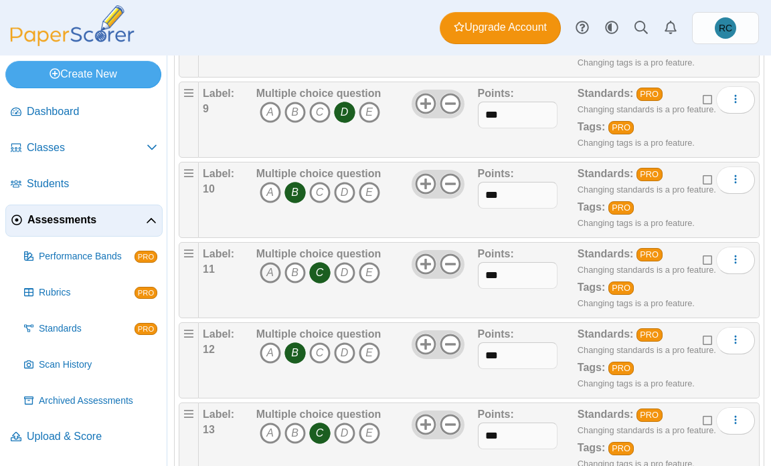
click at [268, 273] on icon "A" at bounding box center [270, 272] width 21 height 21
click at [315, 274] on icon "C" at bounding box center [319, 272] width 21 height 21
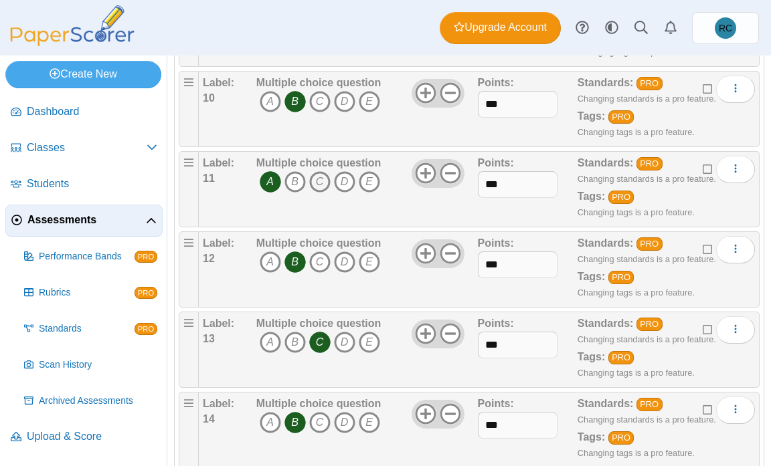
scroll to position [1004, 0]
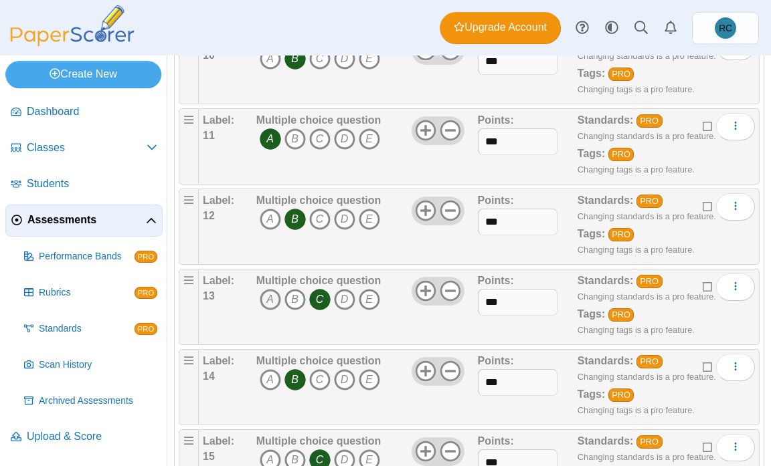
click at [267, 300] on icon "A" at bounding box center [270, 299] width 21 height 21
click at [324, 304] on icon "C" at bounding box center [319, 299] width 21 height 21
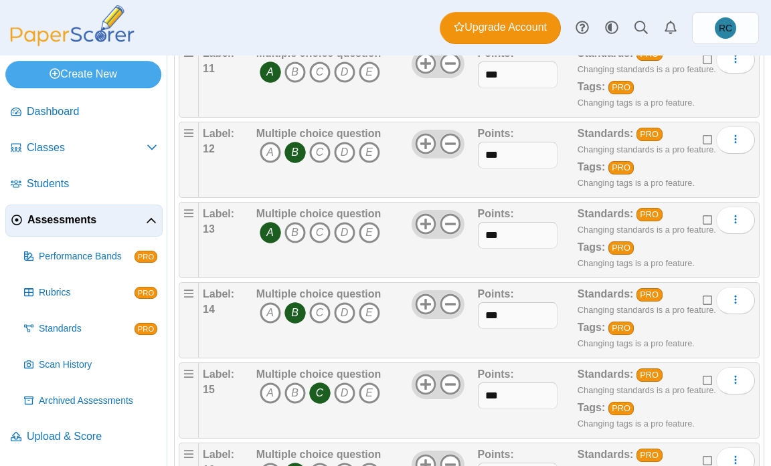
scroll to position [1138, 0]
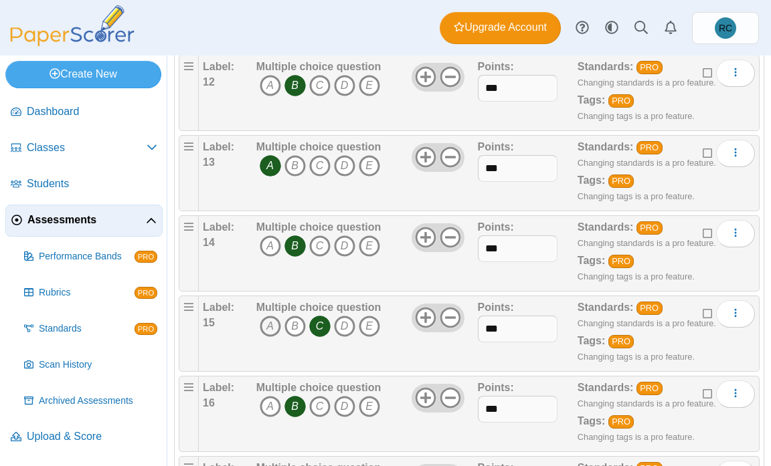
click at [270, 326] on icon "A" at bounding box center [270, 326] width 21 height 21
click at [326, 323] on icon "C" at bounding box center [319, 326] width 21 height 21
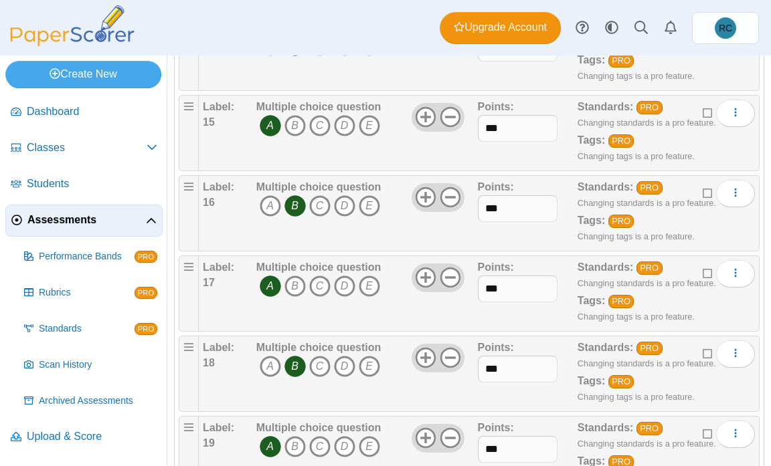
scroll to position [1405, 0]
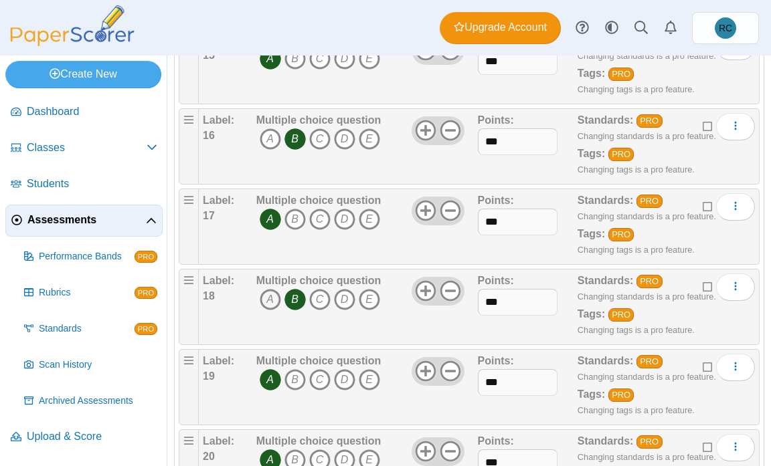
click at [272, 300] on icon "A" at bounding box center [270, 299] width 21 height 21
click at [287, 298] on icon "B" at bounding box center [294, 299] width 21 height 21
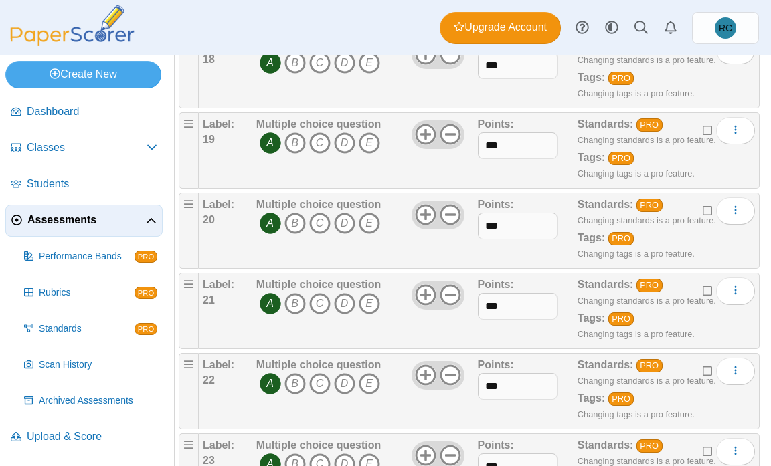
scroll to position [1673, 0]
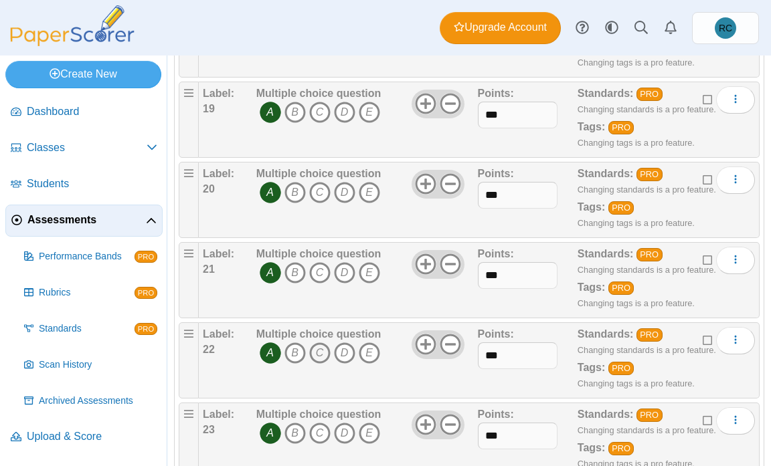
click at [315, 355] on icon "C" at bounding box center [319, 353] width 21 height 21
click at [270, 353] on icon "A" at bounding box center [270, 353] width 21 height 21
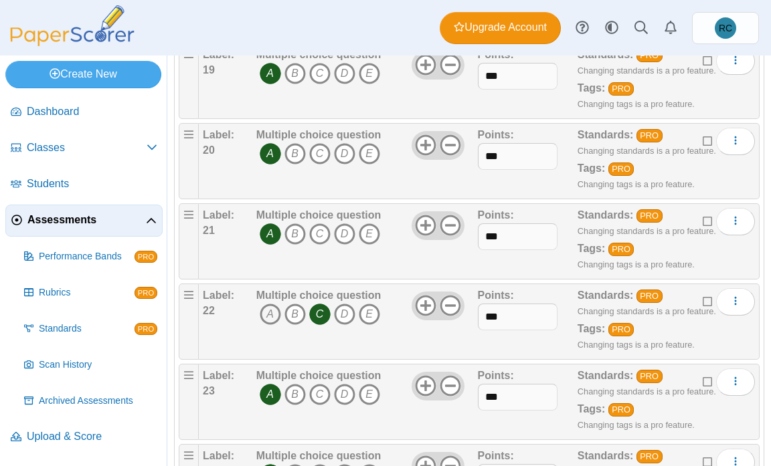
scroll to position [1807, 0]
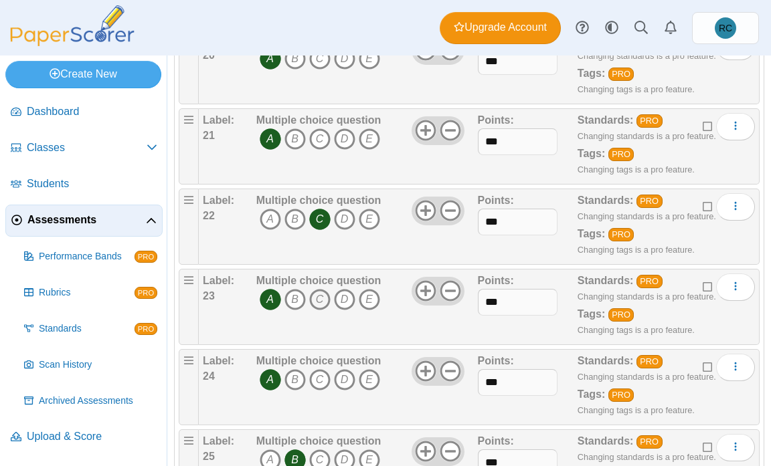
click at [319, 302] on icon "C" at bounding box center [319, 299] width 21 height 21
click at [271, 300] on icon "A" at bounding box center [270, 299] width 21 height 21
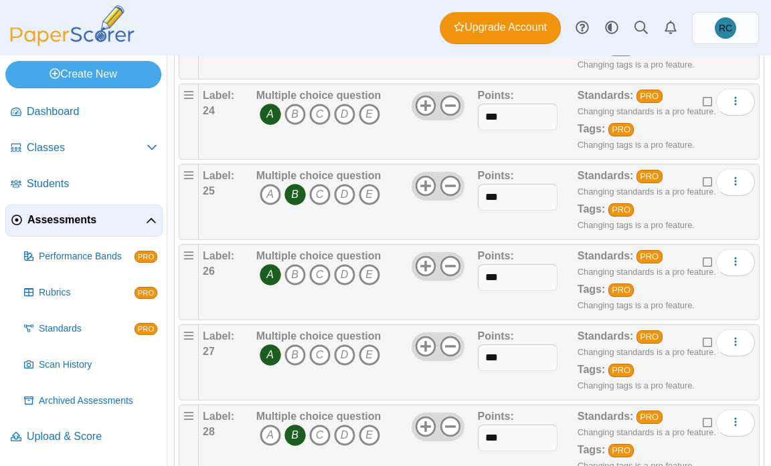
scroll to position [2074, 0]
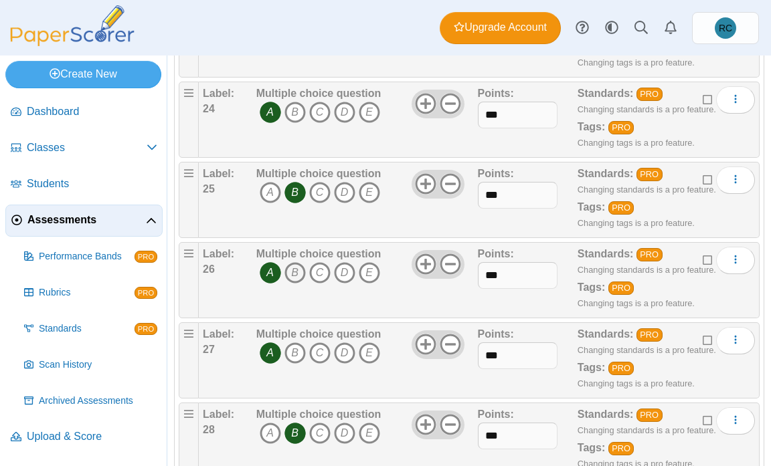
click at [291, 274] on icon "B" at bounding box center [294, 272] width 21 height 21
click at [271, 272] on icon "A" at bounding box center [270, 272] width 21 height 21
click at [291, 355] on icon "B" at bounding box center [294, 353] width 21 height 21
click at [271, 354] on icon "A" at bounding box center [270, 353] width 21 height 21
click at [268, 434] on icon "A" at bounding box center [270, 433] width 21 height 21
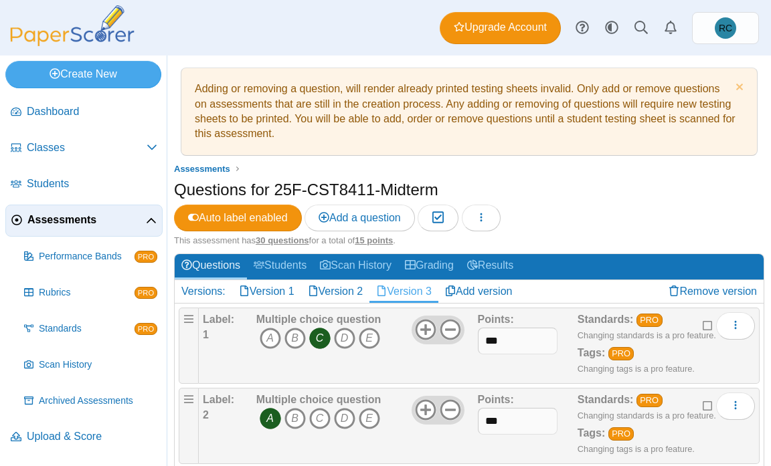
scroll to position [0, 0]
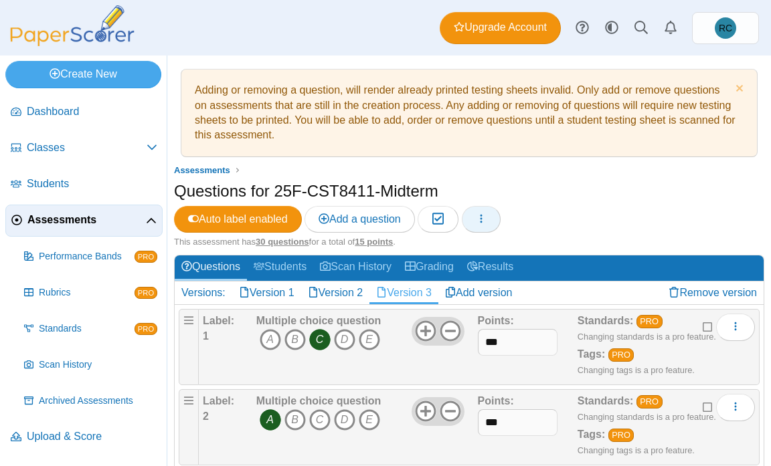
click at [486, 221] on icon "button" at bounding box center [481, 218] width 11 height 11
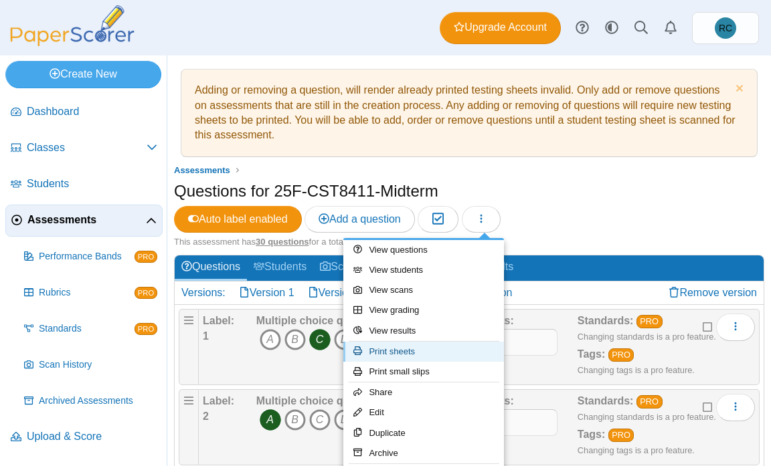
click at [414, 355] on link "Print sheets" at bounding box center [423, 352] width 161 height 20
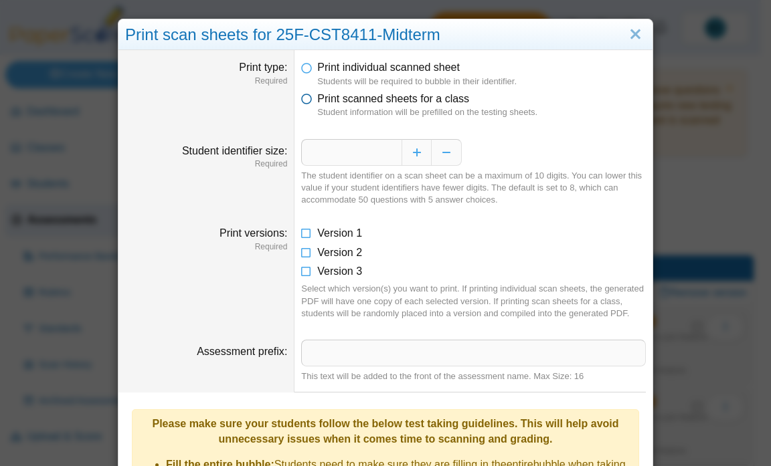
click at [302, 101] on icon at bounding box center [306, 96] width 11 height 9
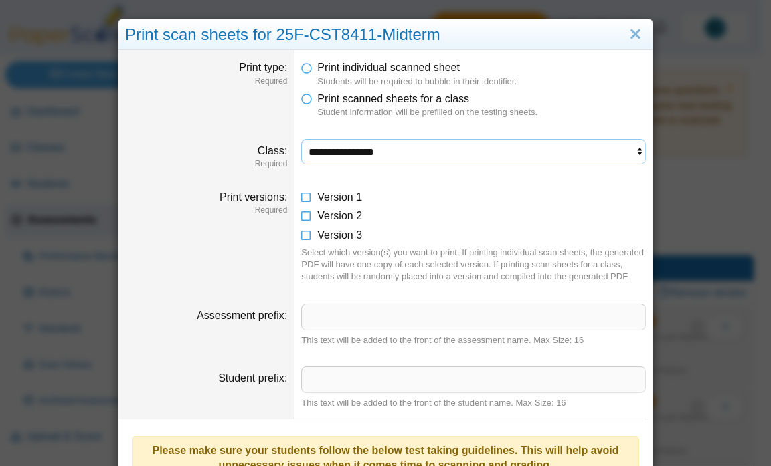
click at [337, 151] on select "**********" at bounding box center [473, 151] width 345 height 25
select select "**********"
click at [301, 139] on select "**********" at bounding box center [473, 151] width 345 height 25
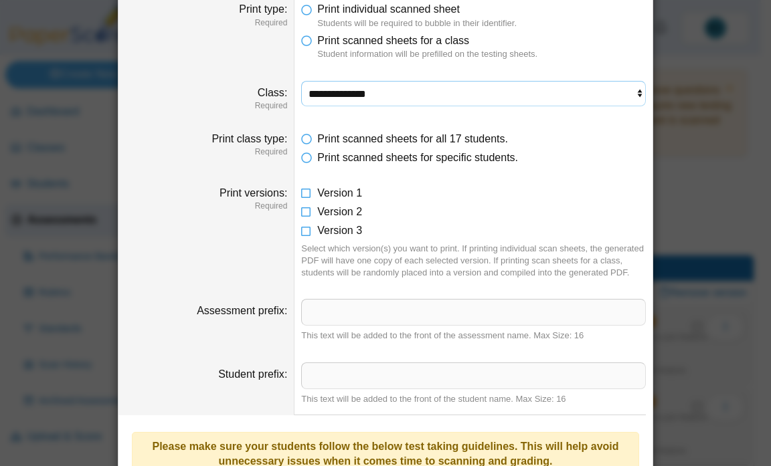
scroll to position [55, 0]
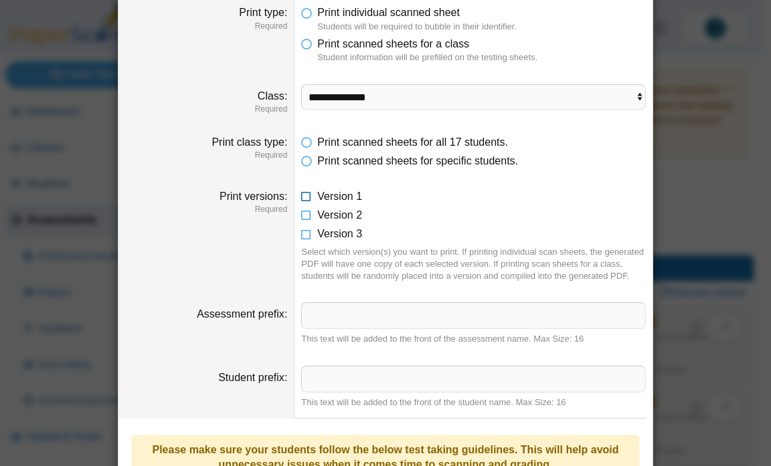
click at [301, 197] on icon at bounding box center [306, 193] width 11 height 9
click at [301, 217] on icon at bounding box center [306, 212] width 11 height 9
click at [301, 236] on icon at bounding box center [306, 231] width 11 height 9
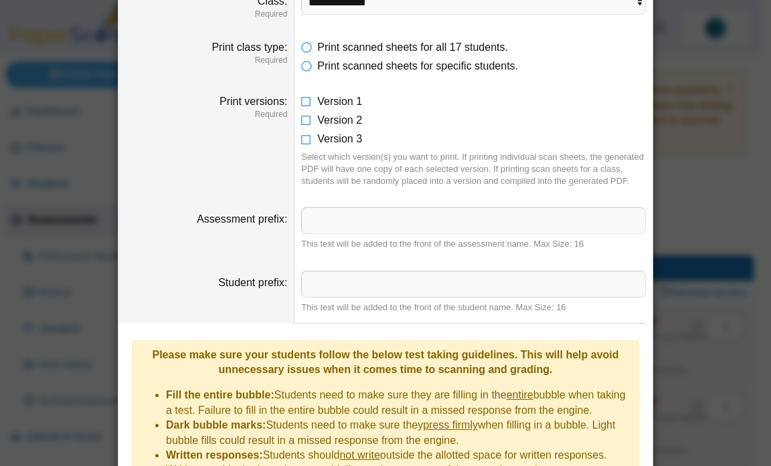
scroll to position [189, 0]
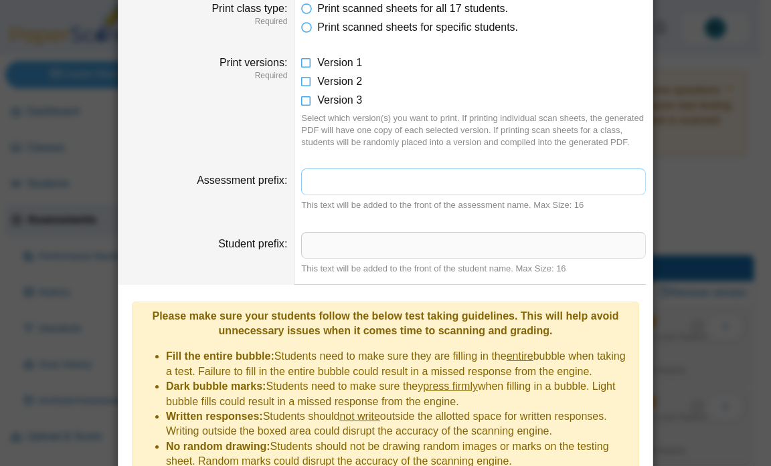
click at [394, 186] on input "Assessment prefix" at bounding box center [473, 182] width 345 height 27
type input "*******"
click at [306, 249] on input "Student prefix" at bounding box center [473, 245] width 345 height 27
type input "****"
click at [301, 182] on input "*******" at bounding box center [473, 182] width 345 height 27
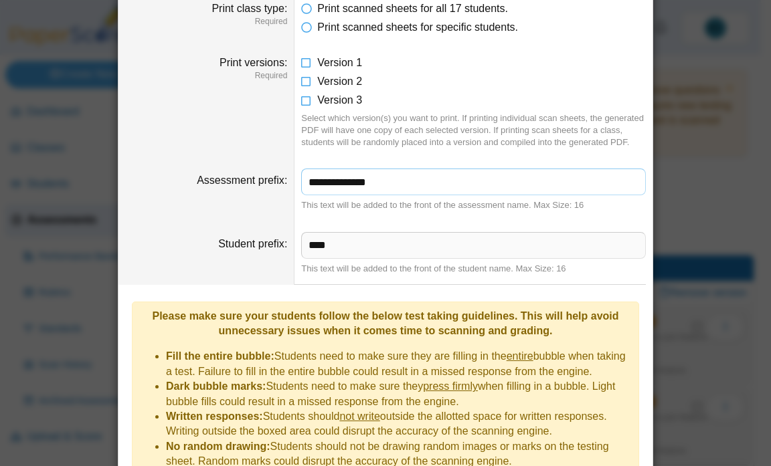
click at [301, 187] on input "**********" at bounding box center [473, 182] width 345 height 27
click at [411, 178] on input "**********" at bounding box center [473, 182] width 345 height 27
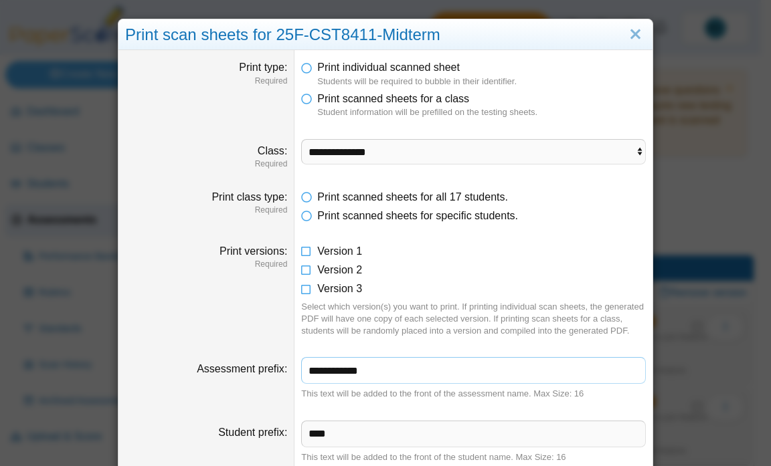
scroll to position [323, 0]
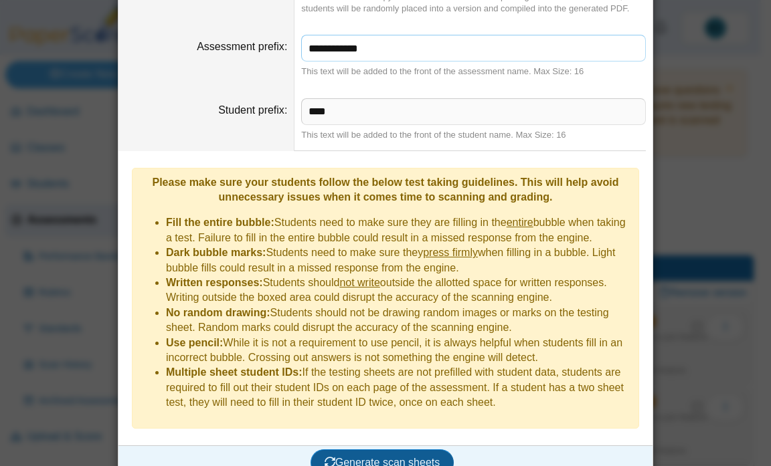
type input "**********"
click at [371, 457] on span "Generate scan sheets" at bounding box center [383, 462] width 116 height 11
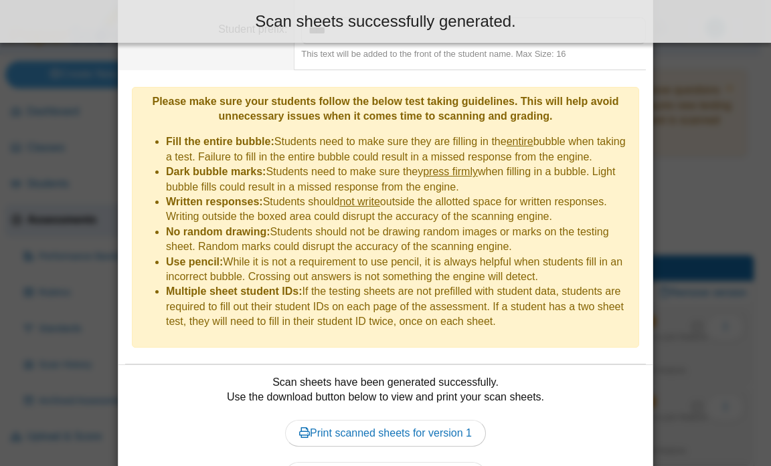
scroll to position [514, 0]
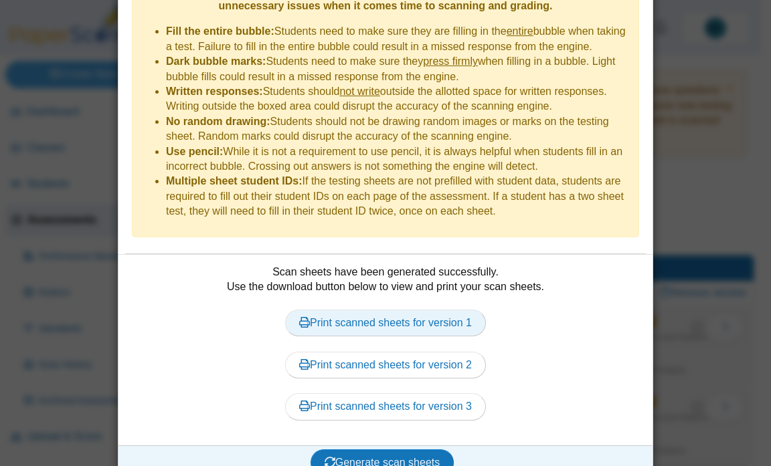
click at [436, 310] on link "Print scanned sheets for version 1" at bounding box center [385, 323] width 201 height 27
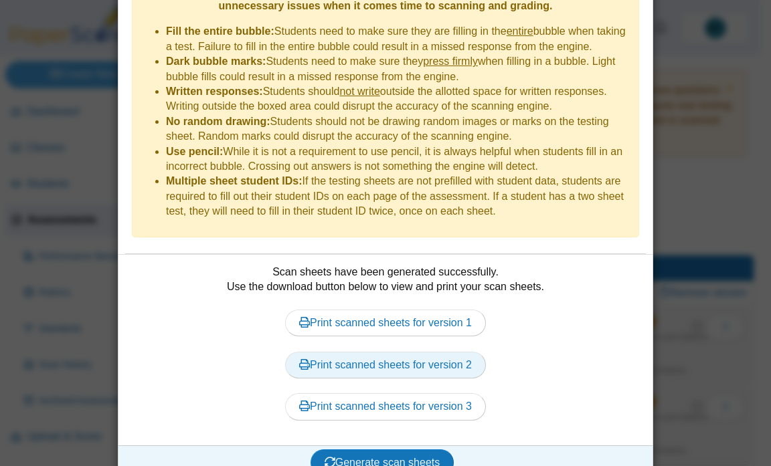
click at [442, 352] on link "Print scanned sheets for version 2" at bounding box center [385, 365] width 201 height 27
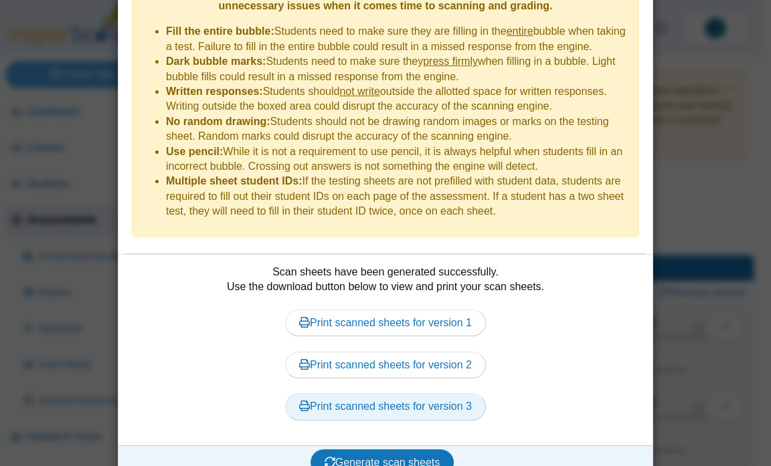
click at [458, 393] on link "Print scanned sheets for version 3" at bounding box center [385, 406] width 201 height 27
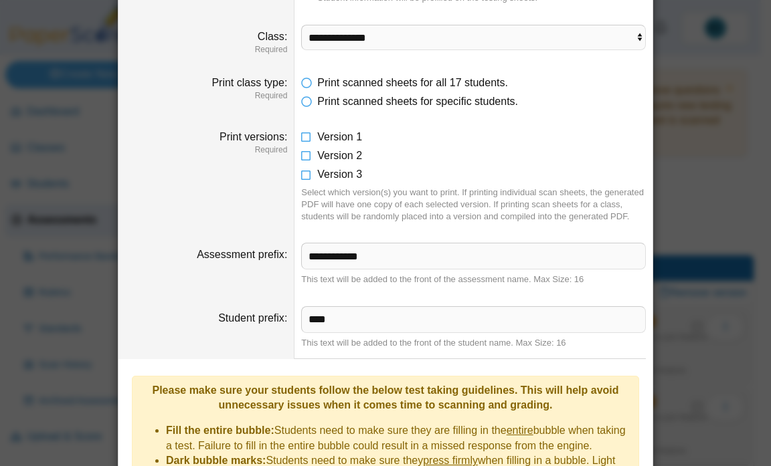
scroll to position [0, 0]
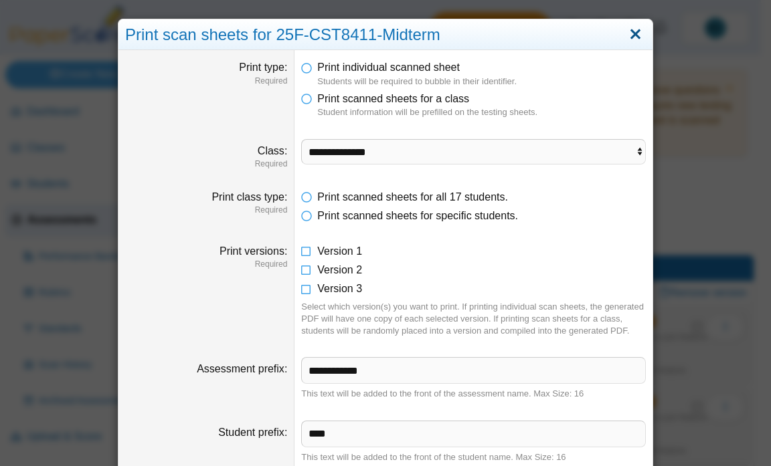
click at [632, 29] on link "Close" at bounding box center [635, 34] width 21 height 23
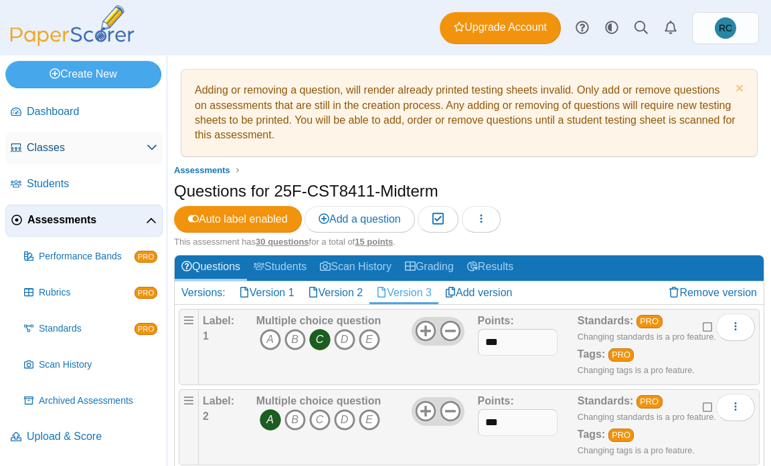
click at [60, 156] on link "Classes" at bounding box center [83, 148] width 157 height 32
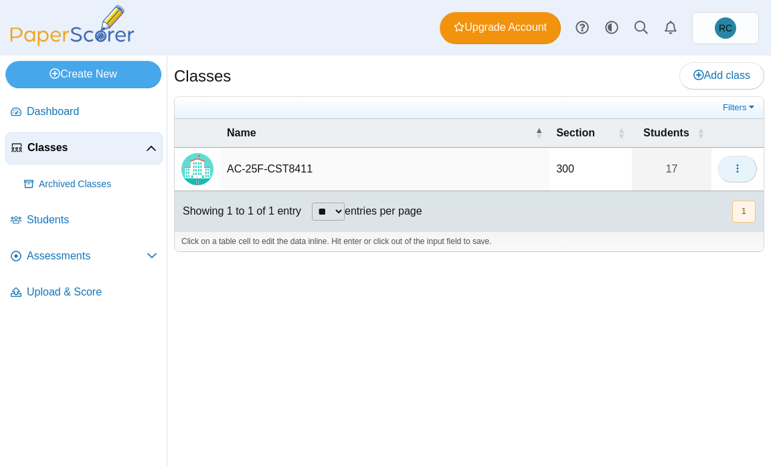
click at [736, 169] on icon "button" at bounding box center [737, 168] width 11 height 11
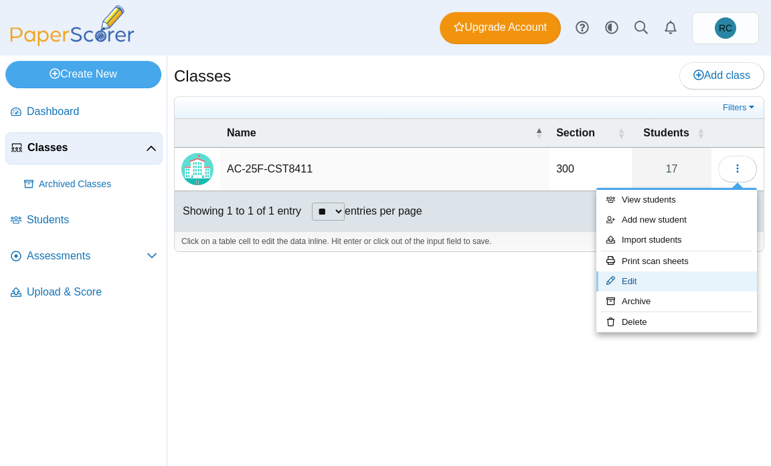
click at [646, 276] on link "Edit" at bounding box center [676, 282] width 161 height 20
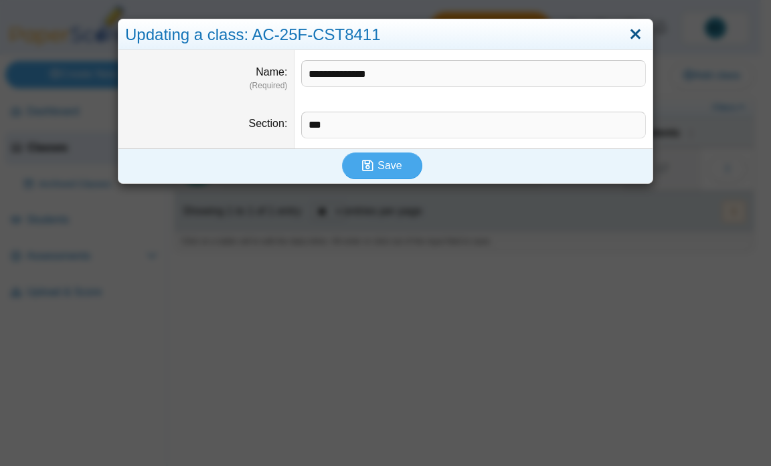
click at [628, 33] on link "Close" at bounding box center [635, 34] width 21 height 23
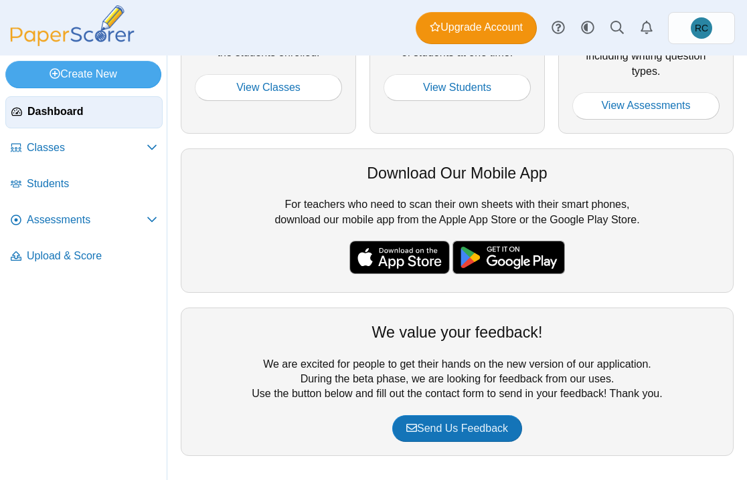
scroll to position [354, 0]
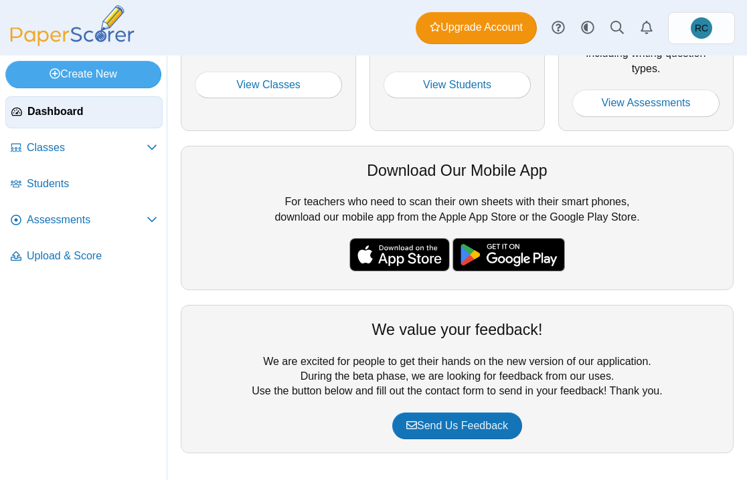
click at [719, 304] on div "Your Free PaperScore Trial You have 100 free scans for your trial of PaperScore…" at bounding box center [457, 87] width 566 height 759
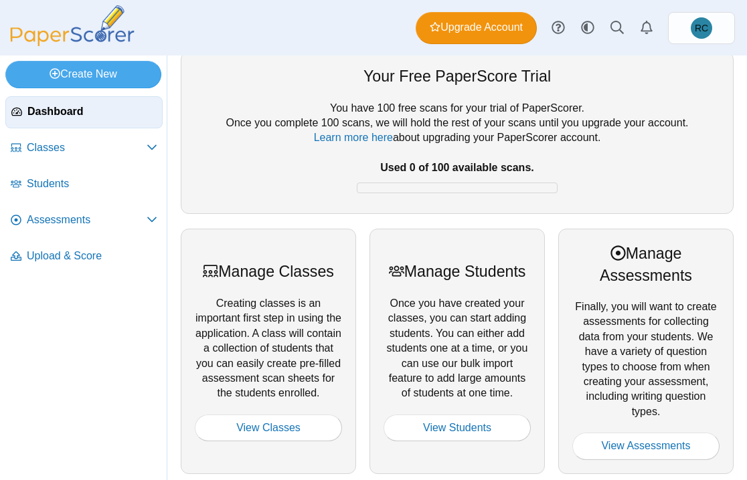
scroll to position [0, 0]
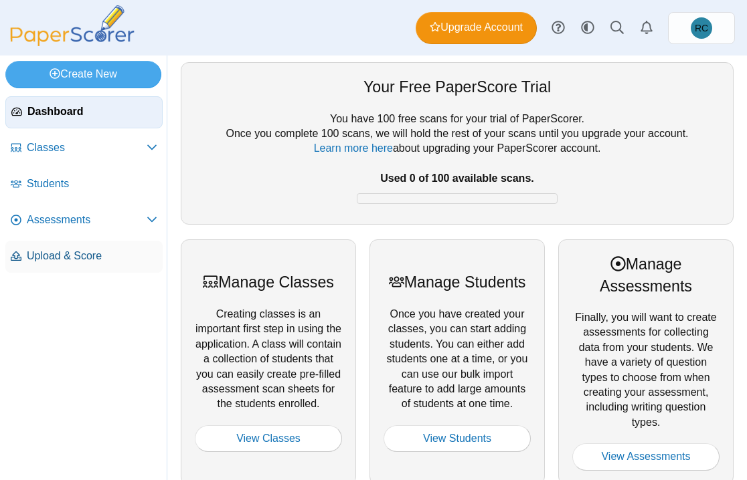
click at [93, 257] on span "Upload & Score" at bounding box center [92, 256] width 130 height 15
